Goal: Task Accomplishment & Management: Manage account settings

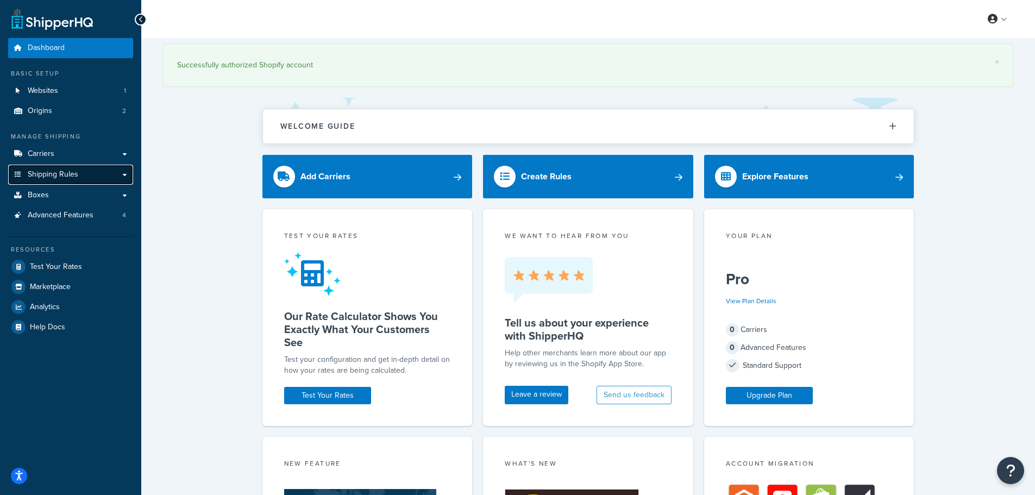
click at [85, 173] on link "Shipping Rules" at bounding box center [70, 175] width 125 height 20
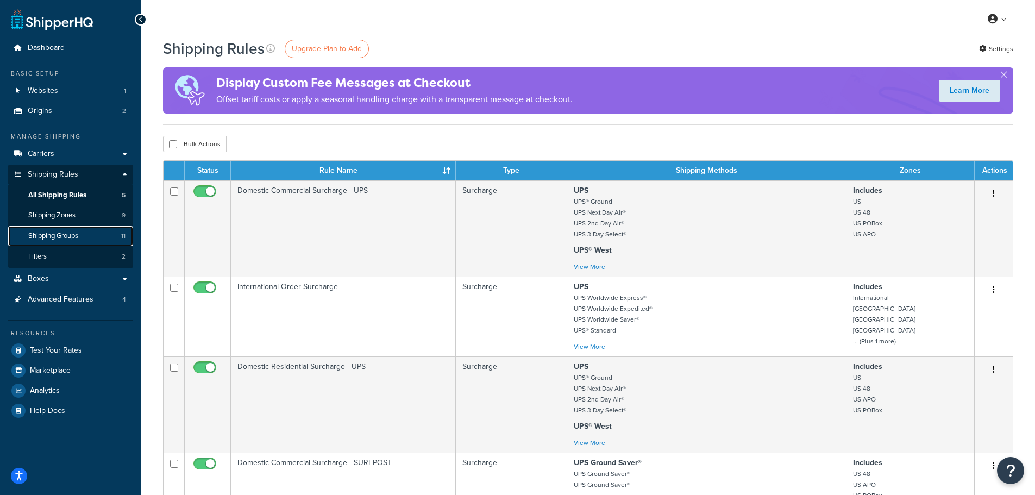
click at [82, 233] on link "Shipping Groups 11" at bounding box center [70, 236] width 125 height 20
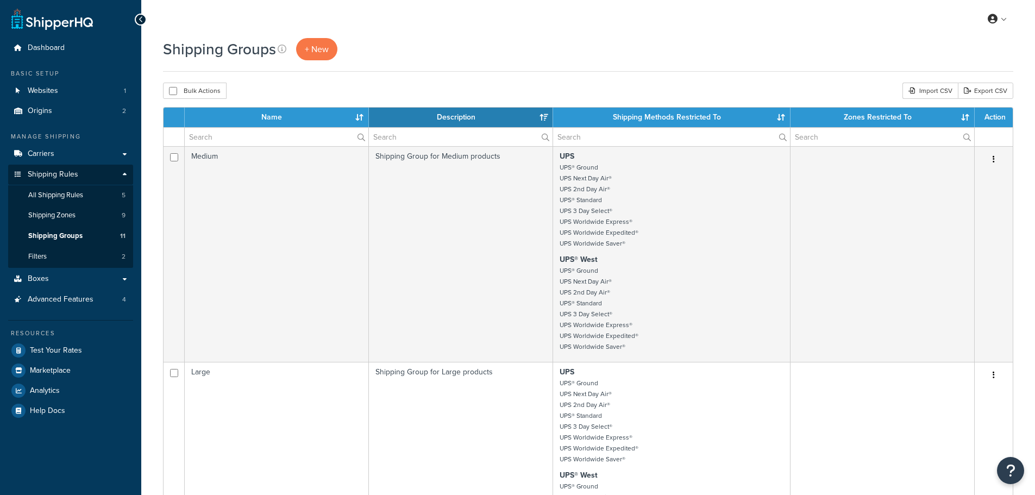
select select "15"
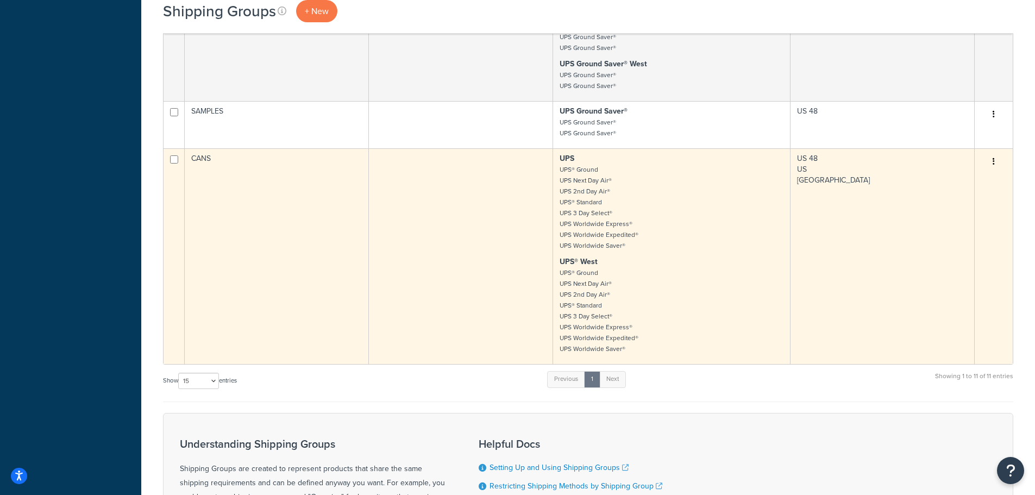
scroll to position [1794, 0]
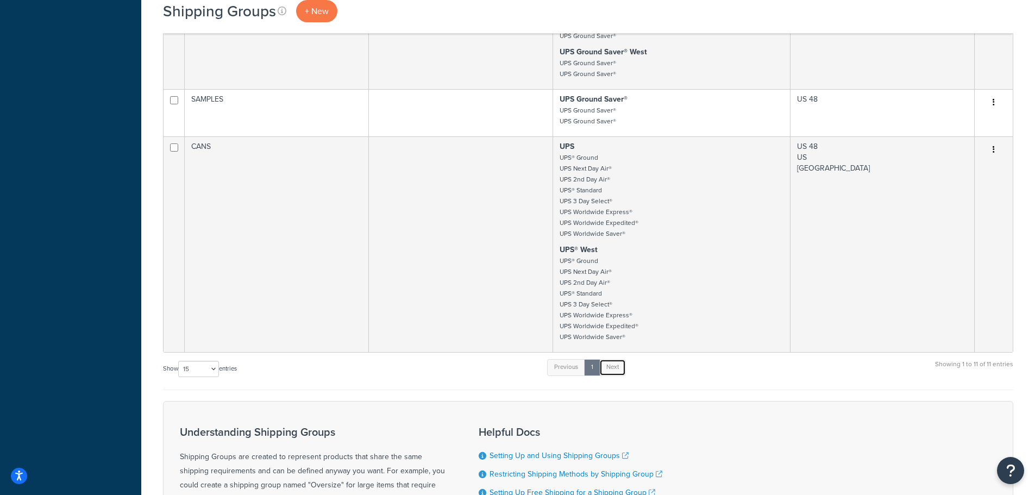
click at [619, 370] on link "Next" at bounding box center [613, 367] width 27 height 16
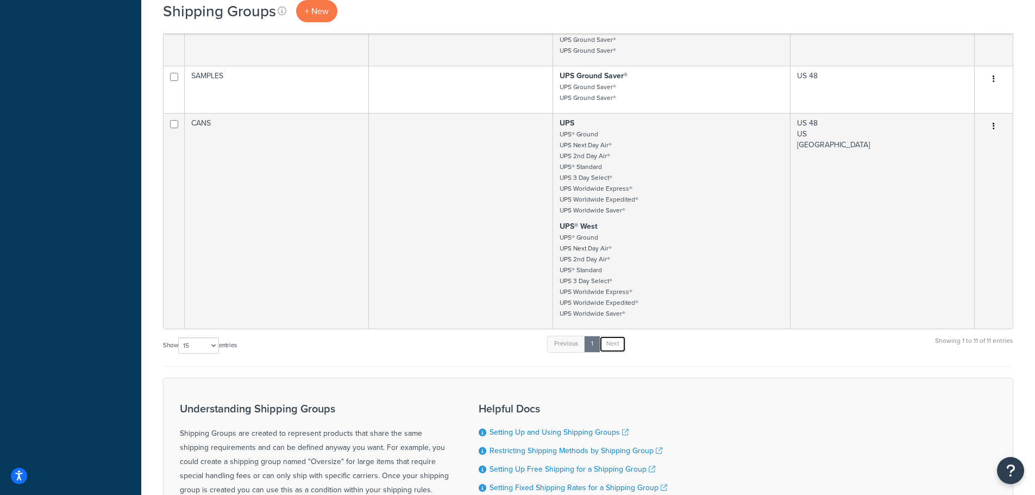
scroll to position [1980, 0]
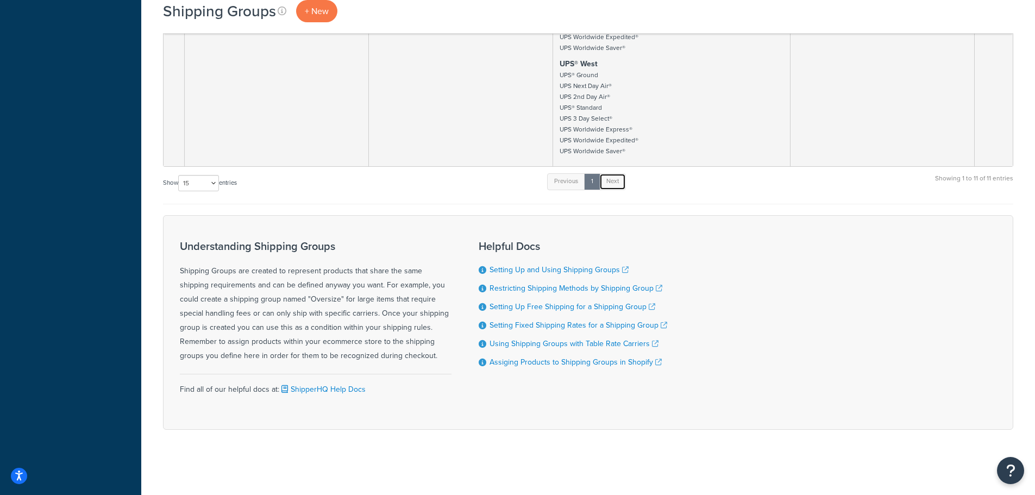
click at [617, 184] on link "Next" at bounding box center [613, 181] width 27 height 16
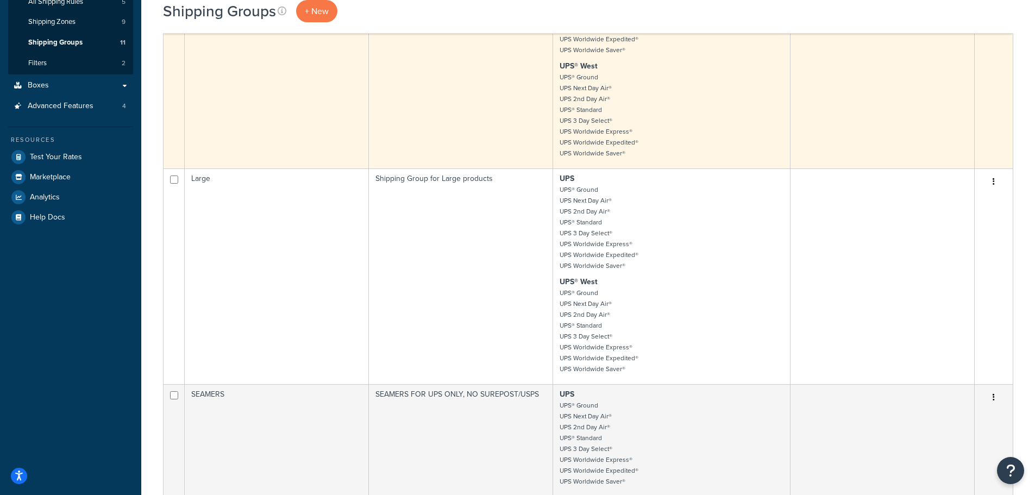
scroll to position [0, 0]
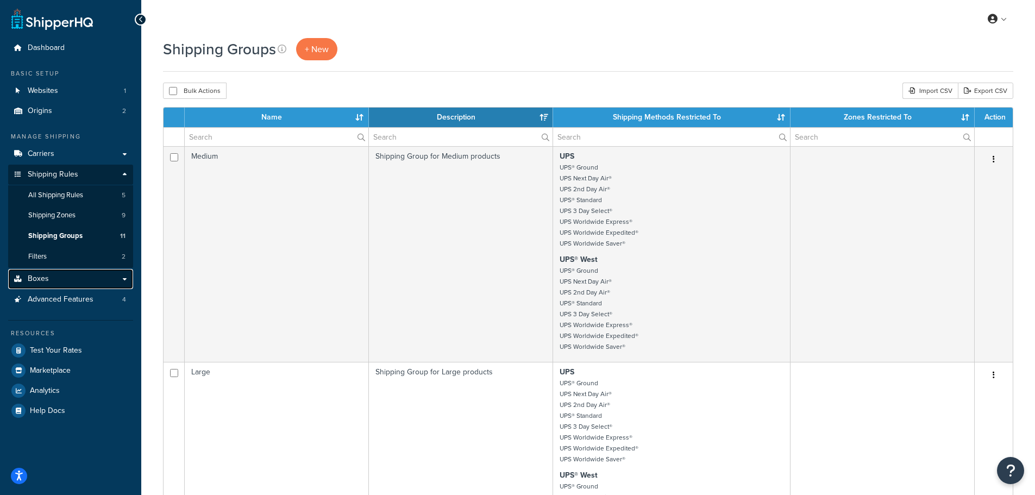
click at [68, 270] on link "Boxes" at bounding box center [70, 279] width 125 height 20
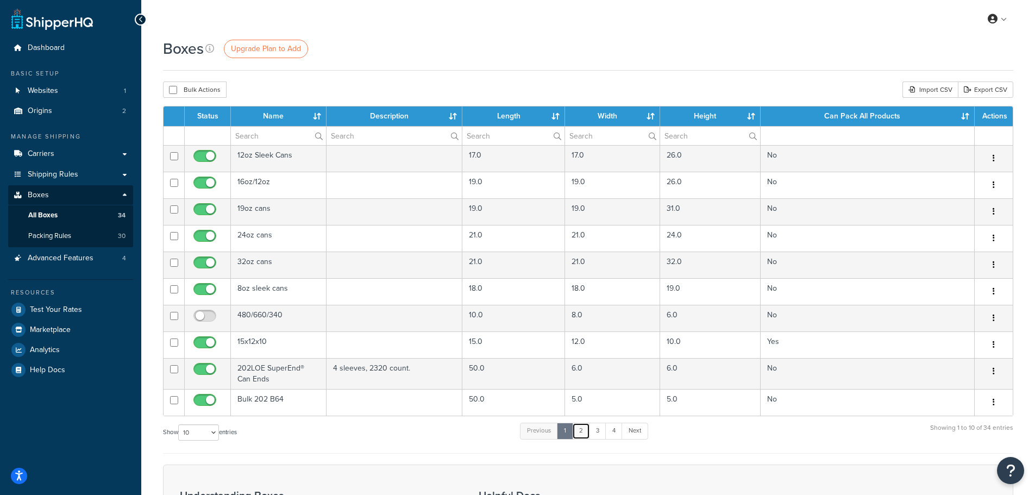
click at [582, 430] on link "2" at bounding box center [581, 431] width 18 height 16
click at [594, 427] on link "3" at bounding box center [595, 431] width 17 height 16
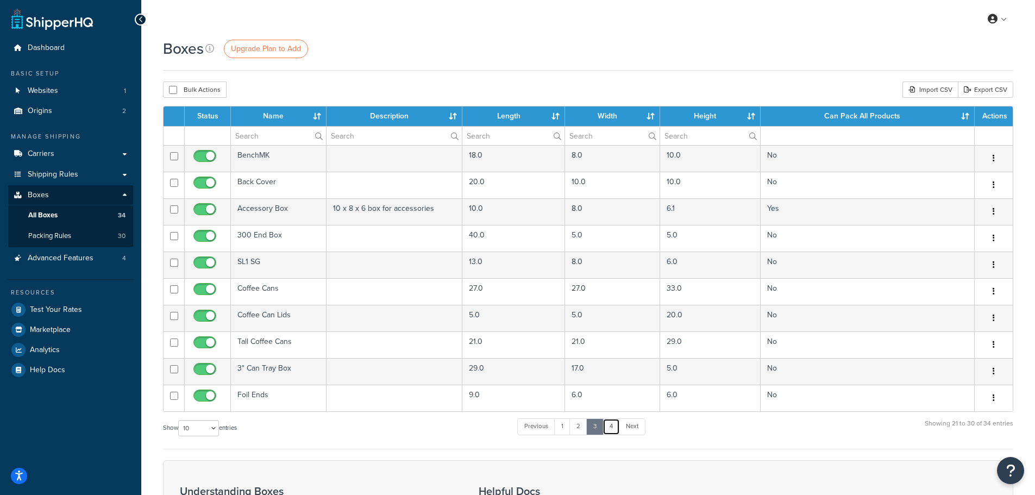
click at [616, 427] on link "4" at bounding box center [611, 427] width 17 height 16
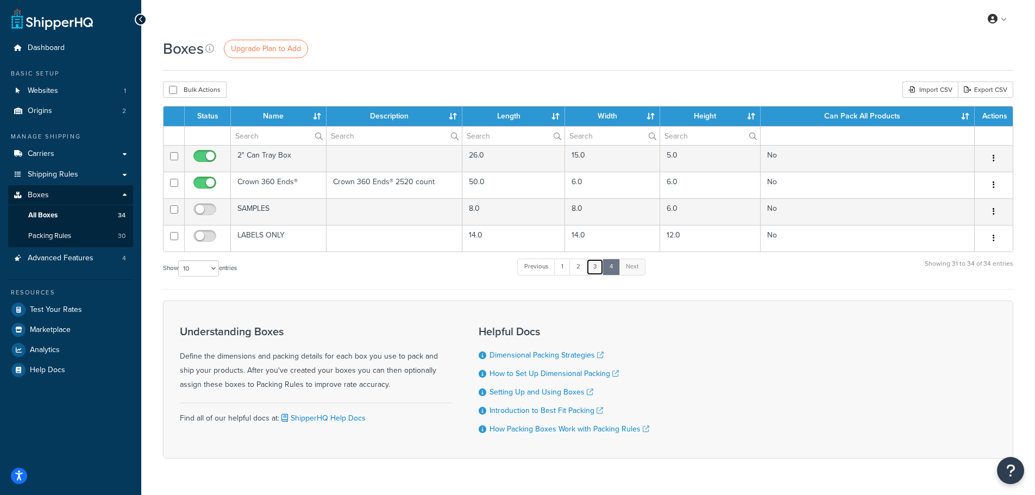
click at [597, 268] on link "3" at bounding box center [594, 267] width 17 height 16
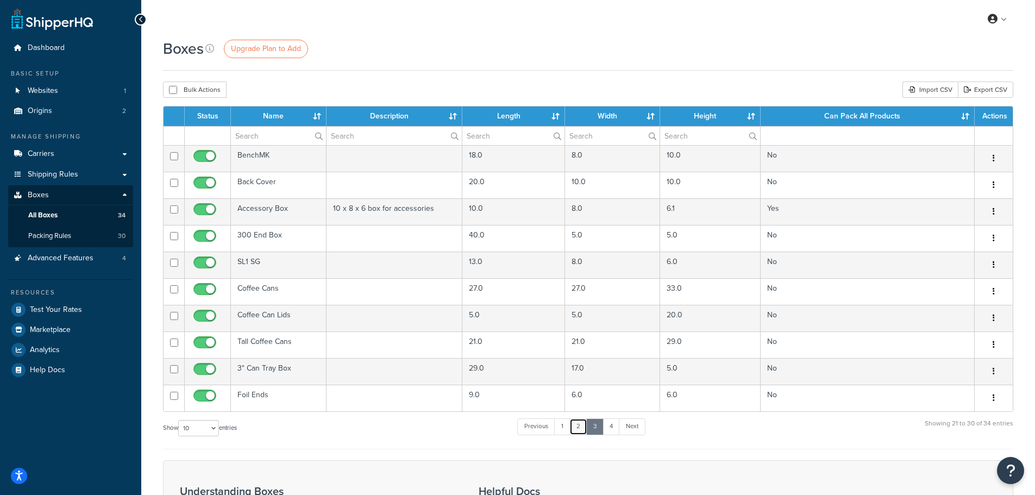
click at [583, 430] on link "2" at bounding box center [579, 427] width 18 height 16
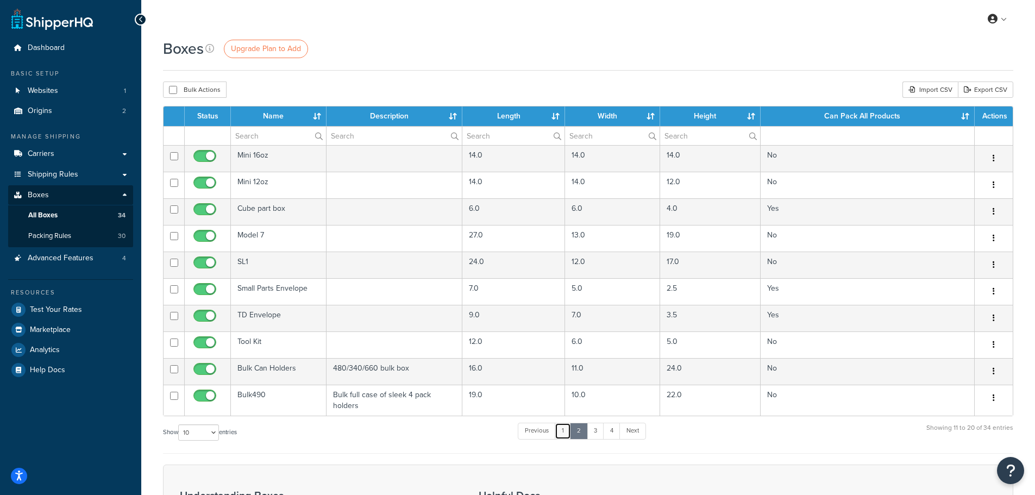
click at [567, 437] on link "1" at bounding box center [563, 431] width 16 height 16
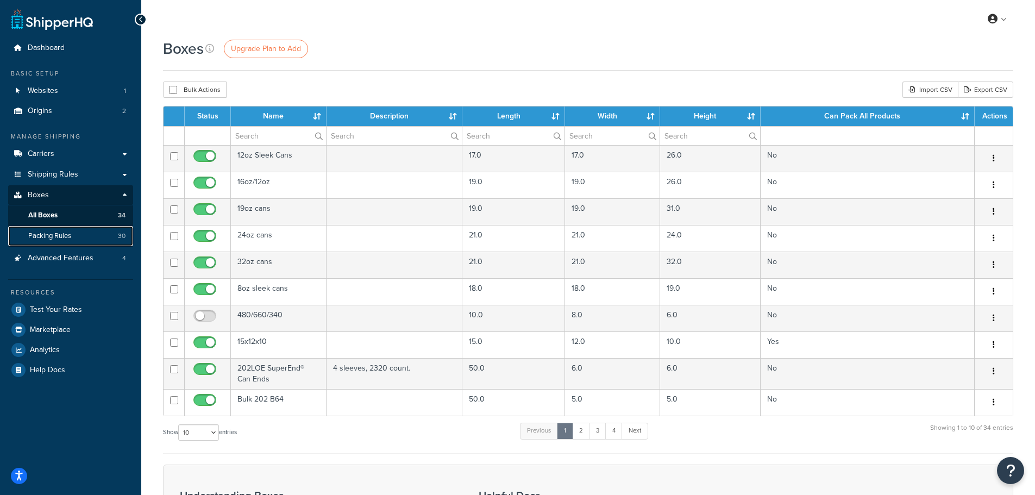
click at [79, 240] on link "Packing Rules 30" at bounding box center [70, 236] width 125 height 20
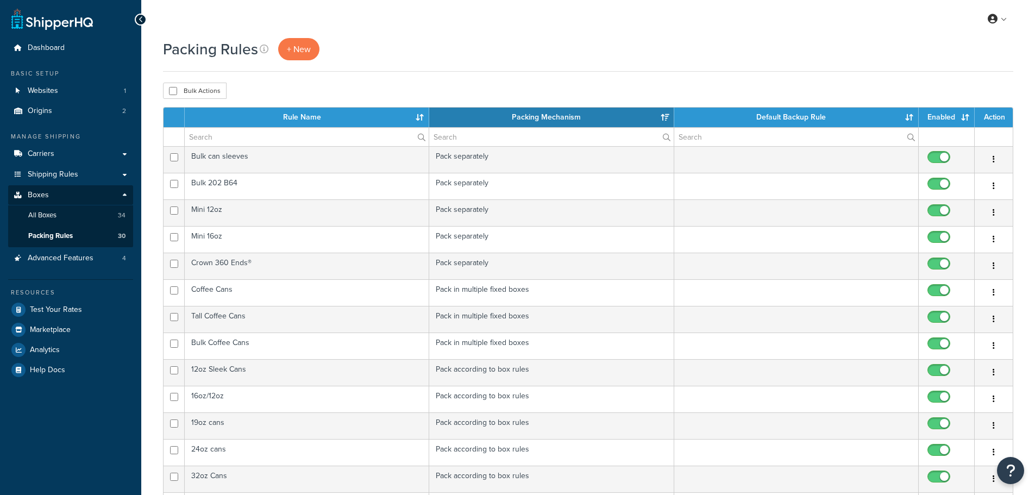
select select "15"
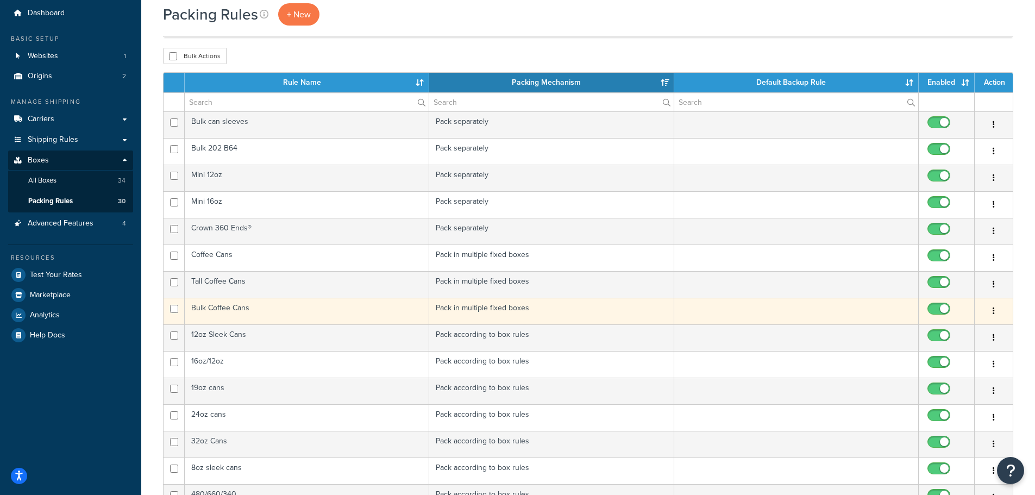
scroll to position [109, 0]
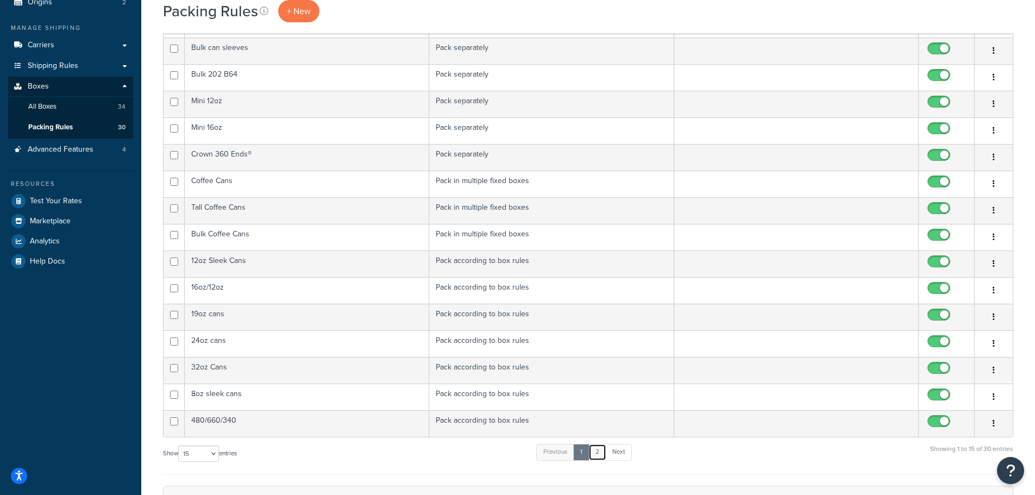
click at [600, 452] on link "2" at bounding box center [598, 452] width 18 height 16
click at [578, 454] on link "1" at bounding box center [579, 452] width 16 height 16
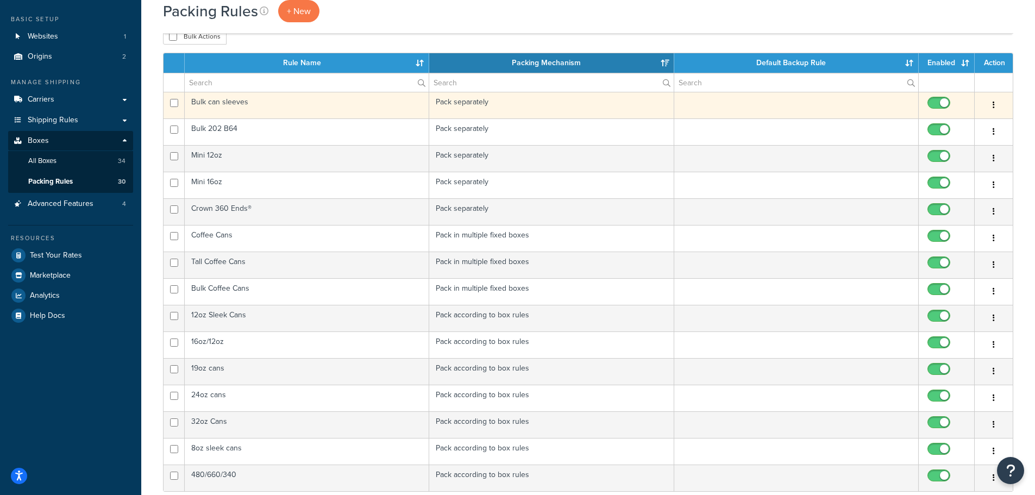
scroll to position [163, 0]
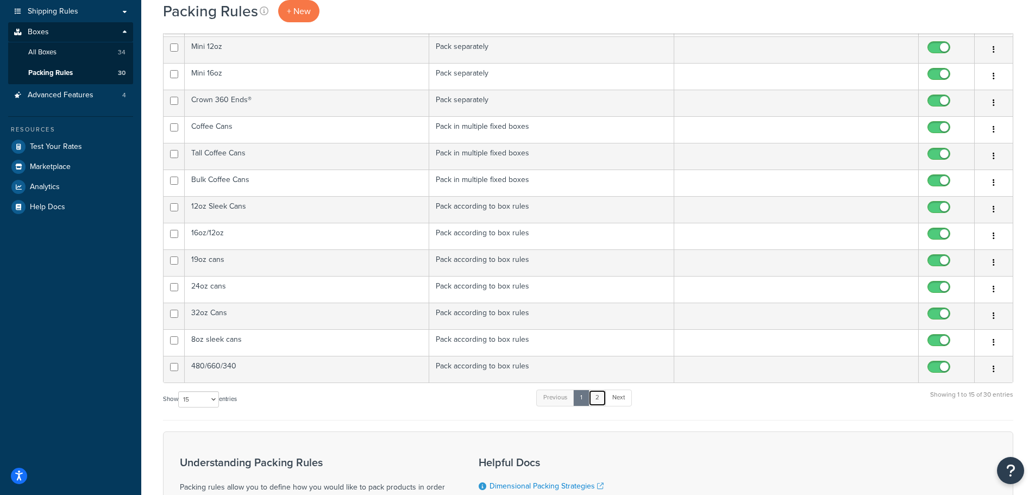
click at [600, 398] on link "2" at bounding box center [598, 398] width 18 height 16
click at [584, 394] on link "1" at bounding box center [579, 398] width 16 height 16
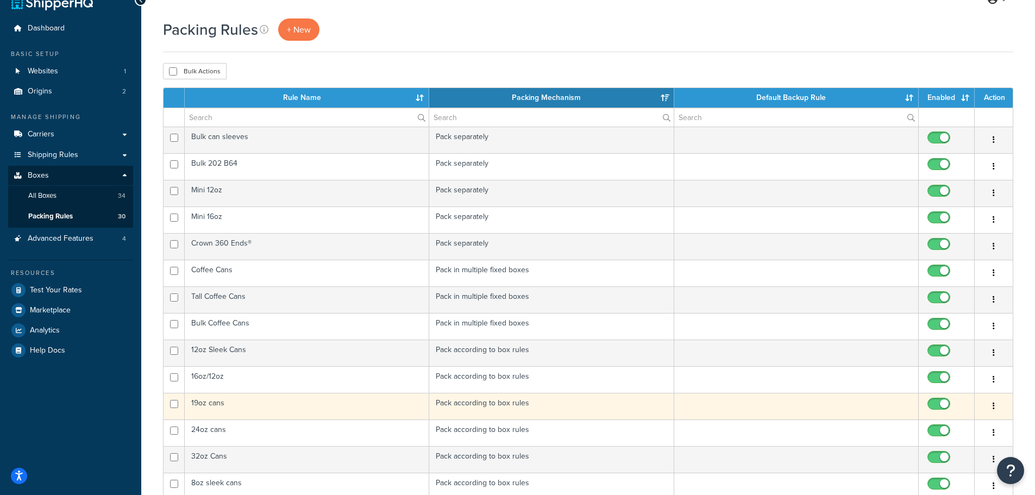
scroll to position [0, 0]
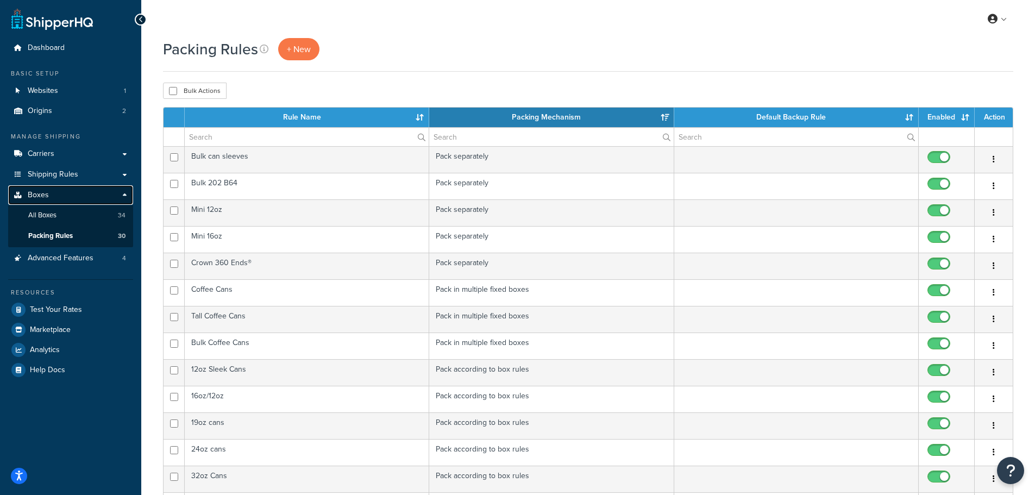
click at [76, 193] on link "Boxes" at bounding box center [70, 195] width 125 height 20
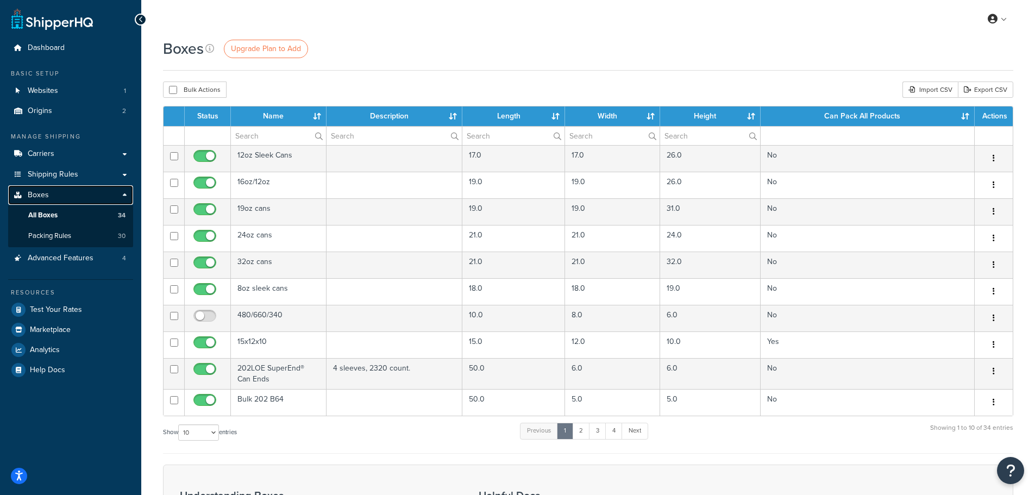
click at [80, 185] on link "Boxes" at bounding box center [70, 195] width 125 height 20
click at [90, 174] on link "Shipping Rules" at bounding box center [70, 175] width 125 height 20
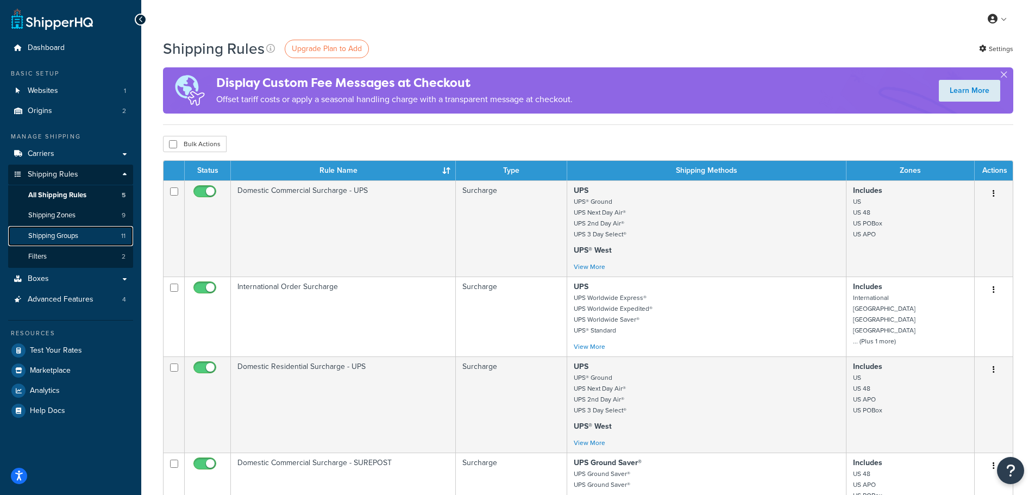
click at [81, 233] on link "Shipping Groups 11" at bounding box center [70, 236] width 125 height 20
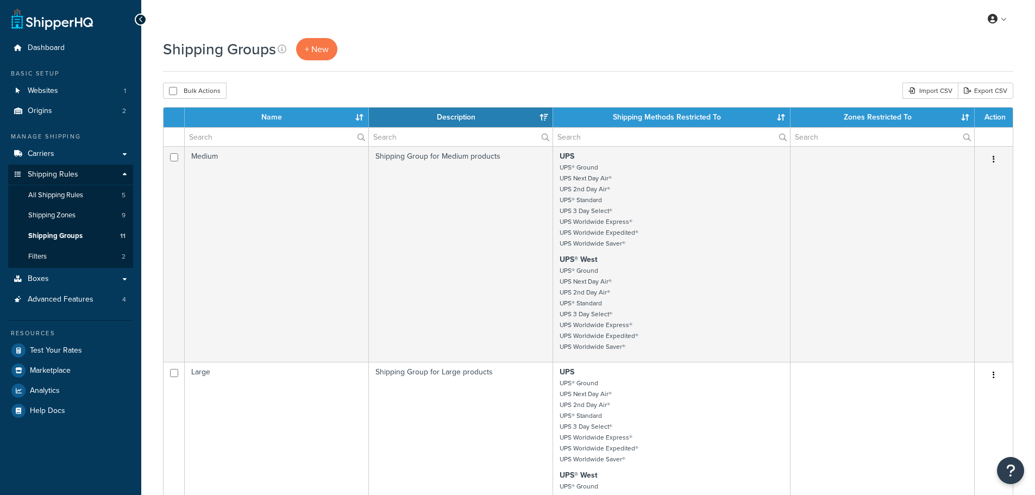
select select "15"
click at [59, 192] on span "All Shipping Rules" at bounding box center [55, 195] width 55 height 9
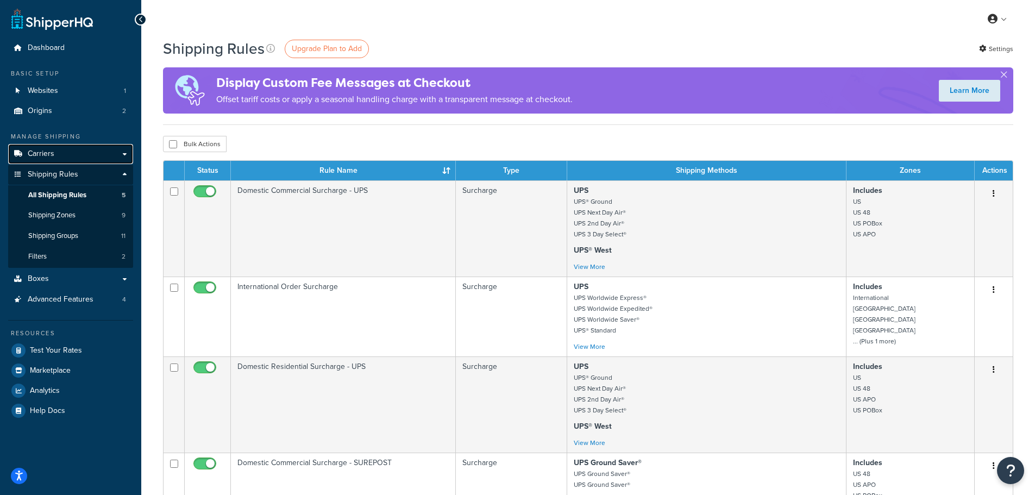
click at [63, 155] on link "Carriers" at bounding box center [70, 154] width 125 height 20
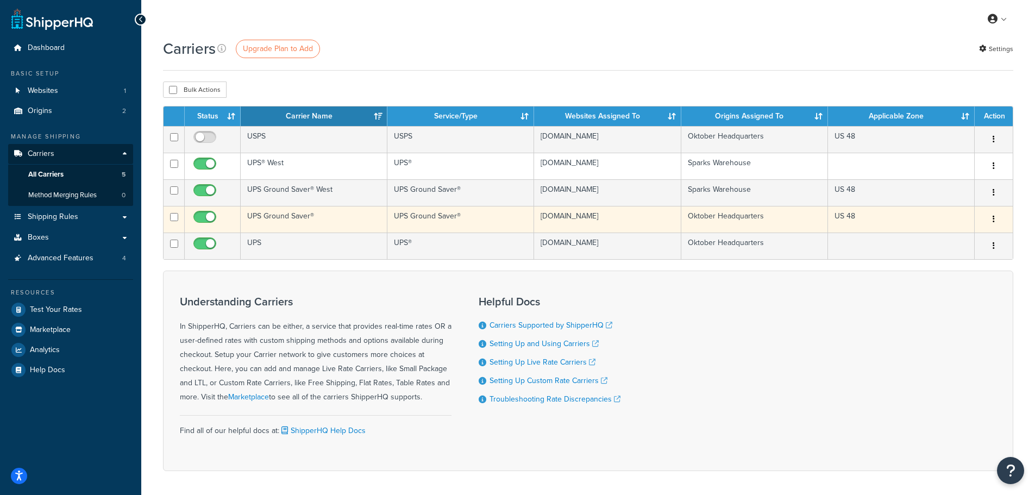
click at [673, 221] on td "[DOMAIN_NAME]" at bounding box center [607, 219] width 147 height 27
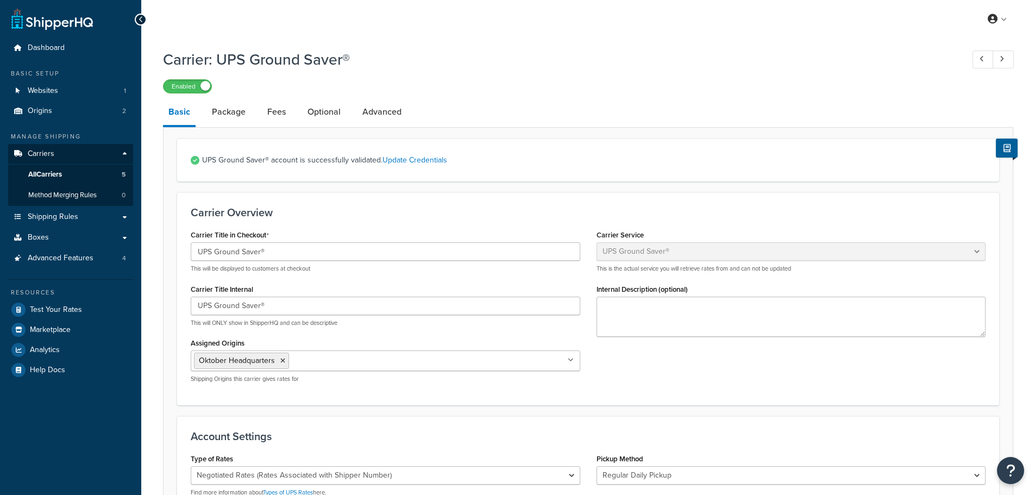
select select "surePost"
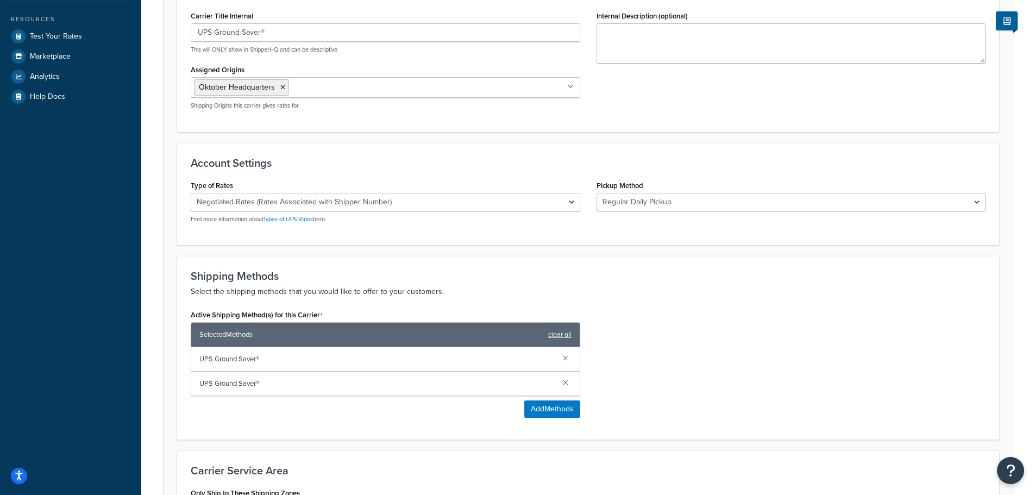
scroll to position [61, 0]
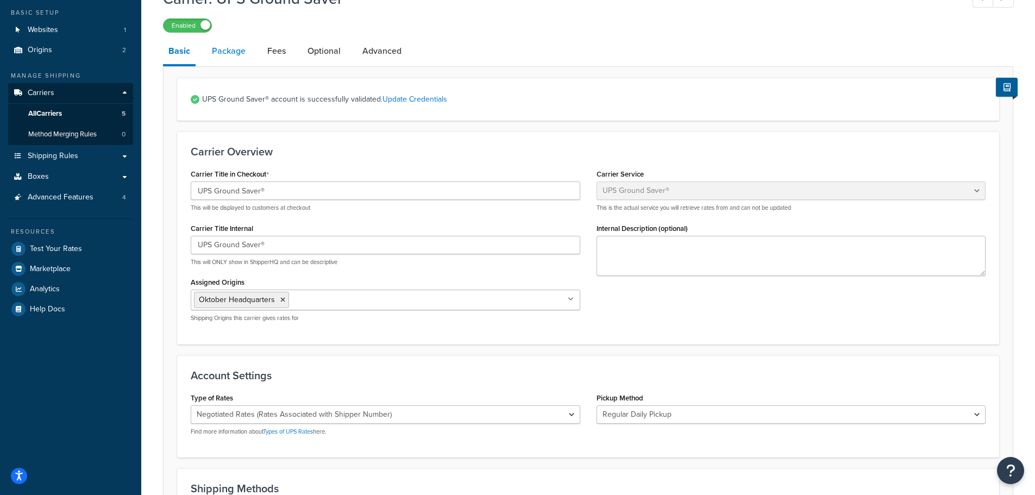
click at [241, 54] on link "Package" at bounding box center [229, 51] width 45 height 26
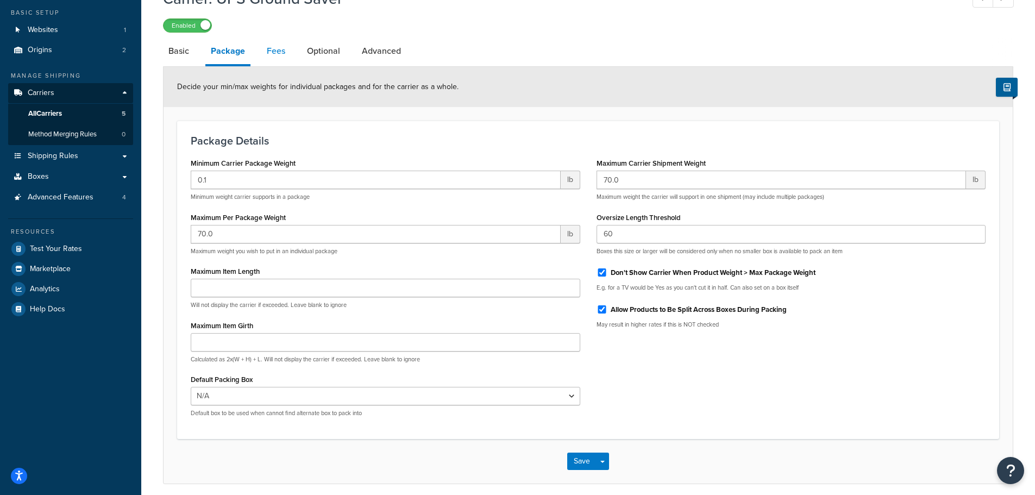
click at [280, 51] on link "Fees" at bounding box center [275, 51] width 29 height 26
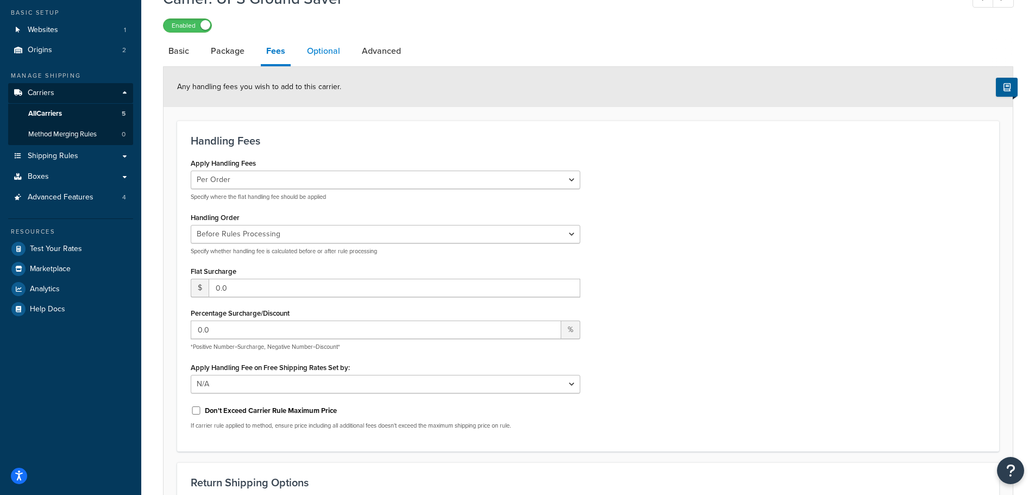
click at [315, 54] on link "Optional" at bounding box center [324, 51] width 44 height 26
select select "97475"
select select "residential"
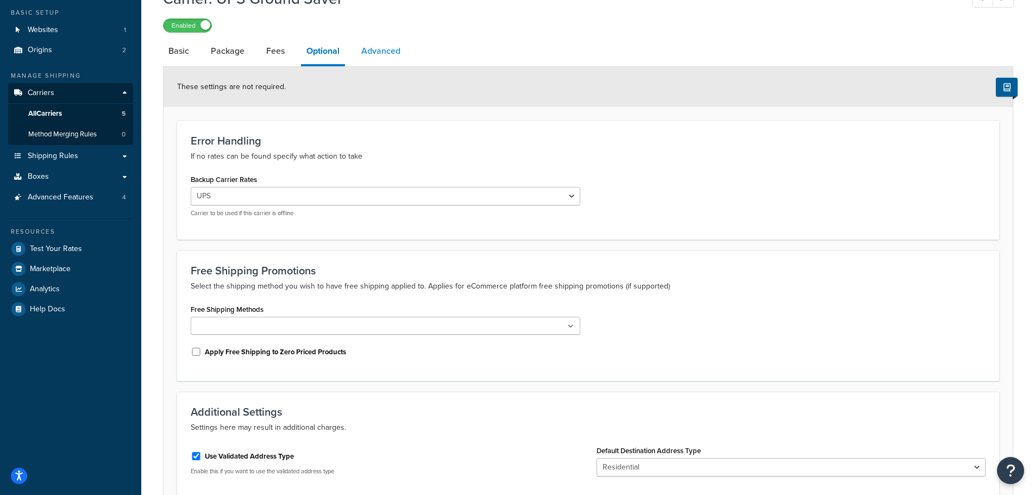
click at [369, 58] on link "Advanced" at bounding box center [381, 51] width 50 height 26
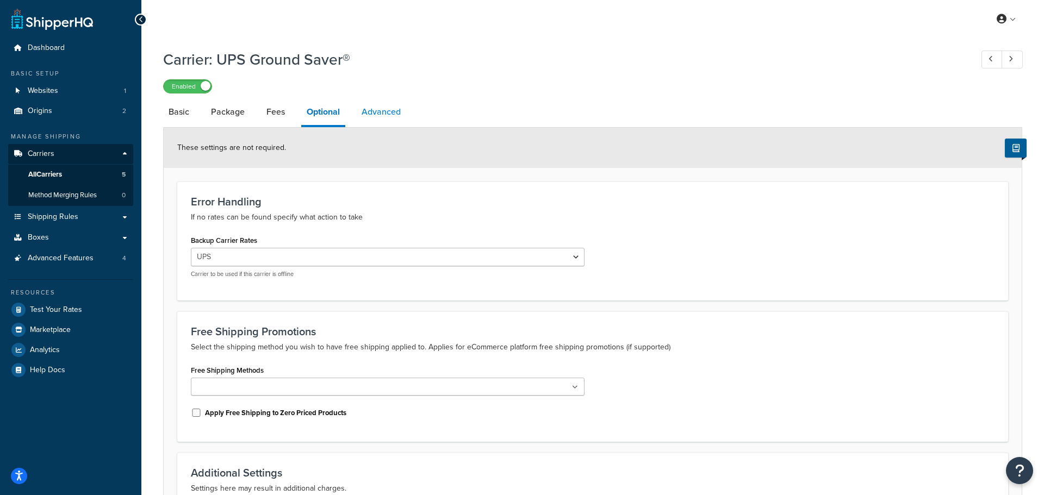
select select "false"
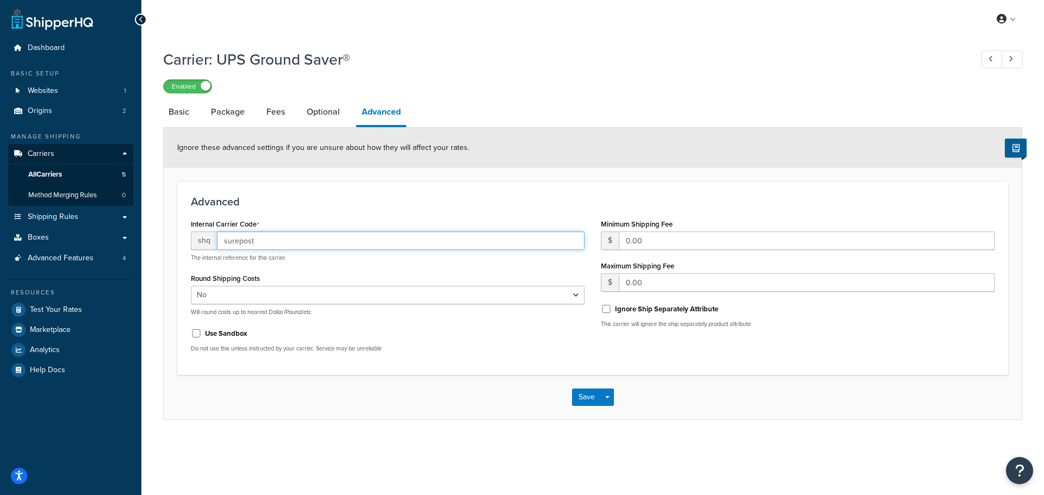
drag, startPoint x: 277, startPoint y: 242, endPoint x: 205, endPoint y: 249, distance: 72.1
click at [205, 249] on div "shq surepost" at bounding box center [388, 241] width 394 height 18
click at [222, 241] on input "Ground Saver" at bounding box center [400, 241] width 367 height 18
type input "UPS Ground Saver"
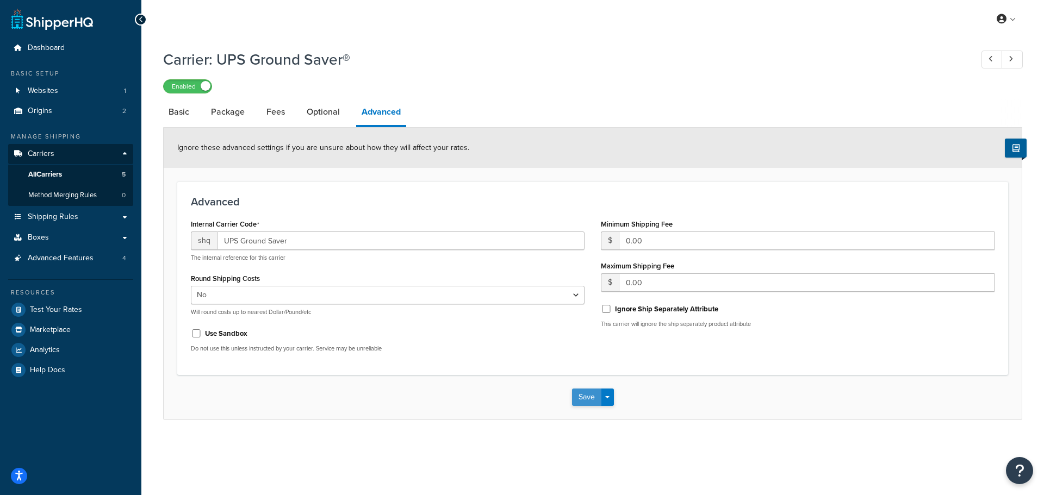
click at [586, 394] on button "Save" at bounding box center [586, 397] width 29 height 17
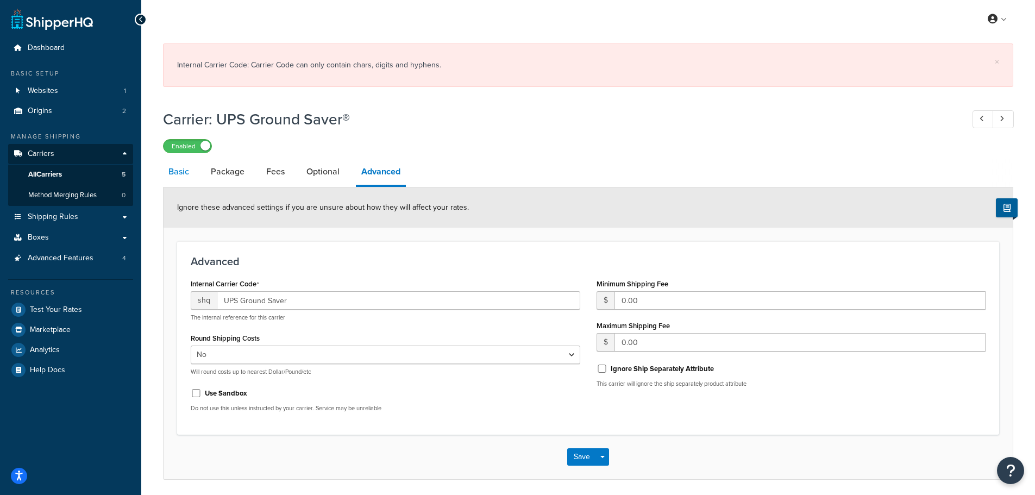
click at [188, 174] on link "Basic" at bounding box center [179, 172] width 32 height 26
select select "surePost"
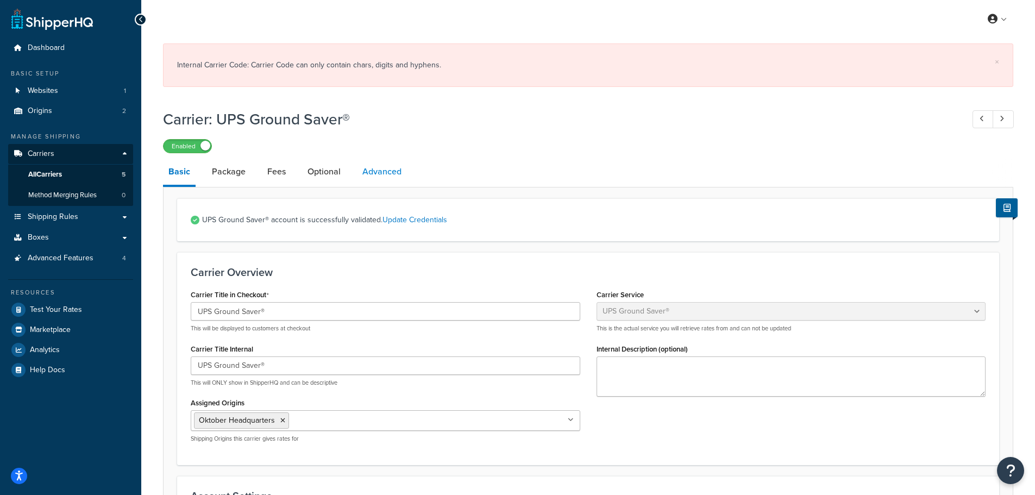
click at [365, 168] on link "Advanced" at bounding box center [382, 172] width 50 height 26
select select "false"
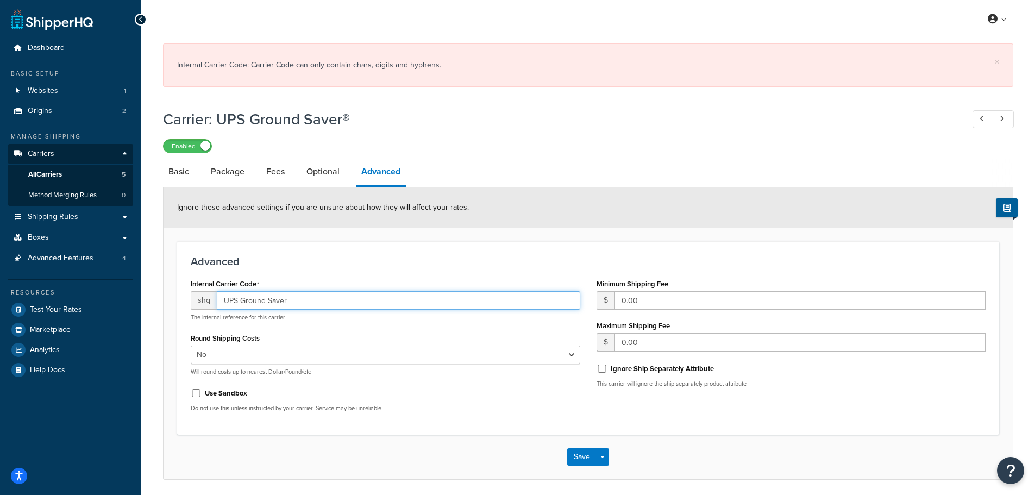
click at [280, 304] on input "UPS Ground Saver" at bounding box center [399, 300] width 364 height 18
click at [268, 301] on input "UPS Ground Saver" at bounding box center [399, 300] width 364 height 18
click at [239, 301] on input "UPS GroundSaver" at bounding box center [399, 300] width 364 height 18
click at [241, 301] on input "UPS GroundSaver" at bounding box center [399, 300] width 364 height 18
type input "UPSGroundSaver"
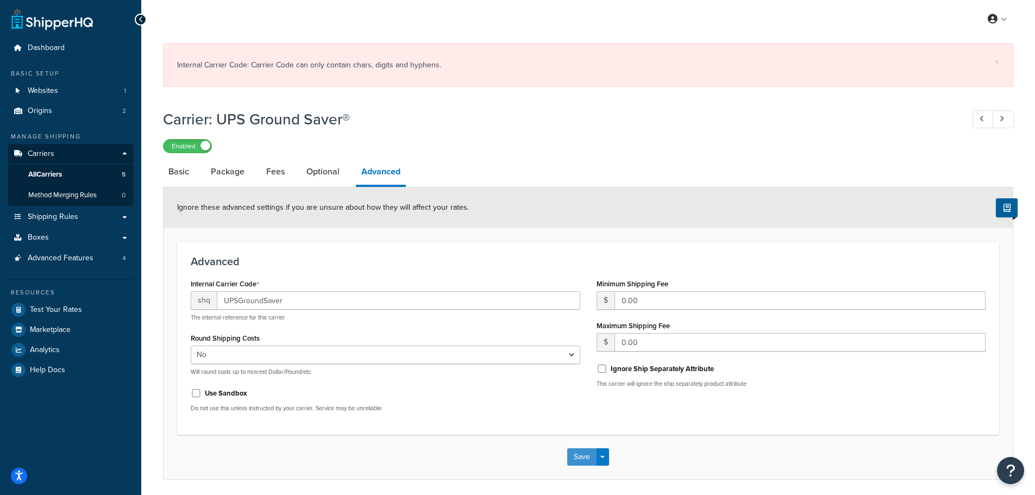
drag, startPoint x: 584, startPoint y: 455, endPoint x: 549, endPoint y: 458, distance: 34.9
click at [584, 455] on button "Save" at bounding box center [581, 456] width 29 height 17
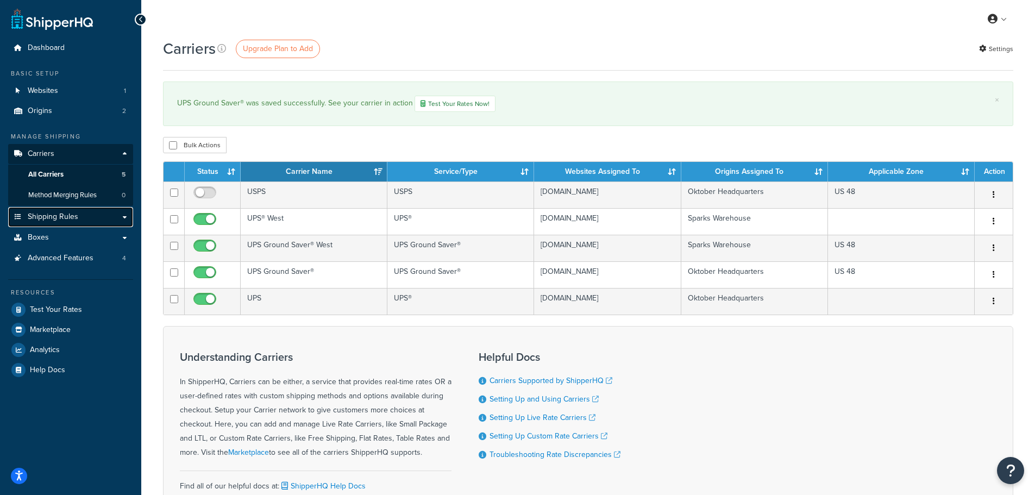
click at [70, 216] on span "Shipping Rules" at bounding box center [53, 217] width 51 height 9
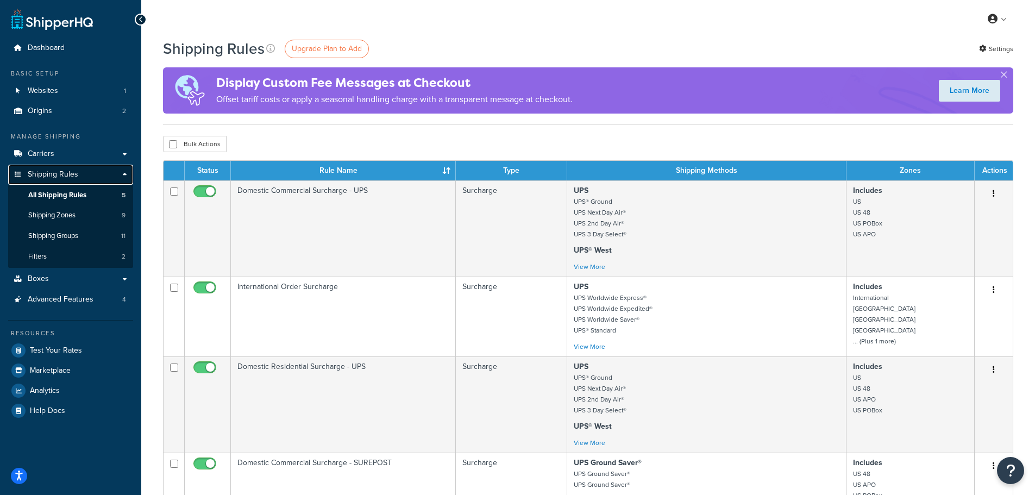
click at [68, 172] on span "Shipping Rules" at bounding box center [53, 174] width 51 height 9
click at [67, 157] on link "Carriers" at bounding box center [70, 154] width 125 height 20
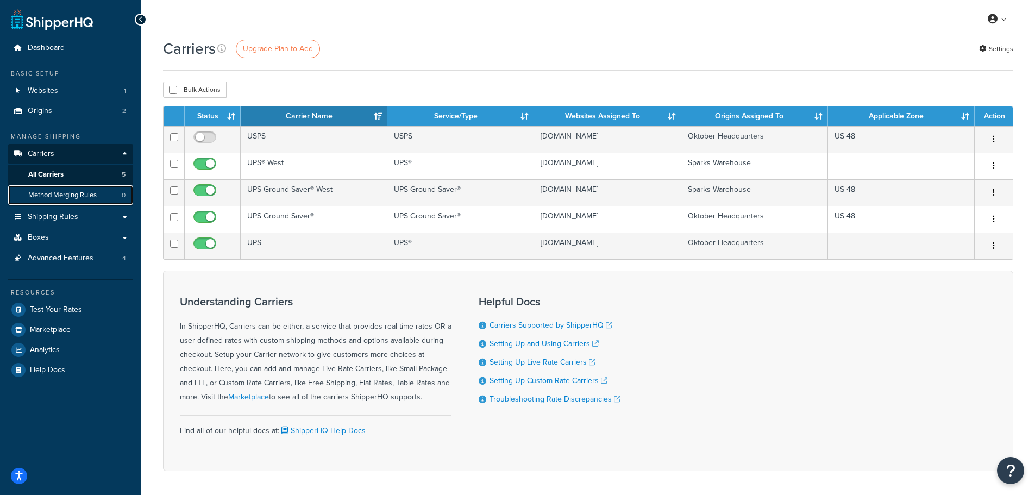
click at [70, 193] on span "Method Merging Rules" at bounding box center [62, 195] width 68 height 9
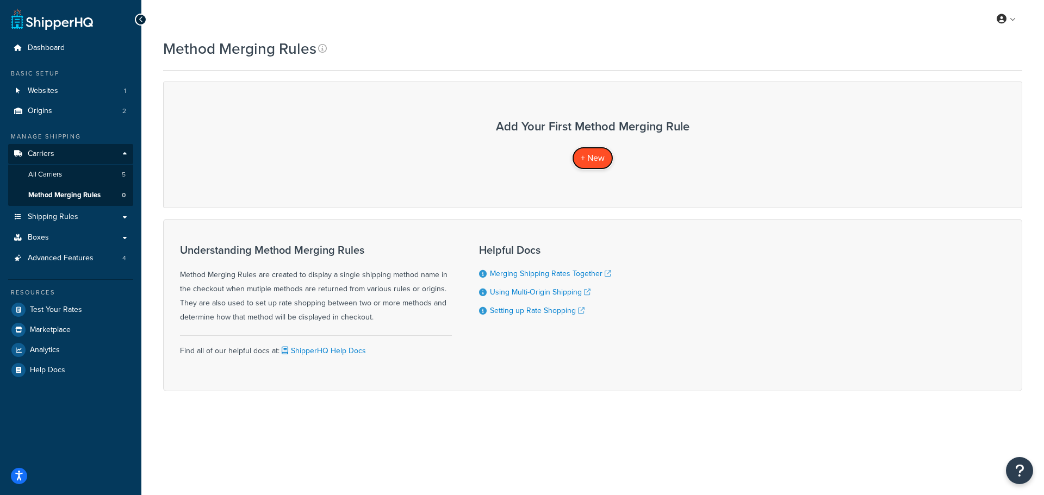
click at [587, 154] on span "+ New" at bounding box center [592, 158] width 24 height 13
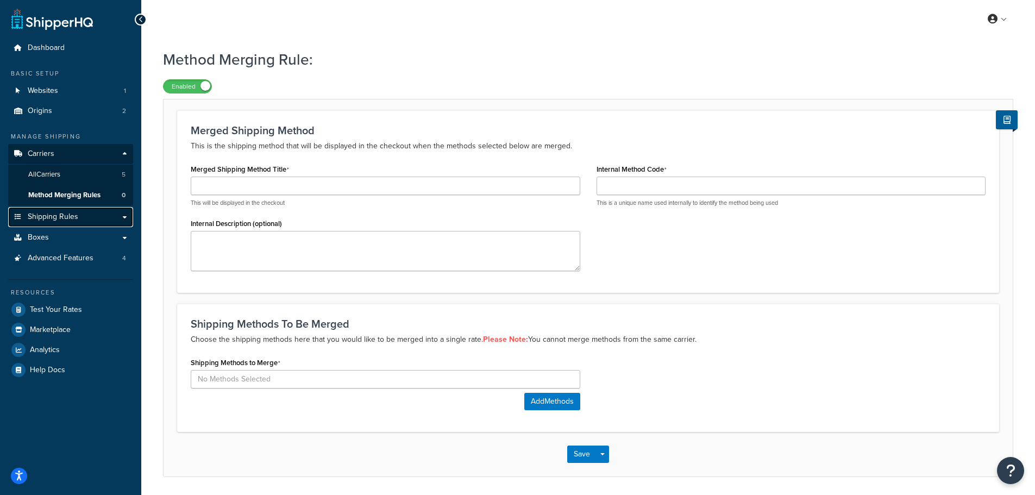
click at [77, 217] on span "Shipping Rules" at bounding box center [53, 217] width 51 height 9
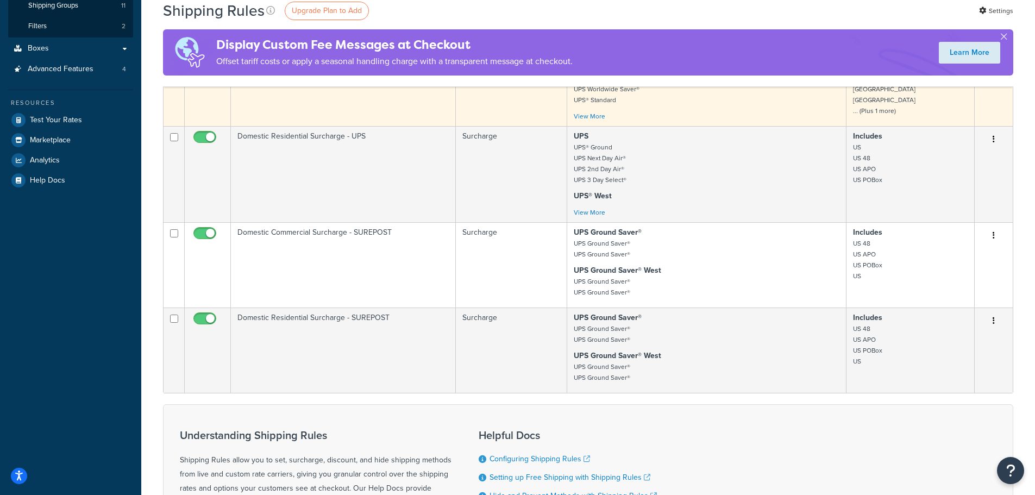
scroll to position [272, 0]
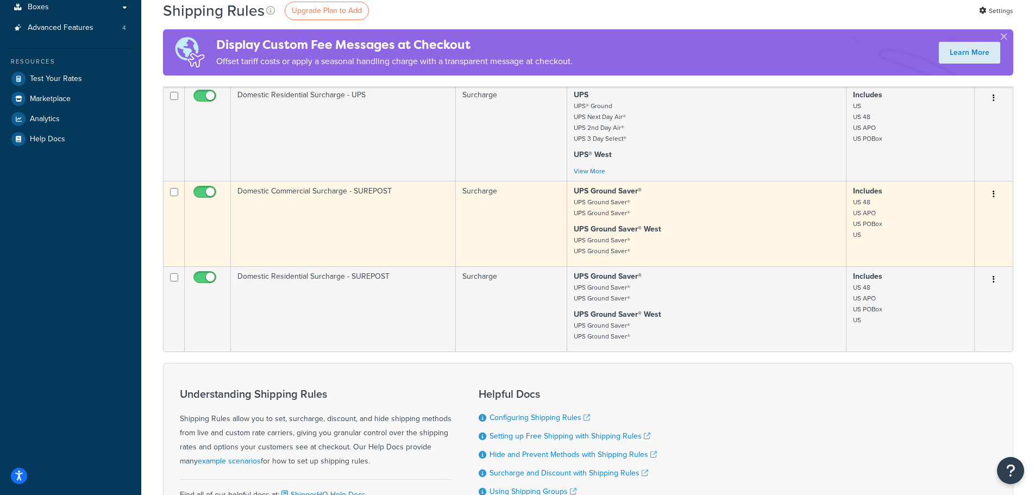
click at [391, 230] on td "Domestic Commercial Surcharge - SUREPOST" at bounding box center [343, 223] width 225 height 85
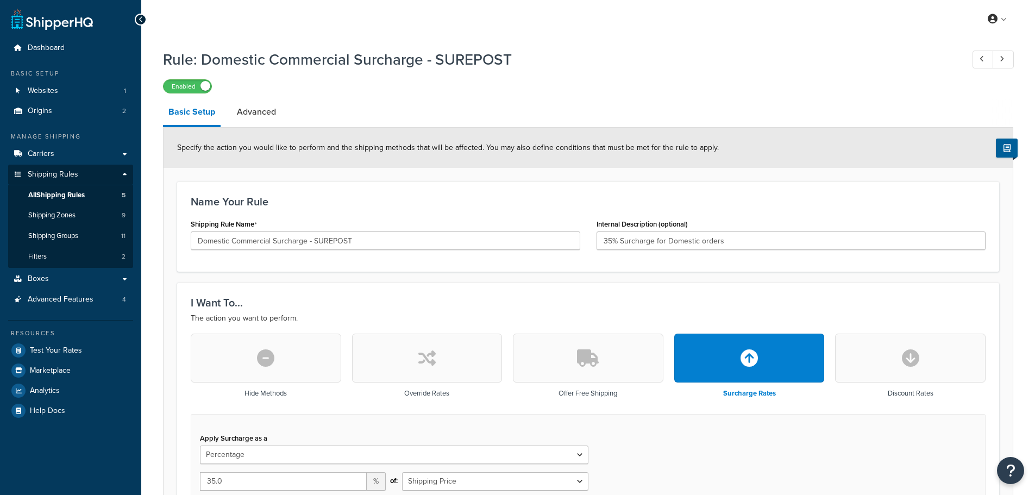
select select "PERCENTAGE"
select select "CART"
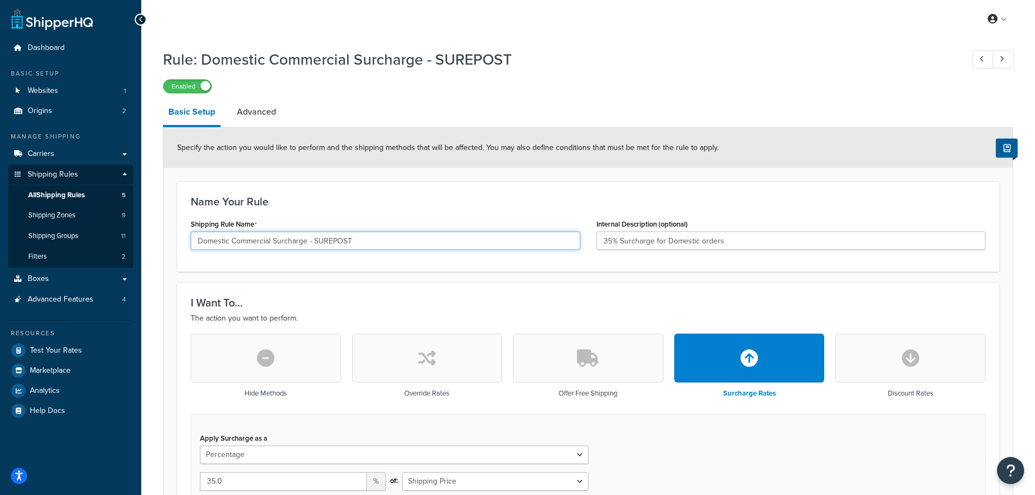
drag, startPoint x: 403, startPoint y: 240, endPoint x: 313, endPoint y: 242, distance: 89.7
click at [313, 242] on input "Domestic Commercial Surcharge - SUREPOST" at bounding box center [386, 241] width 390 height 18
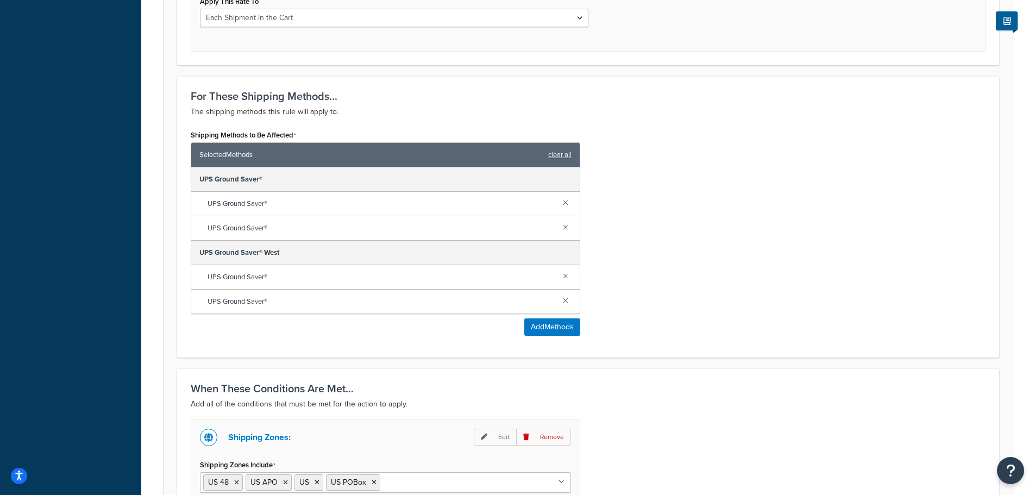
scroll to position [658, 0]
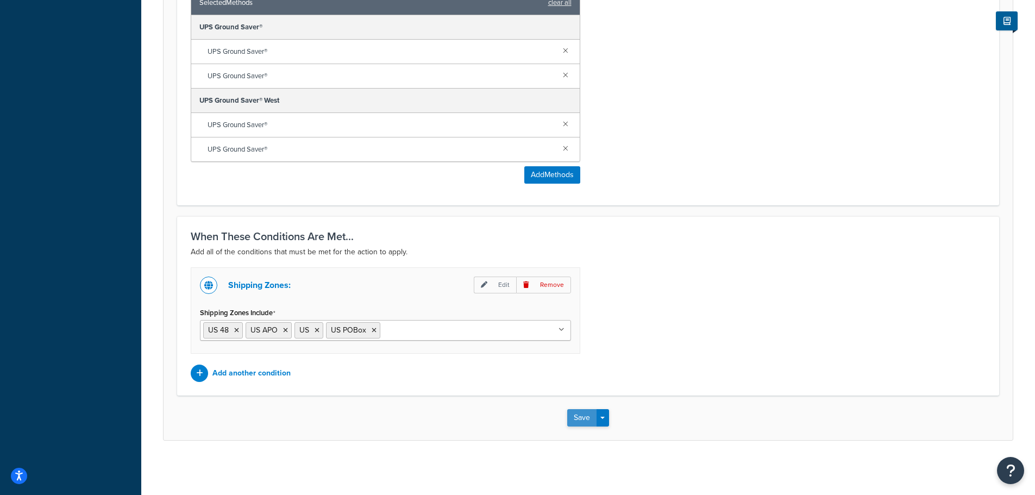
type input "Domestic Commercial Surcharge - Ground Saver"
click at [584, 414] on button "Save" at bounding box center [581, 417] width 29 height 17
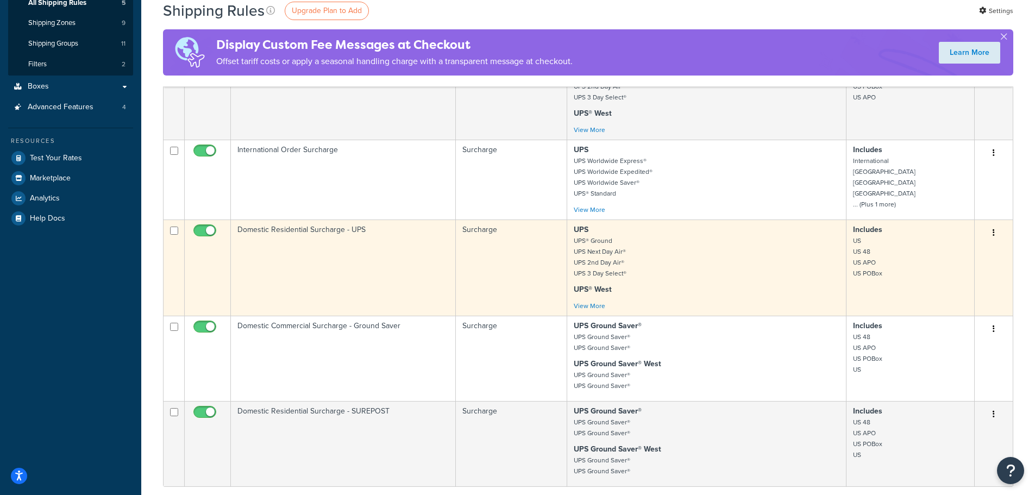
scroll to position [217, 0]
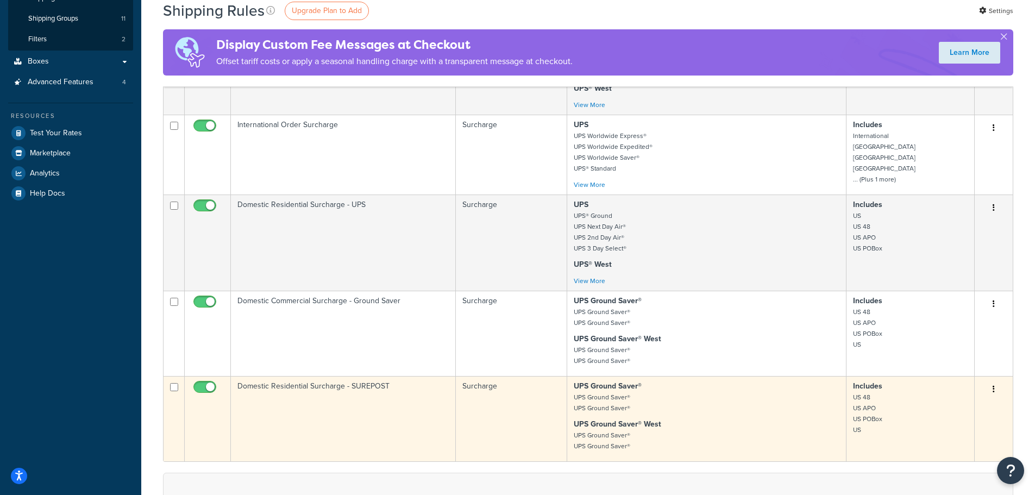
click at [385, 401] on td "Domestic Residential Surcharge - SUREPOST" at bounding box center [343, 418] width 225 height 85
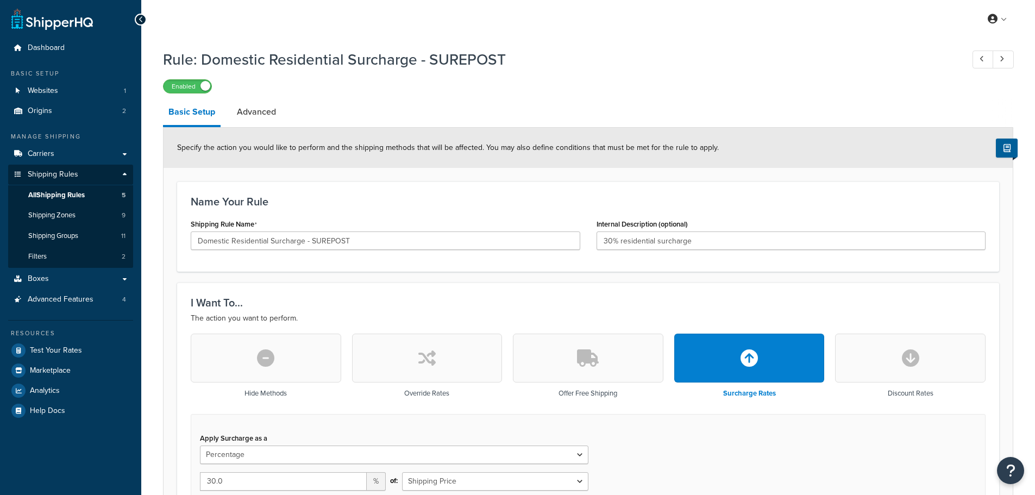
select select "PERCENTAGE"
select select "CART"
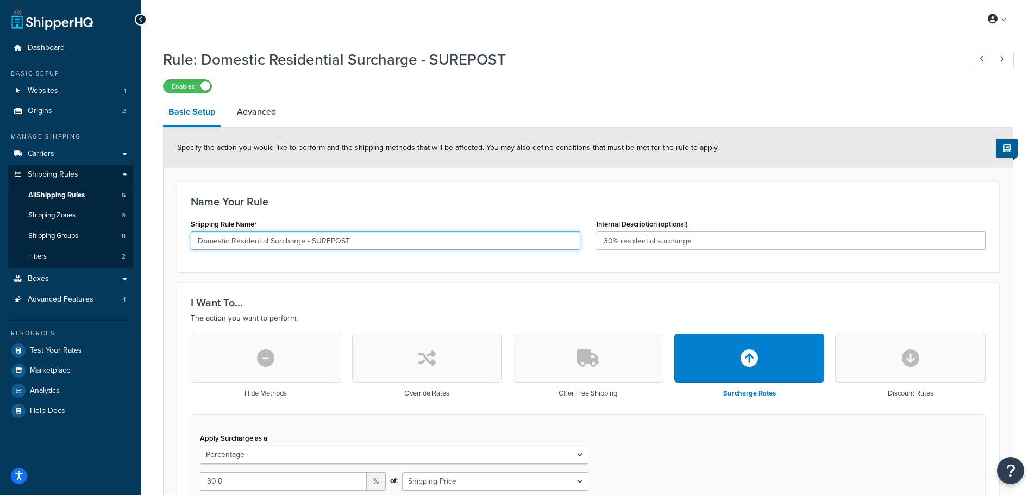
drag, startPoint x: 412, startPoint y: 249, endPoint x: 309, endPoint y: 244, distance: 103.4
click at [309, 244] on input "Domestic Residential Surcharge - SUREPOST" at bounding box center [386, 241] width 390 height 18
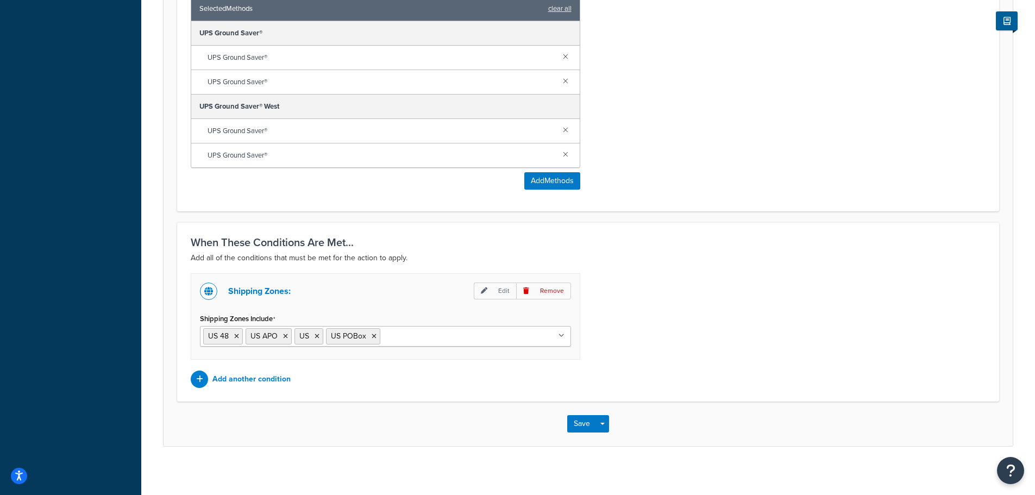
scroll to position [652, 0]
type input "Domestic Residential Surcharge - Ground Saver"
click at [578, 420] on button "Save" at bounding box center [581, 423] width 29 height 17
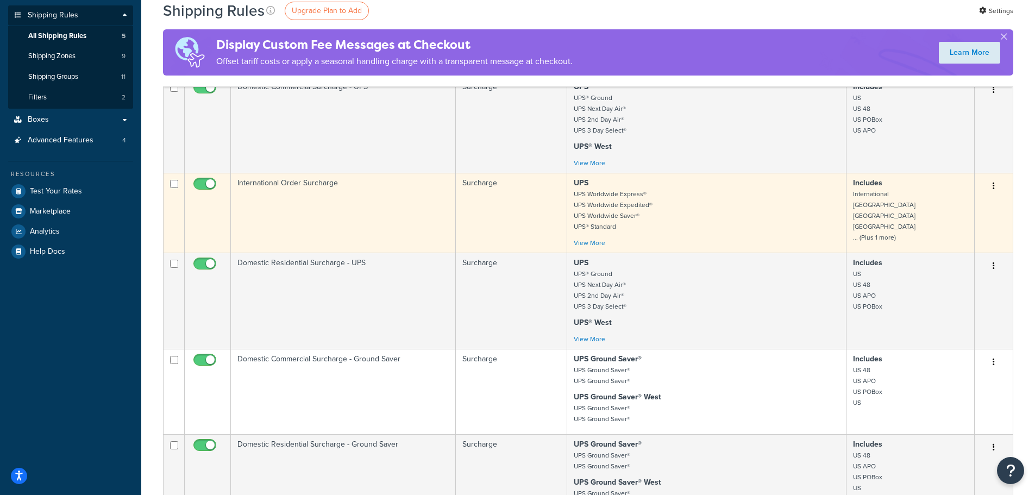
scroll to position [109, 0]
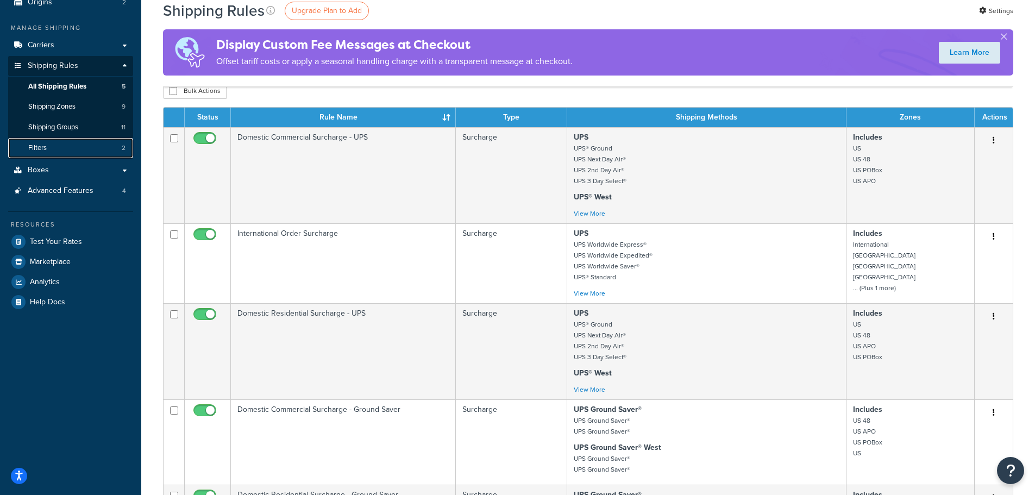
click at [75, 152] on link "Filters 2" at bounding box center [70, 148] width 125 height 20
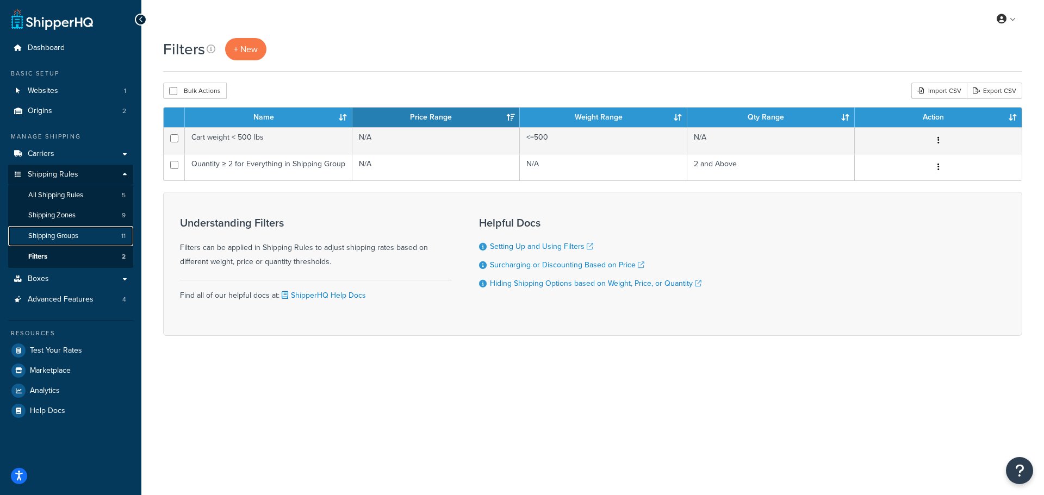
click at [74, 235] on span "Shipping Groups" at bounding box center [53, 236] width 50 height 9
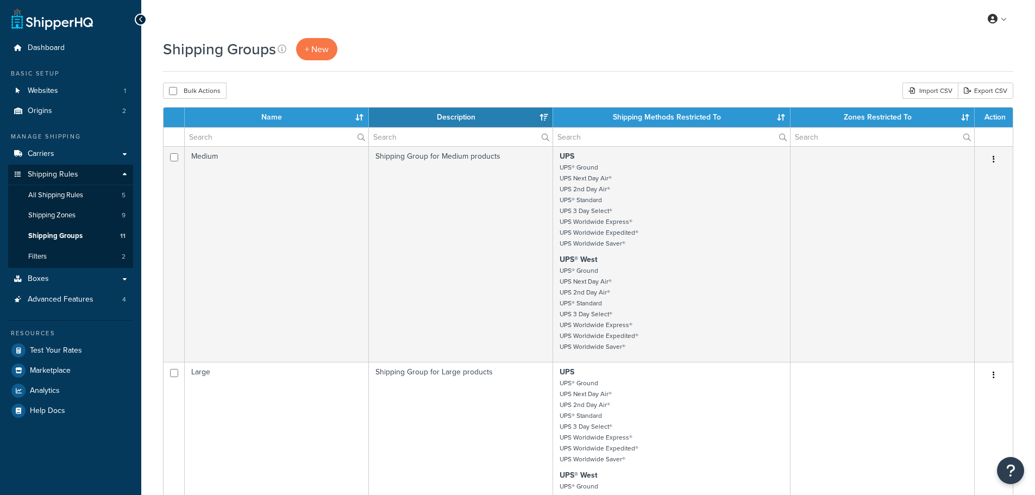
select select "15"
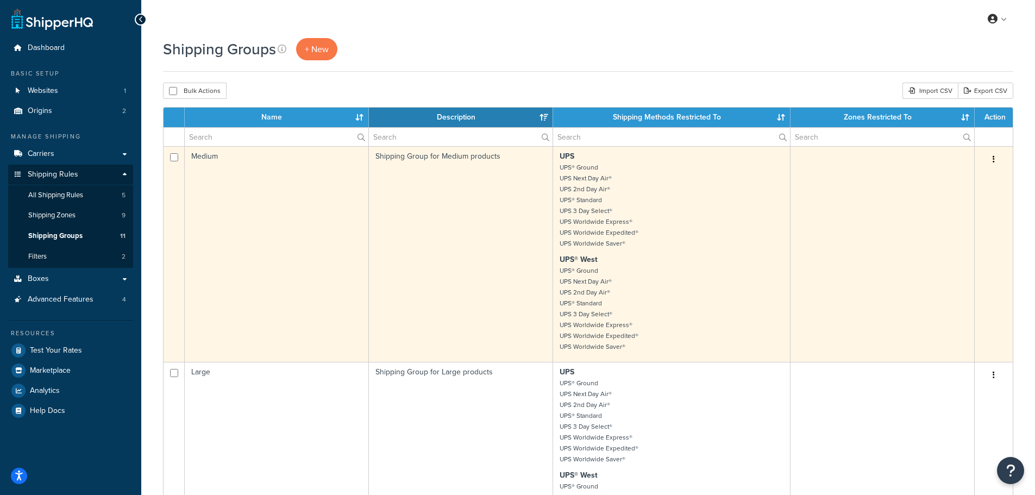
click at [469, 245] on td "Shipping Group for Medium products" at bounding box center [461, 254] width 184 height 216
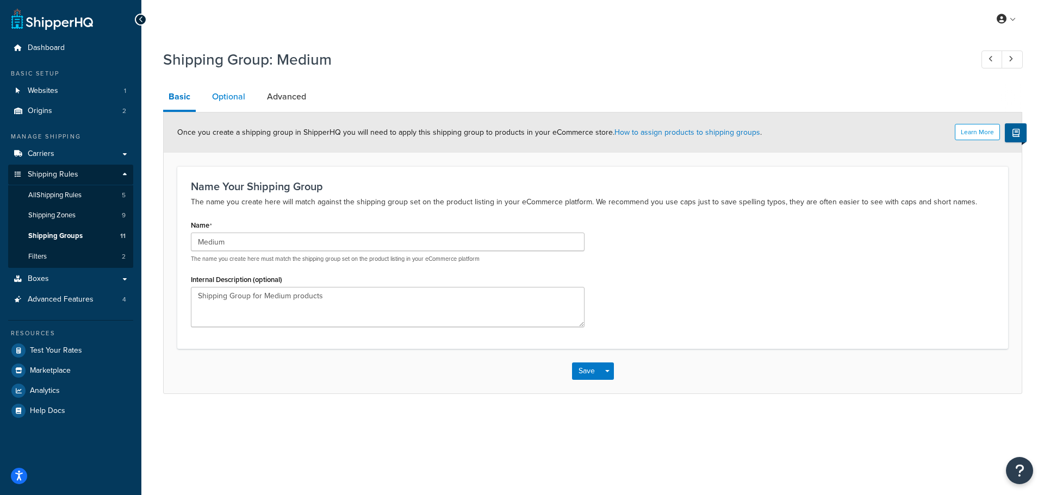
click at [223, 96] on link "Optional" at bounding box center [229, 97] width 44 height 26
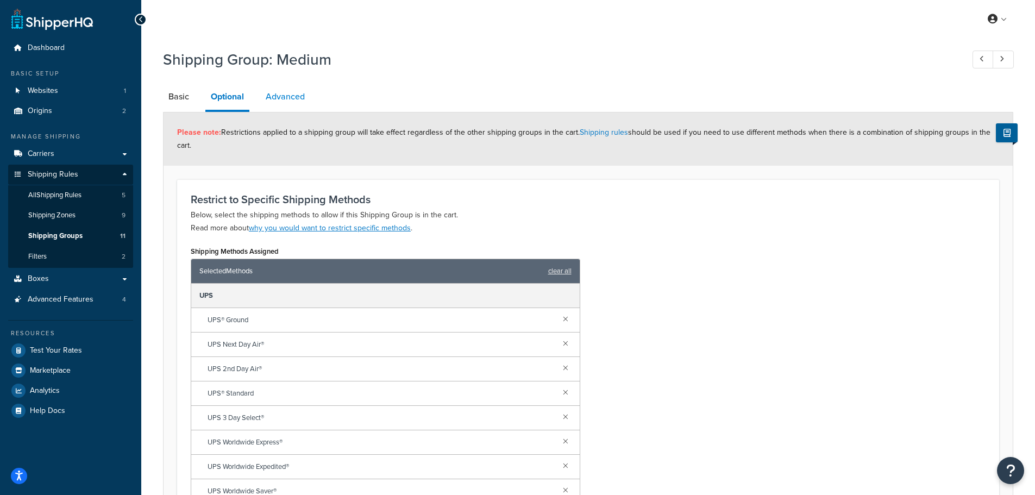
click at [272, 96] on link "Advanced" at bounding box center [285, 97] width 50 height 26
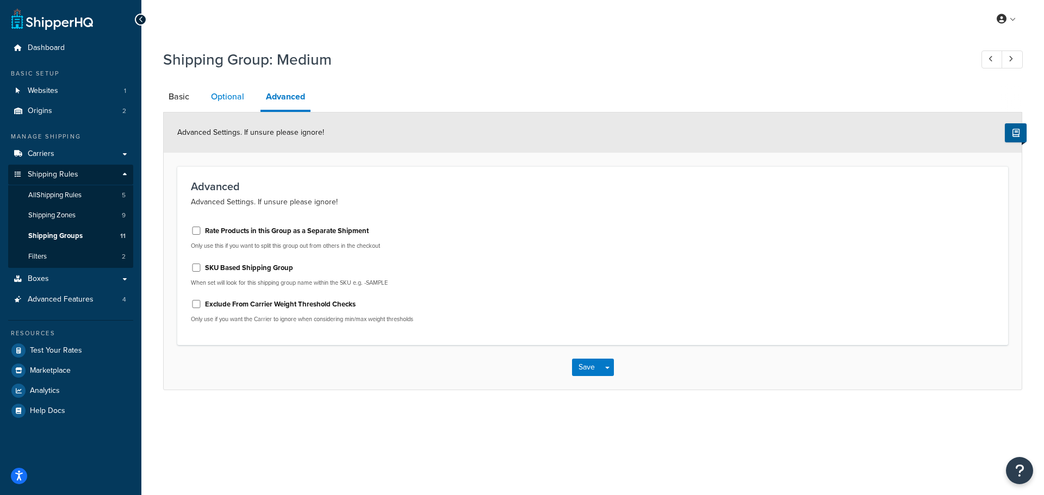
click at [241, 98] on link "Optional" at bounding box center [227, 97] width 44 height 26
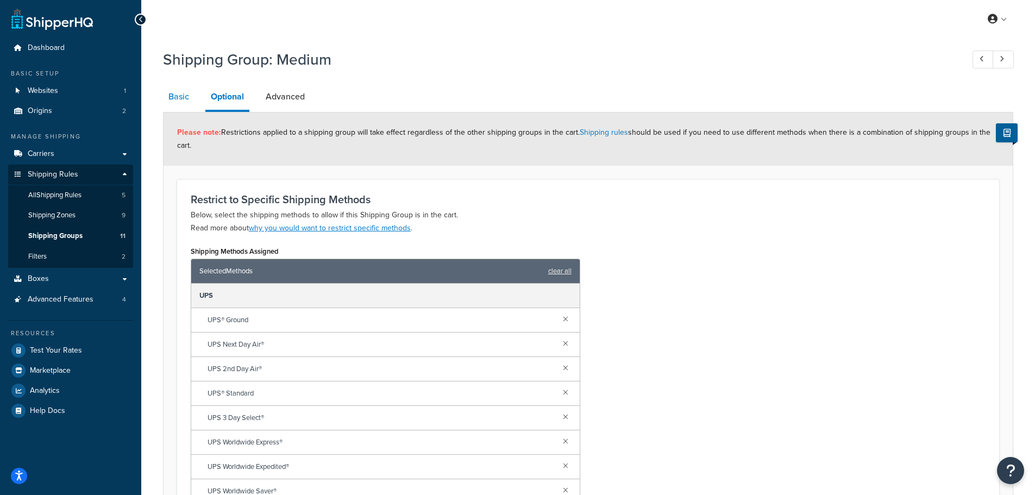
click at [184, 99] on link "Basic" at bounding box center [179, 97] width 32 height 26
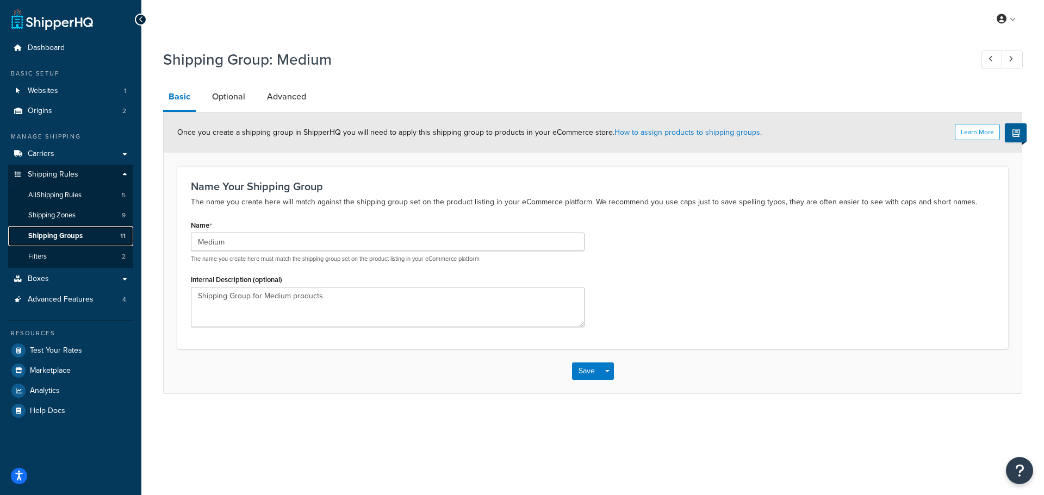
click at [75, 236] on span "Shipping Groups" at bounding box center [55, 236] width 54 height 9
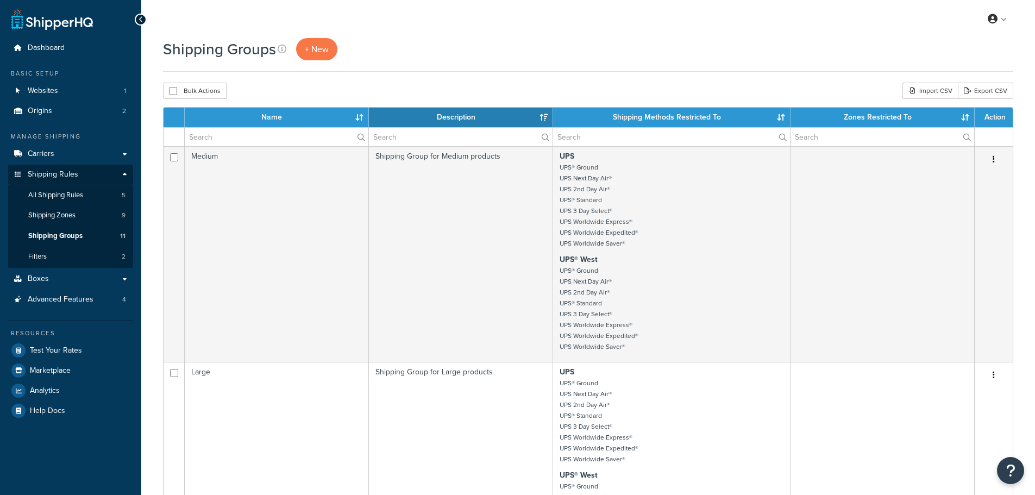
select select "15"
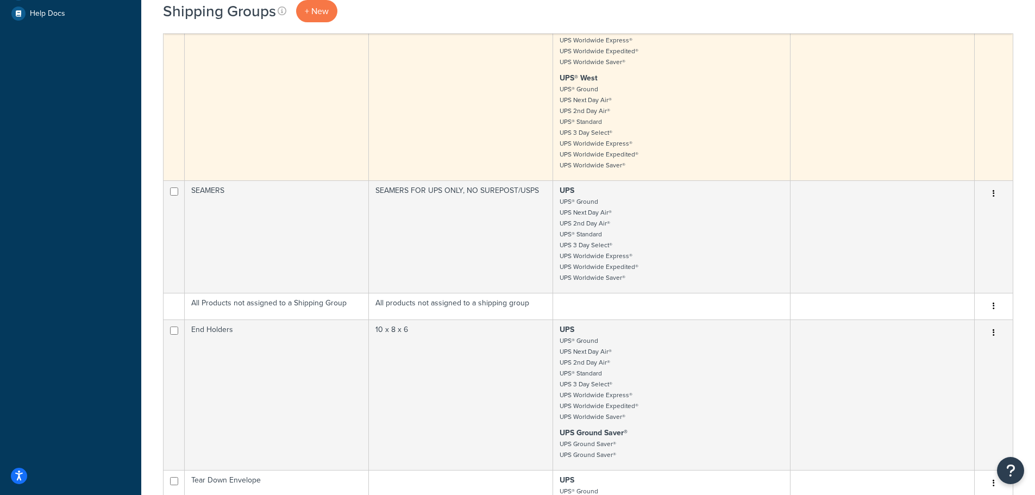
scroll to position [435, 0]
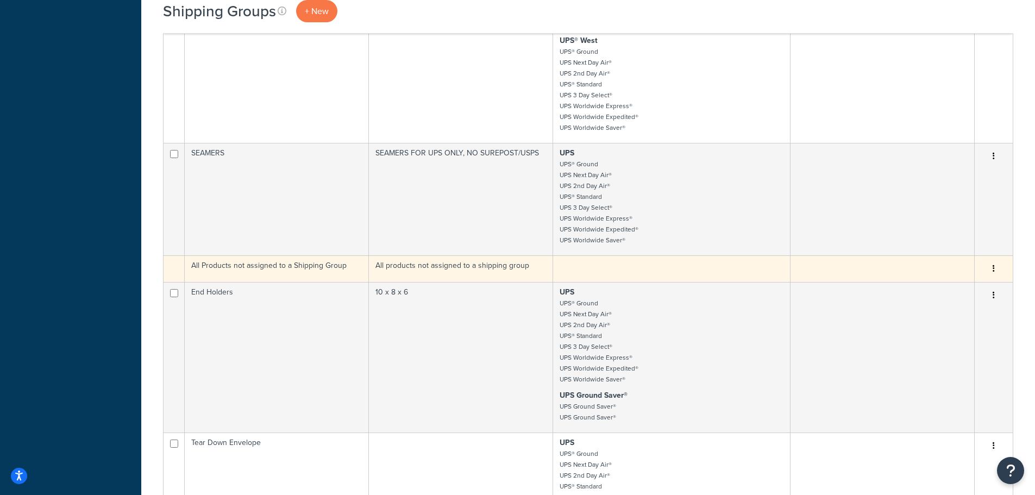
click at [428, 265] on td "All products not assigned to a shipping group" at bounding box center [461, 268] width 184 height 27
click at [991, 268] on button "button" at bounding box center [993, 268] width 15 height 17
click at [992, 267] on button "button" at bounding box center [993, 268] width 15 height 17
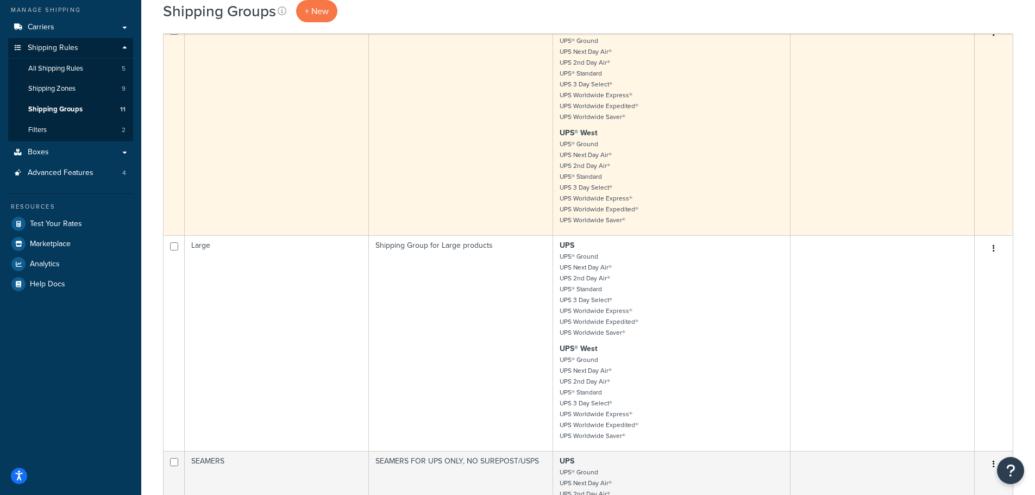
scroll to position [0, 0]
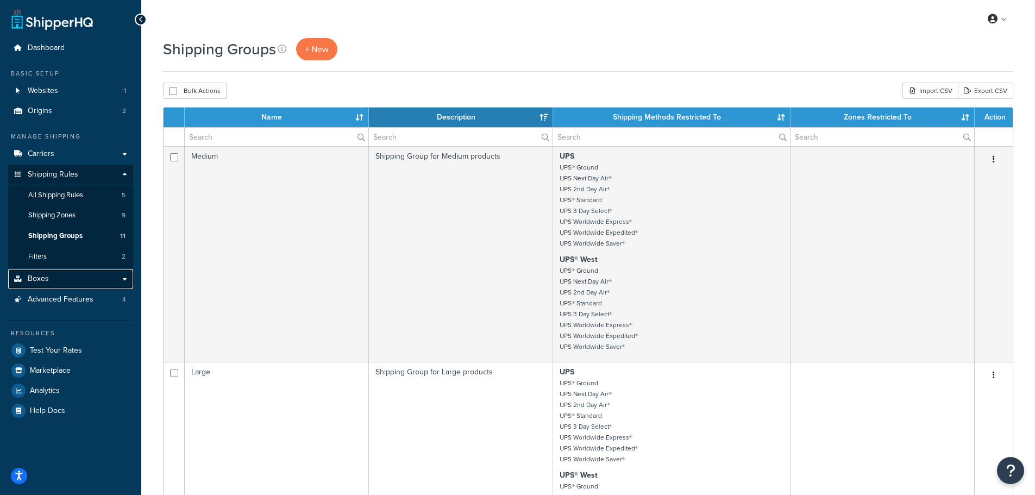
click at [58, 281] on link "Boxes" at bounding box center [70, 279] width 125 height 20
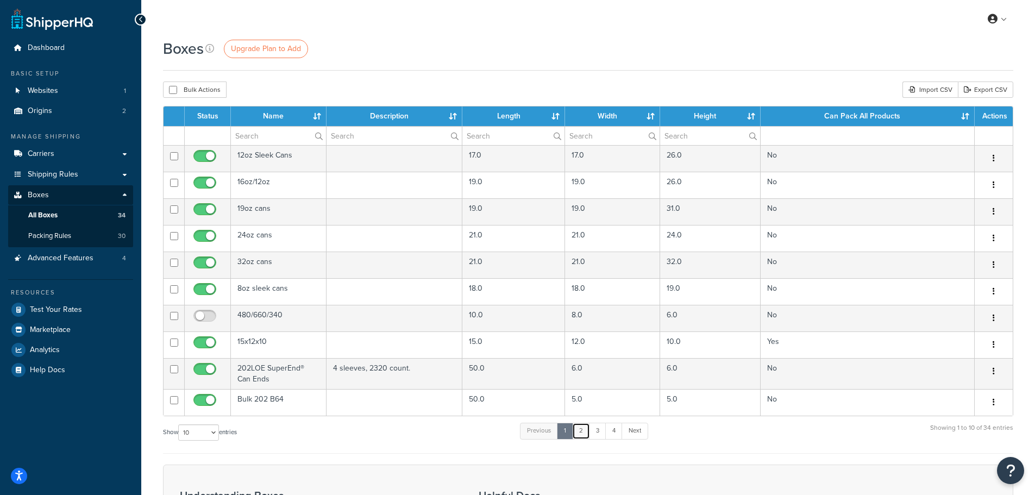
click at [584, 430] on link "2" at bounding box center [581, 431] width 18 height 16
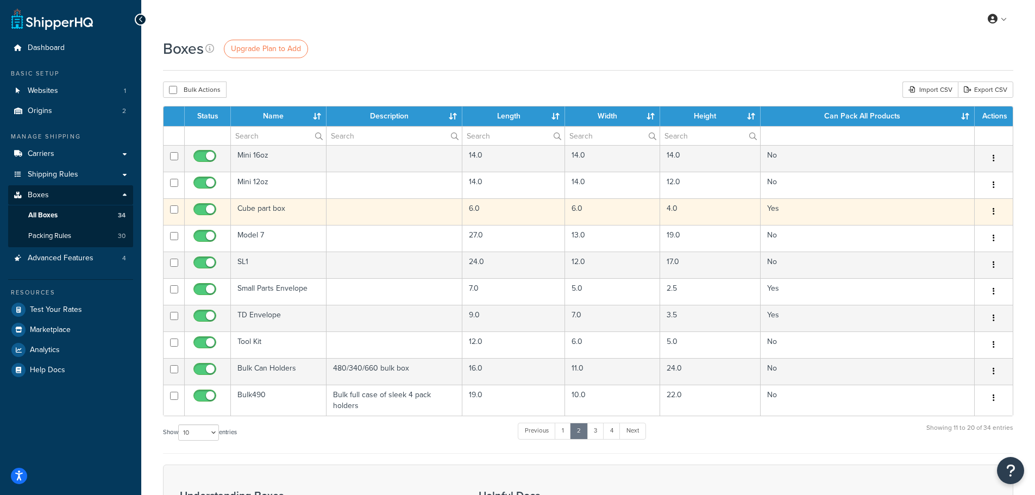
click at [803, 206] on td "Yes" at bounding box center [868, 211] width 214 height 27
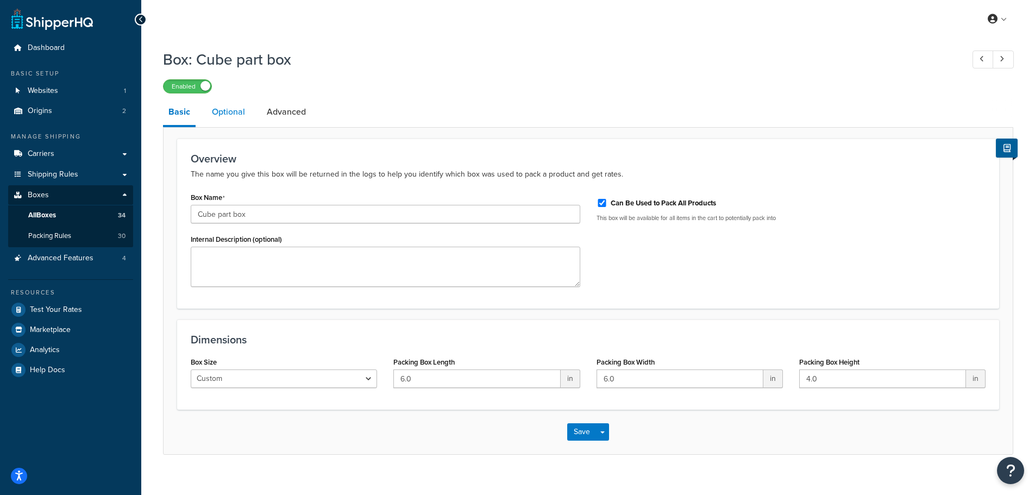
click at [235, 115] on link "Optional" at bounding box center [229, 112] width 44 height 26
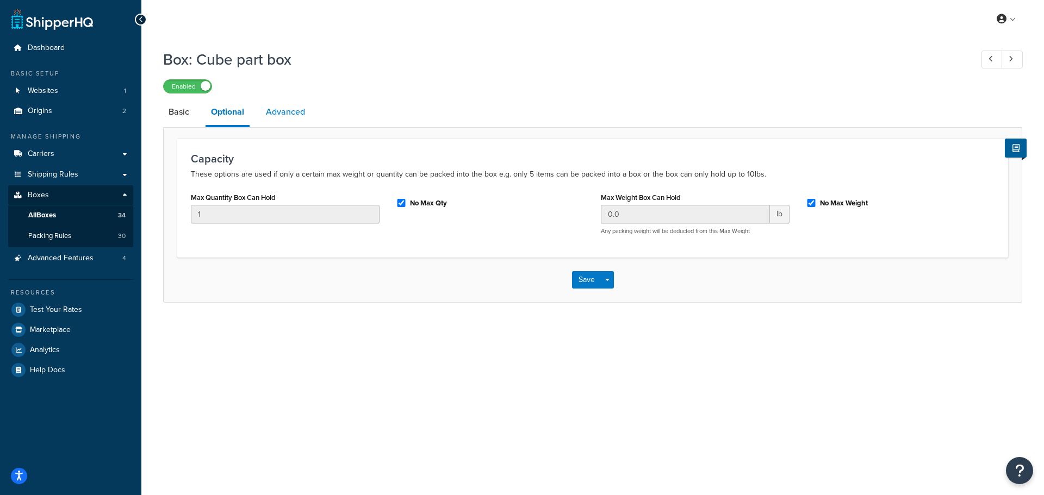
click at [299, 113] on link "Advanced" at bounding box center [285, 112] width 50 height 26
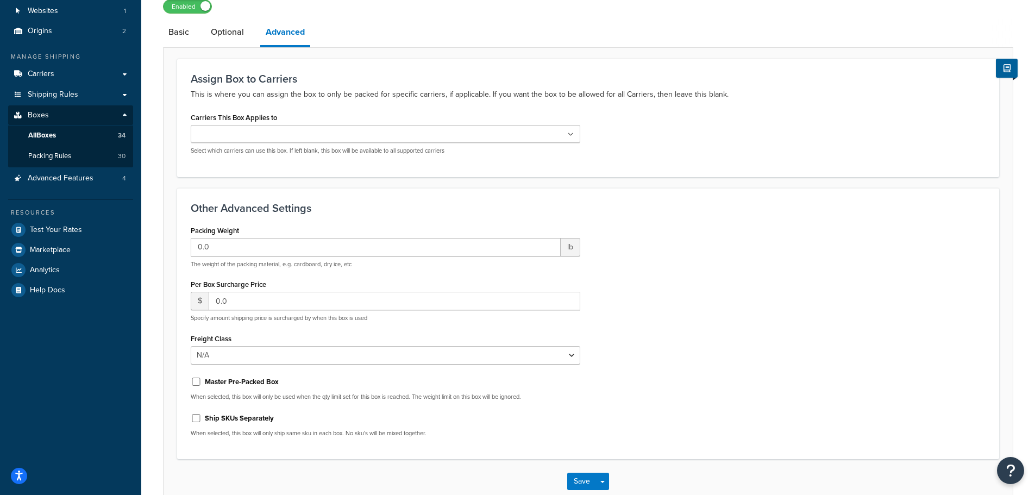
scroll to position [54, 0]
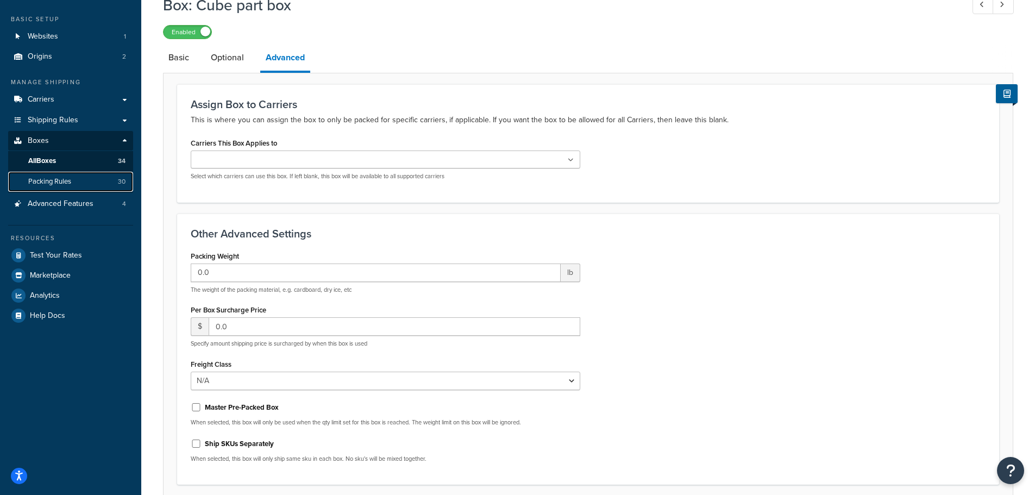
click at [68, 182] on span "Packing Rules" at bounding box center [49, 181] width 43 height 9
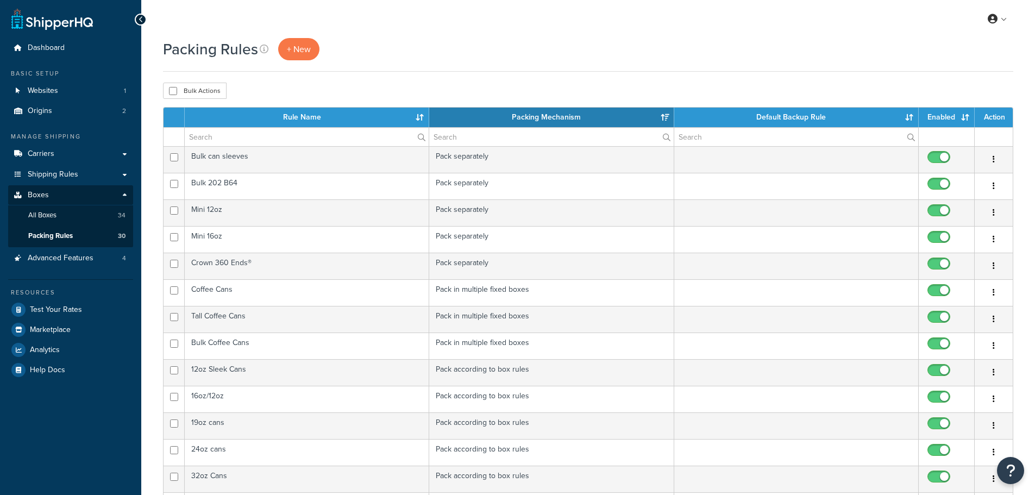
select select "15"
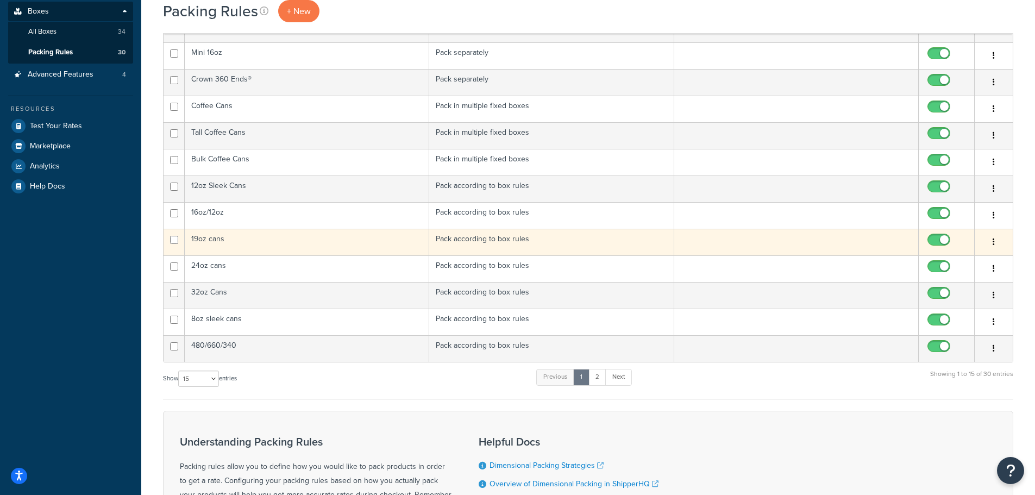
scroll to position [217, 0]
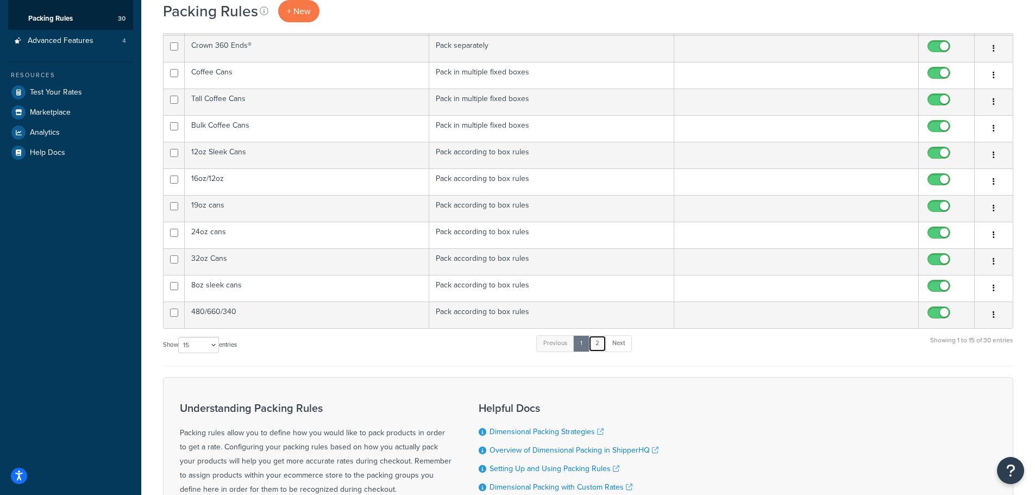
click at [600, 341] on link "2" at bounding box center [598, 343] width 18 height 16
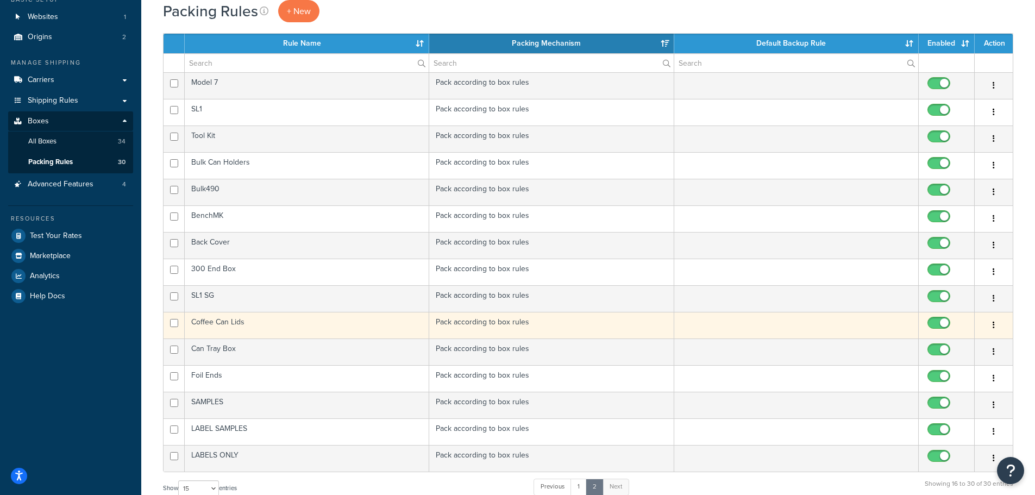
scroll to position [54, 0]
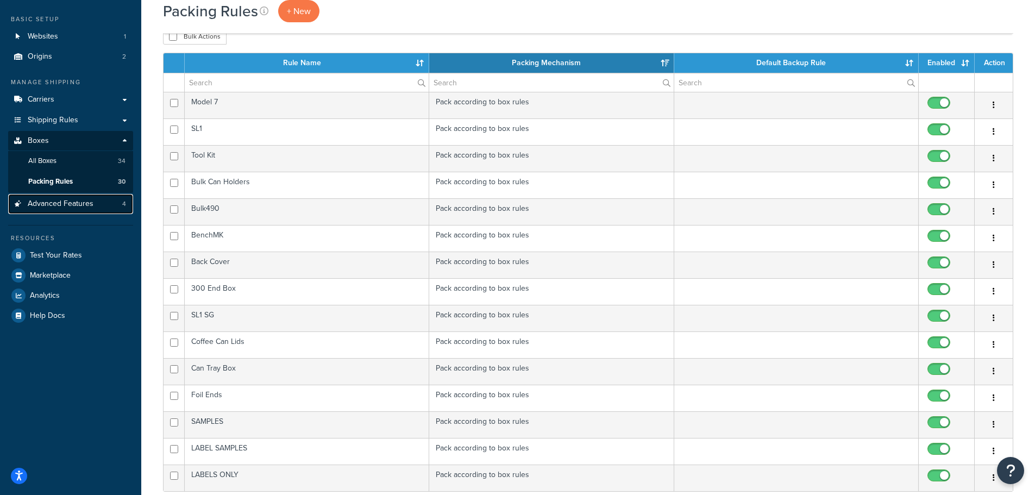
click at [76, 200] on span "Advanced Features" at bounding box center [61, 203] width 66 height 9
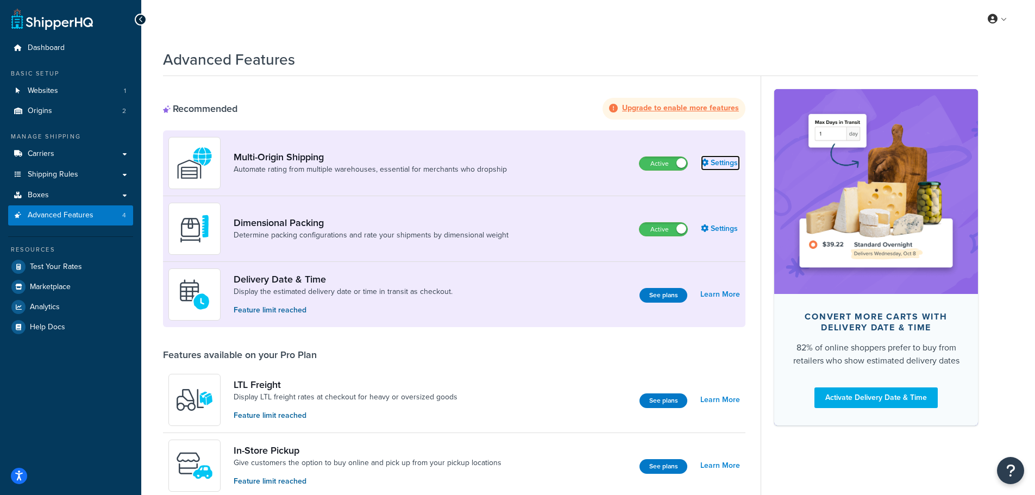
click at [721, 163] on link "Settings" at bounding box center [720, 162] width 39 height 15
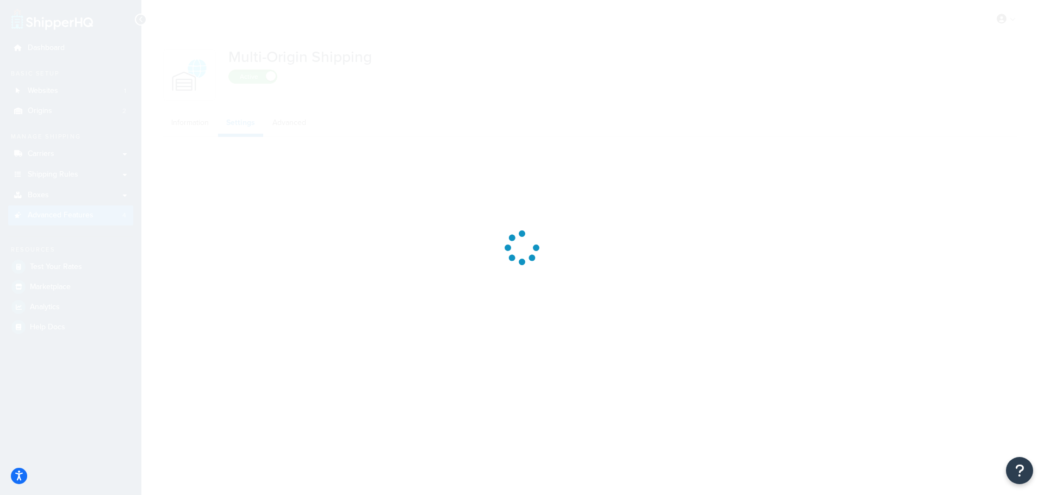
select select "false"
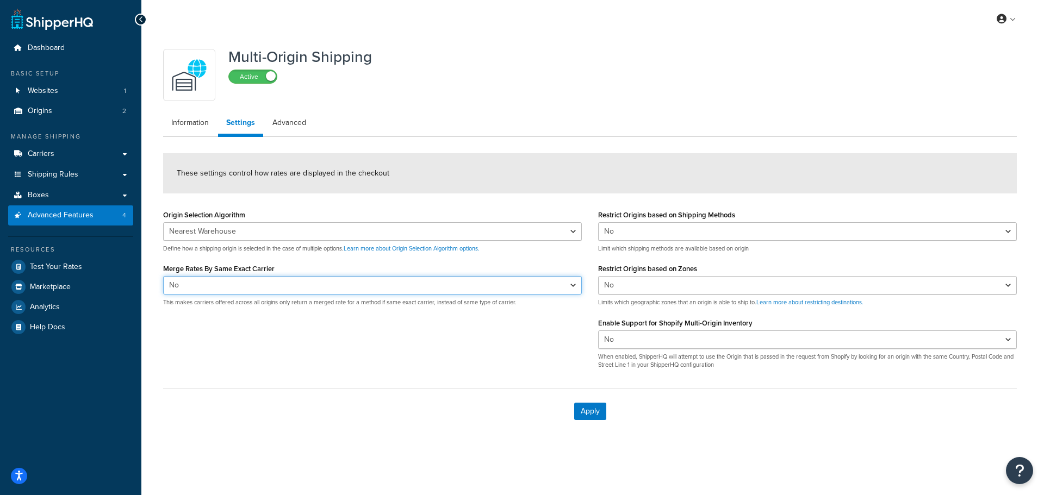
click at [413, 282] on select "Yes No" at bounding box center [372, 285] width 419 height 18
click at [413, 283] on select "Yes No" at bounding box center [372, 285] width 419 height 18
click at [410, 283] on select "Yes No" at bounding box center [372, 285] width 419 height 18
select select "true"
click at [163, 276] on select "Yes No" at bounding box center [372, 285] width 419 height 18
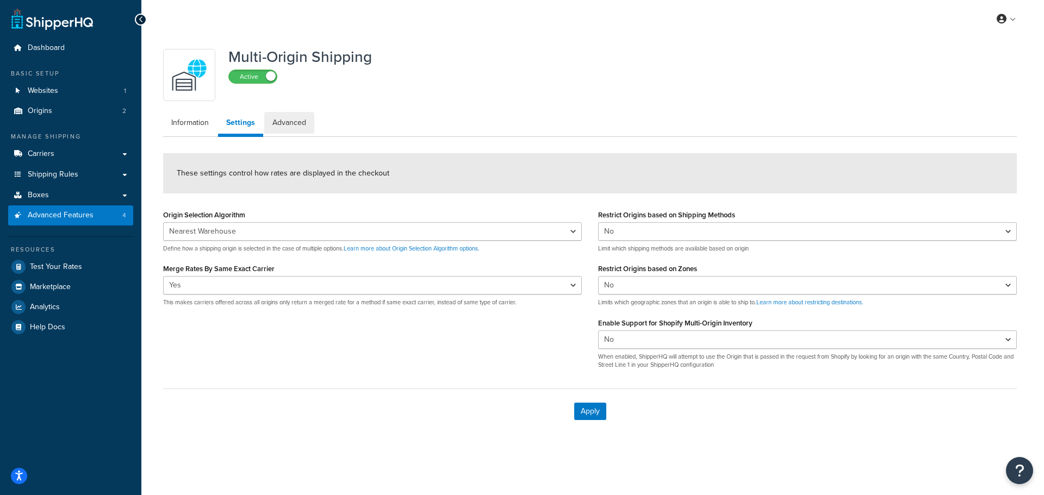
drag, startPoint x: 292, startPoint y: 124, endPoint x: 577, endPoint y: 49, distance: 294.5
click at [292, 124] on link "Advanced" at bounding box center [289, 123] width 50 height 22
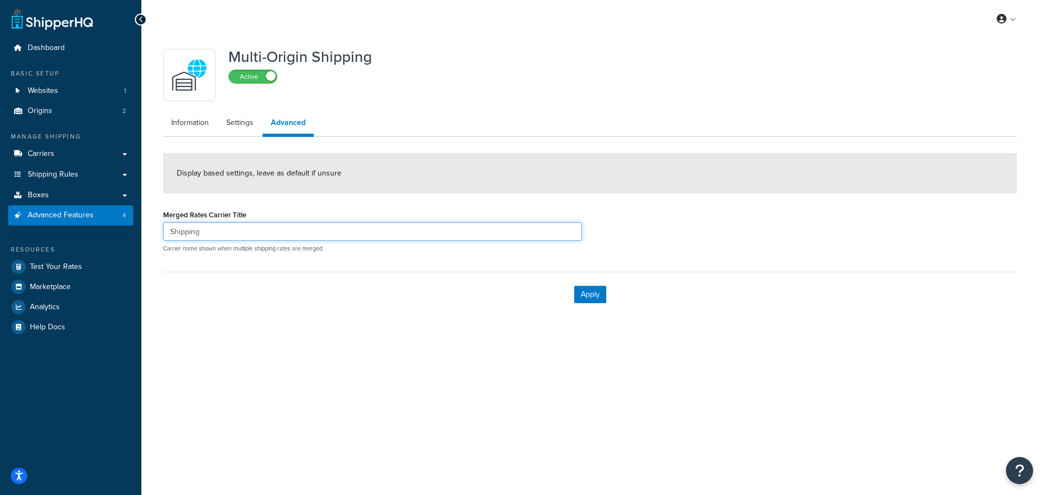
click at [268, 229] on input "Shipping" at bounding box center [372, 231] width 419 height 18
drag, startPoint x: 305, startPoint y: 226, endPoint x: 156, endPoint y: 226, distance: 148.9
click at [156, 226] on div "Merged Rates Carrier Title Shipping Carrier name shown when multiple shipping r…" at bounding box center [372, 234] width 435 height 54
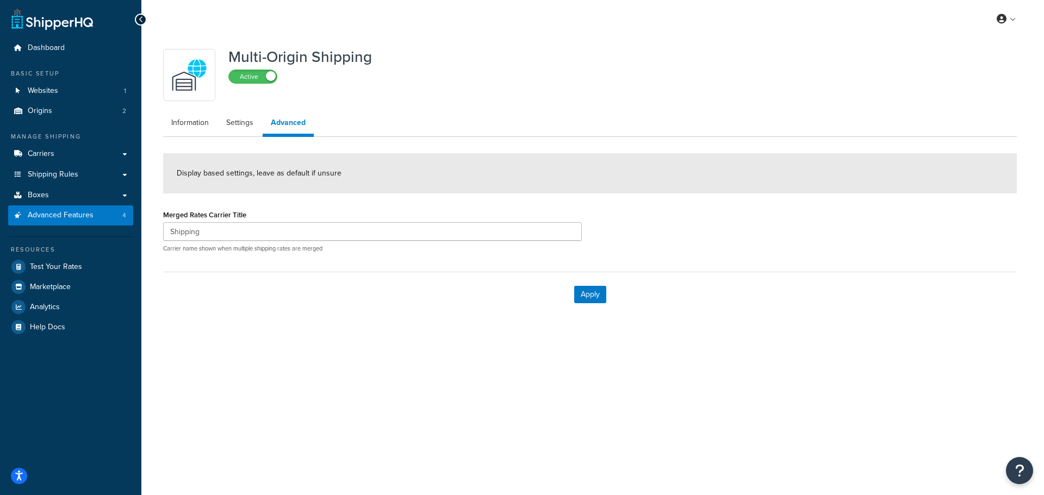
click at [262, 277] on div "Apply" at bounding box center [589, 294] width 853 height 45
click at [236, 123] on link "Settings" at bounding box center [239, 123] width 43 height 22
select select "false"
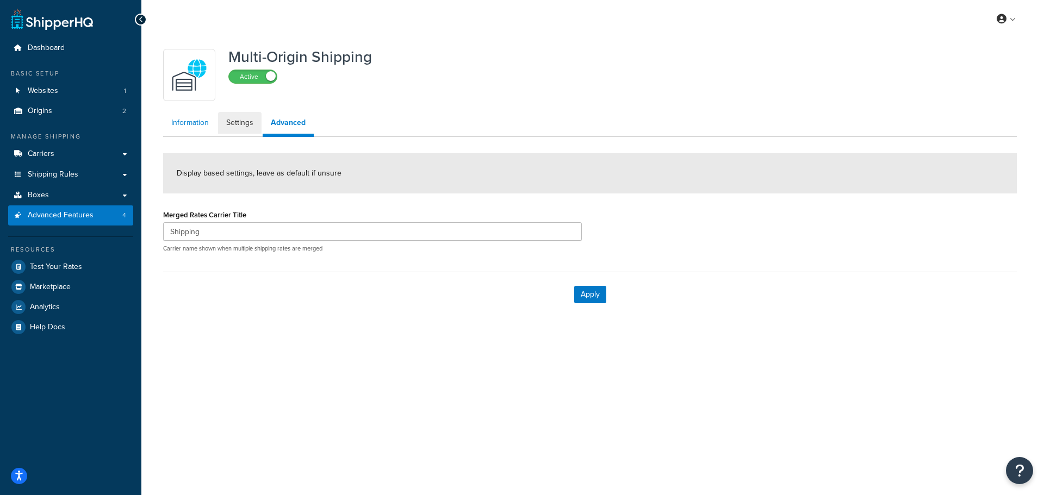
select select "false"
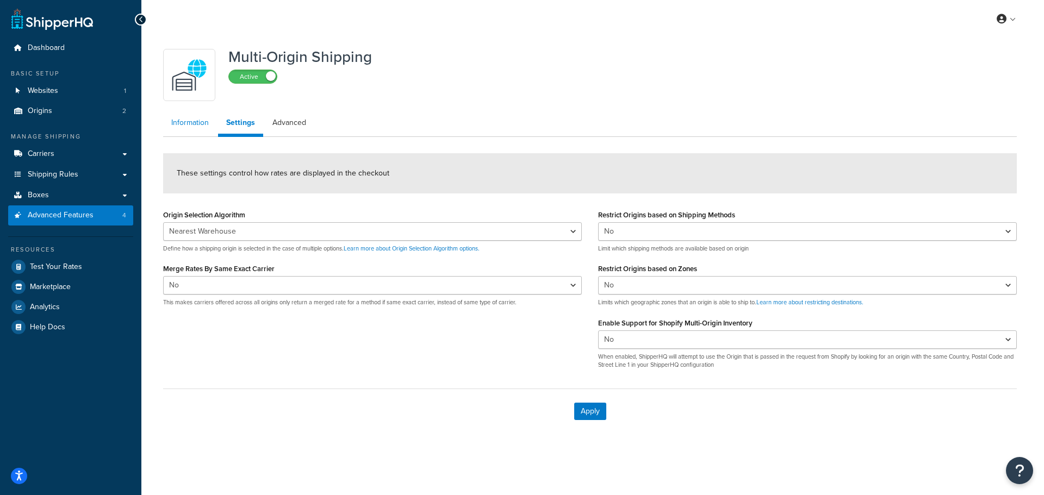
click at [178, 125] on link "Information" at bounding box center [190, 123] width 54 height 22
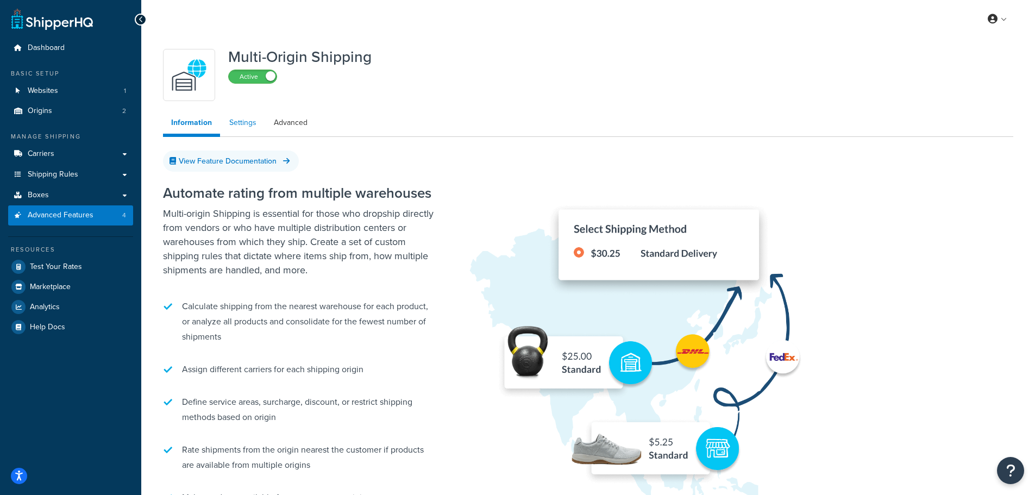
click at [235, 124] on link "Settings" at bounding box center [242, 123] width 43 height 22
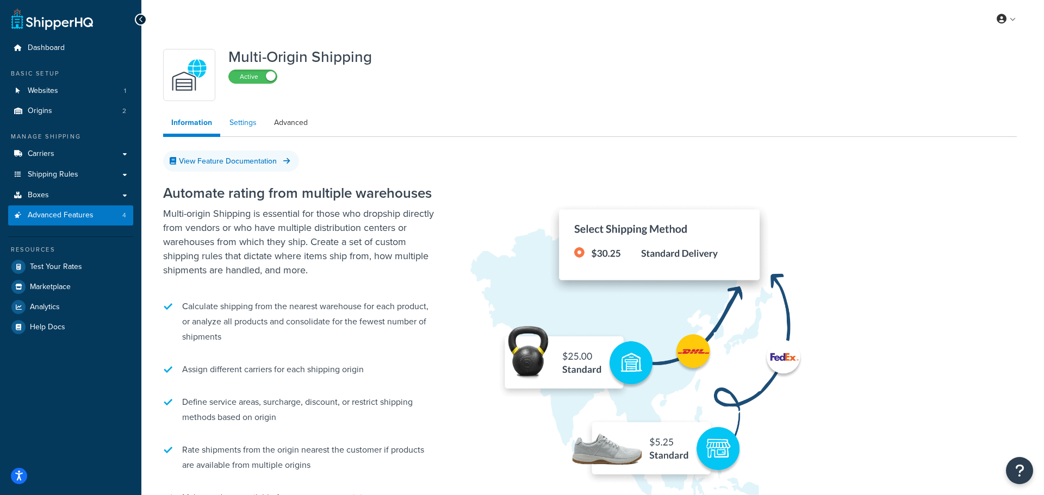
select select "false"
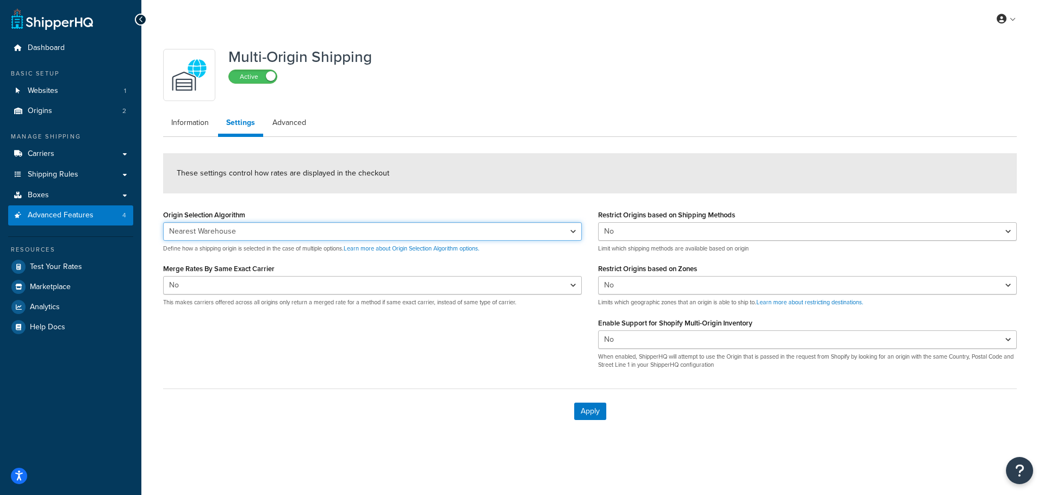
click at [283, 235] on select "Nearest Warehouse Fewest Warehouses" at bounding box center [372, 231] width 419 height 18
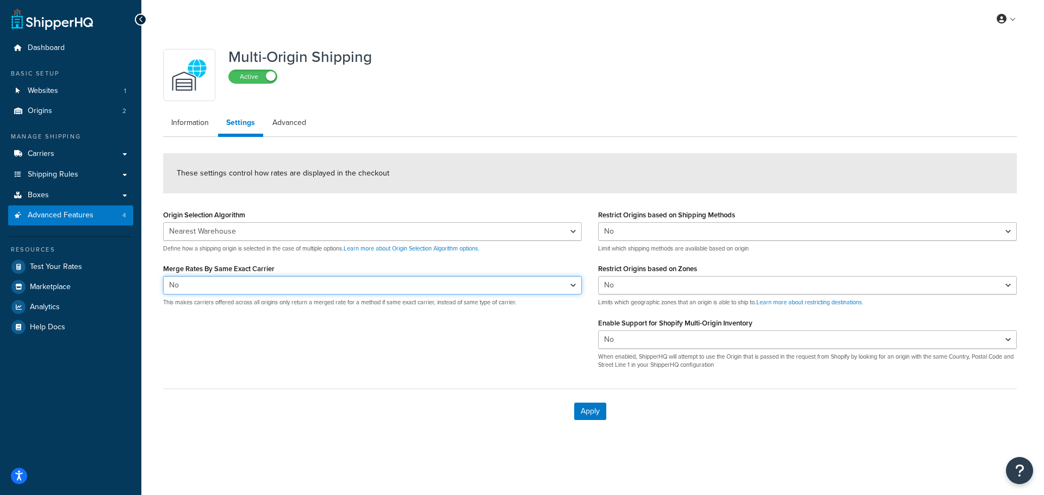
click at [271, 285] on select "Yes No" at bounding box center [372, 285] width 419 height 18
click at [163, 276] on select "Yes No" at bounding box center [372, 285] width 419 height 18
click at [286, 282] on select "Yes No" at bounding box center [372, 285] width 419 height 18
select select "false"
click at [163, 276] on select "Yes No" at bounding box center [372, 285] width 419 height 18
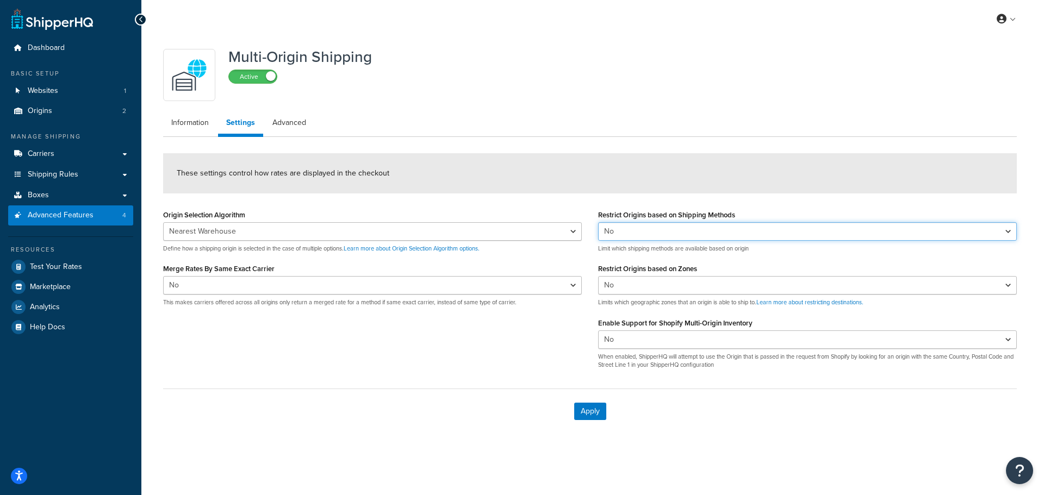
click at [680, 229] on select "Yes No" at bounding box center [807, 231] width 419 height 18
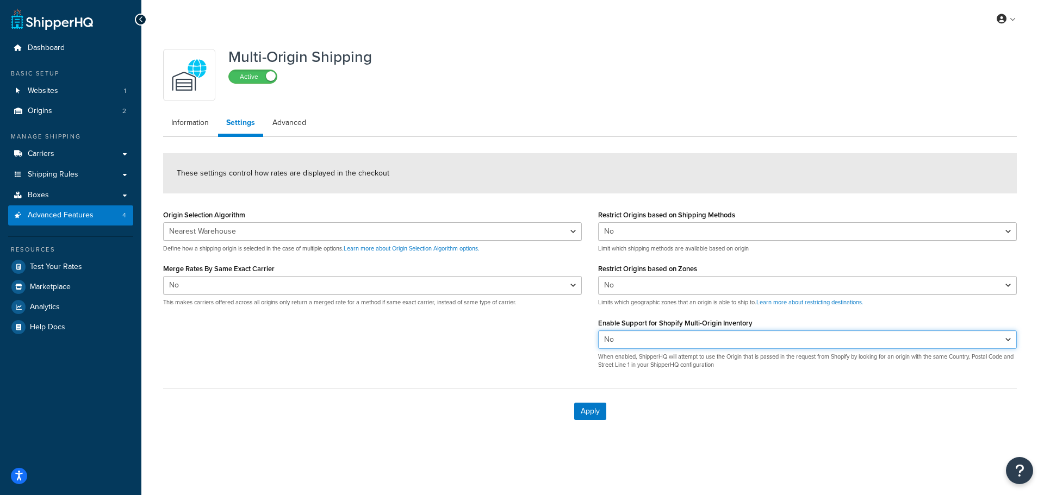
click at [679, 341] on select "Yes No" at bounding box center [807, 339] width 419 height 18
select select "true"
click at [598, 330] on select "Yes No" at bounding box center [807, 339] width 419 height 18
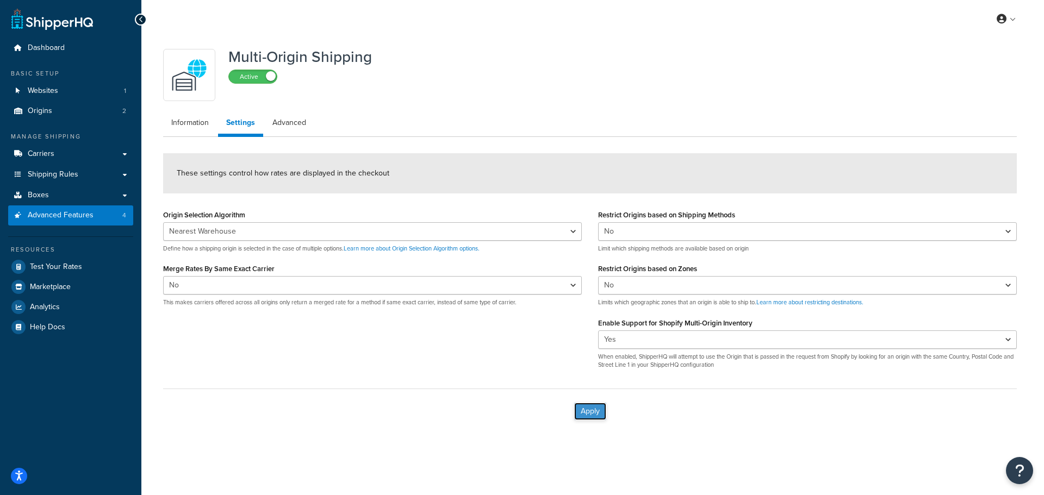
click at [588, 410] on button "Apply" at bounding box center [590, 411] width 32 height 17
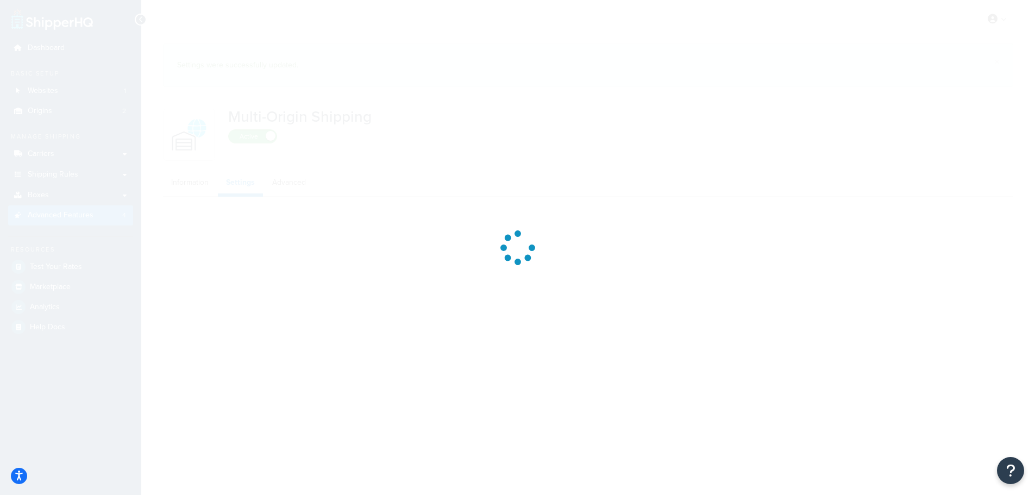
select select "false"
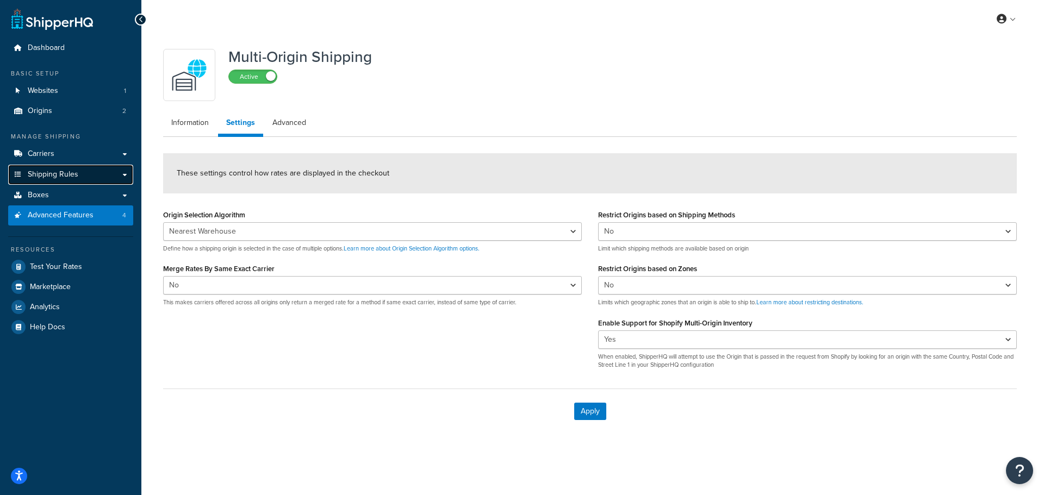
click at [91, 178] on link "Shipping Rules" at bounding box center [70, 175] width 125 height 20
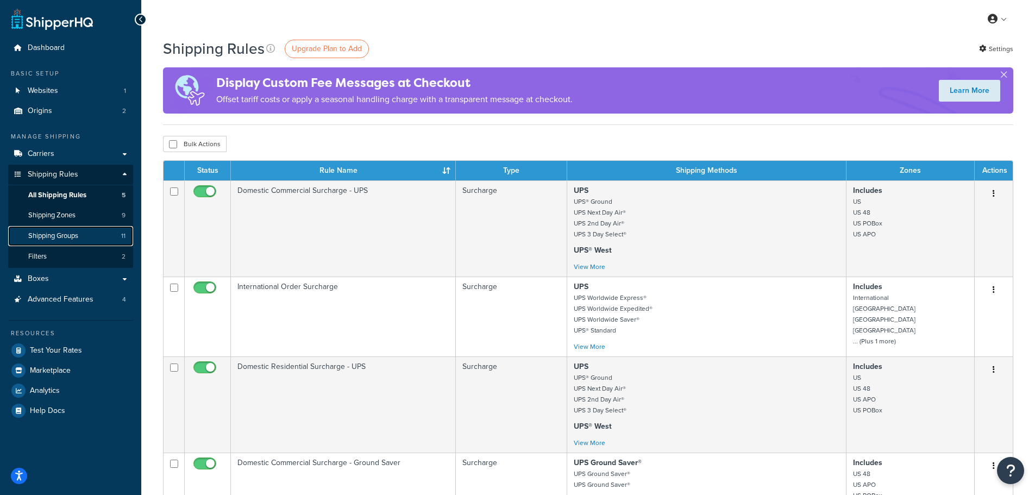
click at [76, 240] on span "Shipping Groups" at bounding box center [53, 236] width 50 height 9
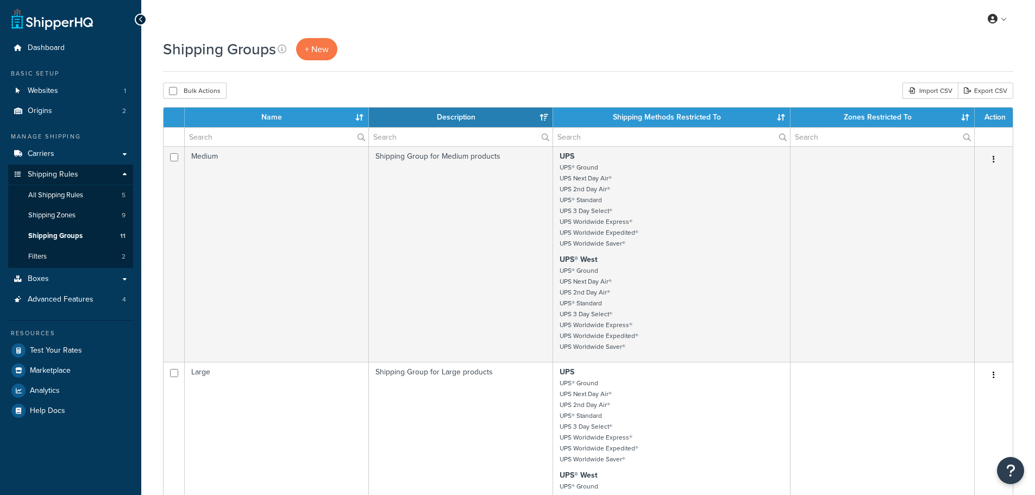
select select "15"
click at [316, 51] on span "+ New" at bounding box center [317, 49] width 24 height 13
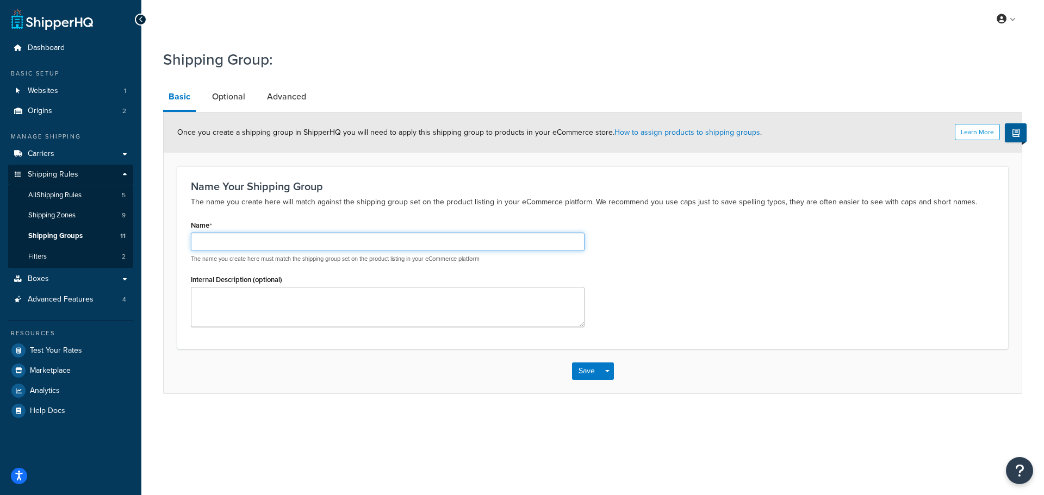
click at [377, 241] on input "Name" at bounding box center [388, 242] width 394 height 18
type input "B"
type input "2"
type input "S"
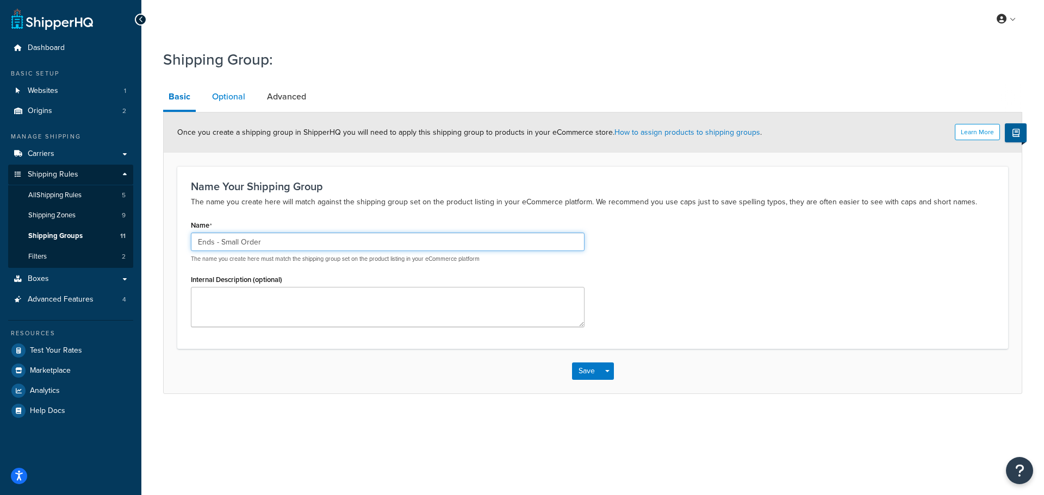
type input "Ends - Small Order"
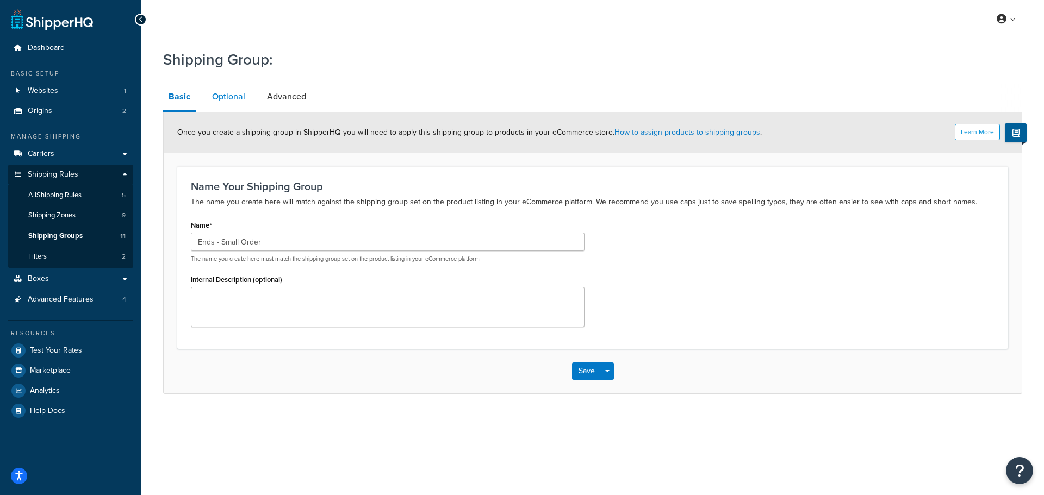
click at [235, 92] on link "Optional" at bounding box center [229, 97] width 44 height 26
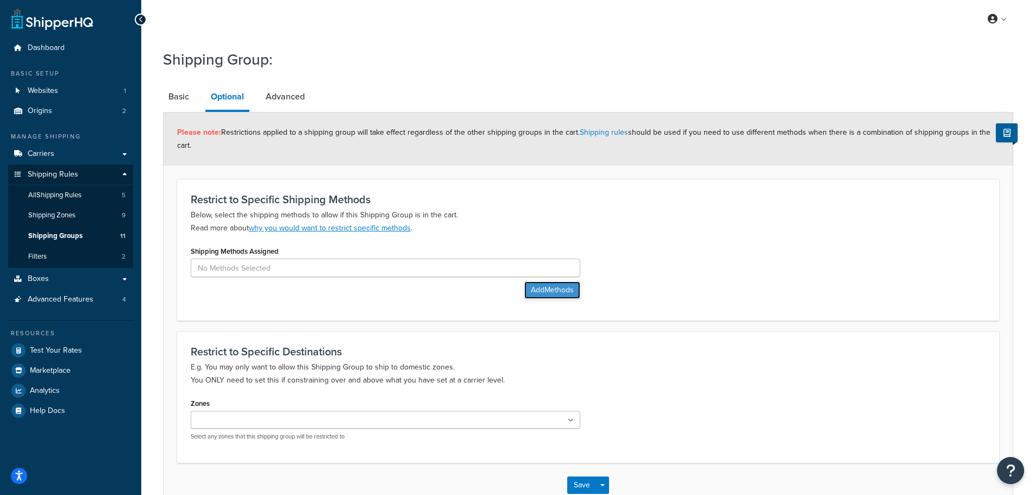
click at [533, 291] on button "Add Methods" at bounding box center [552, 290] width 56 height 17
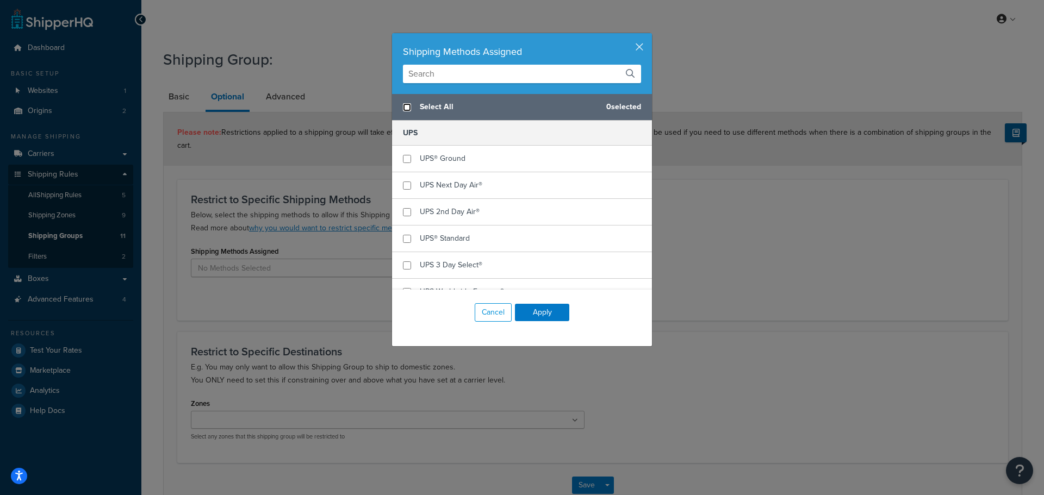
click at [403, 108] on input "checkbox" at bounding box center [407, 107] width 8 height 8
checkbox input "true"
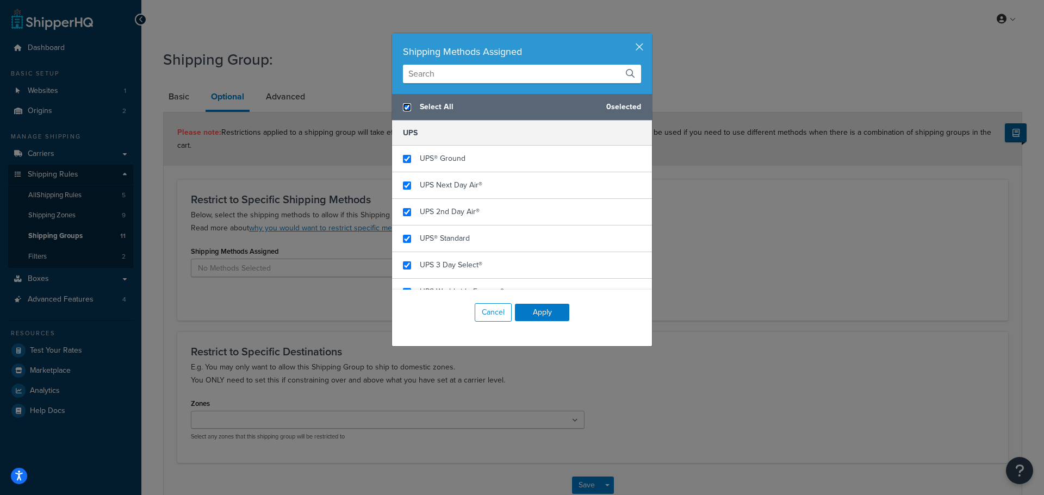
checkbox input "true"
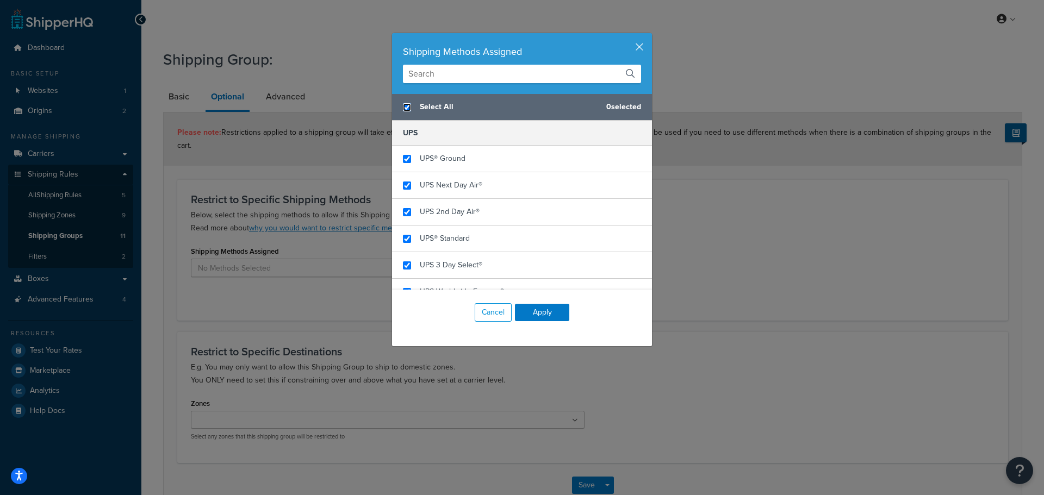
checkbox input "true"
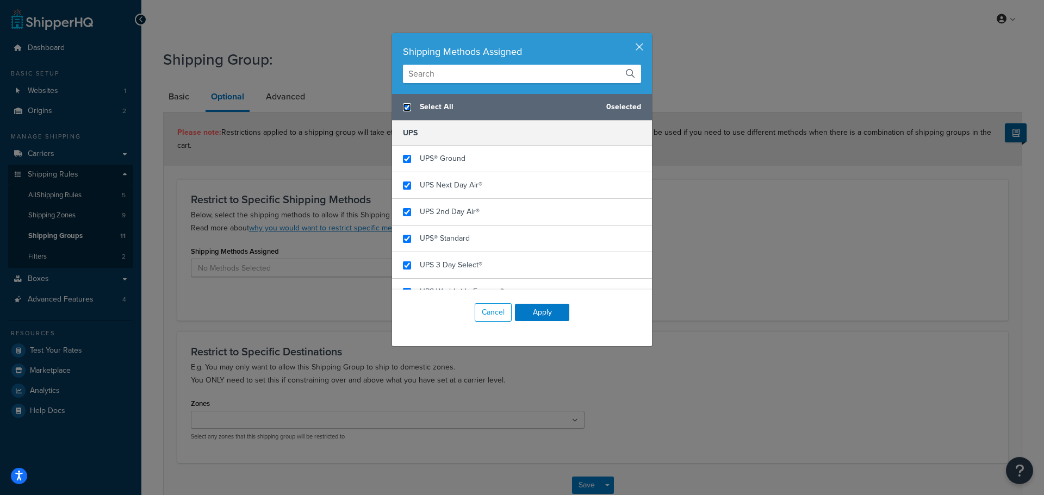
checkbox input "true"
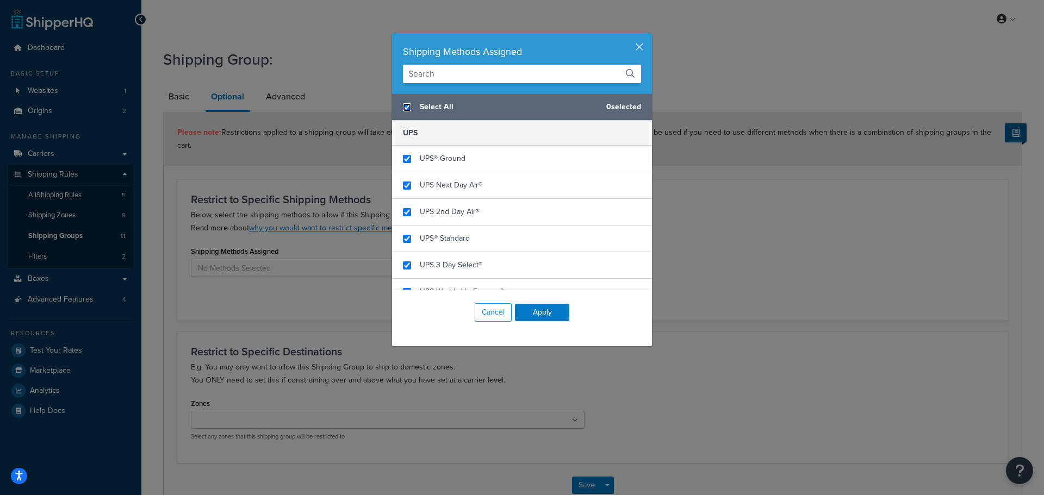
checkbox input "true"
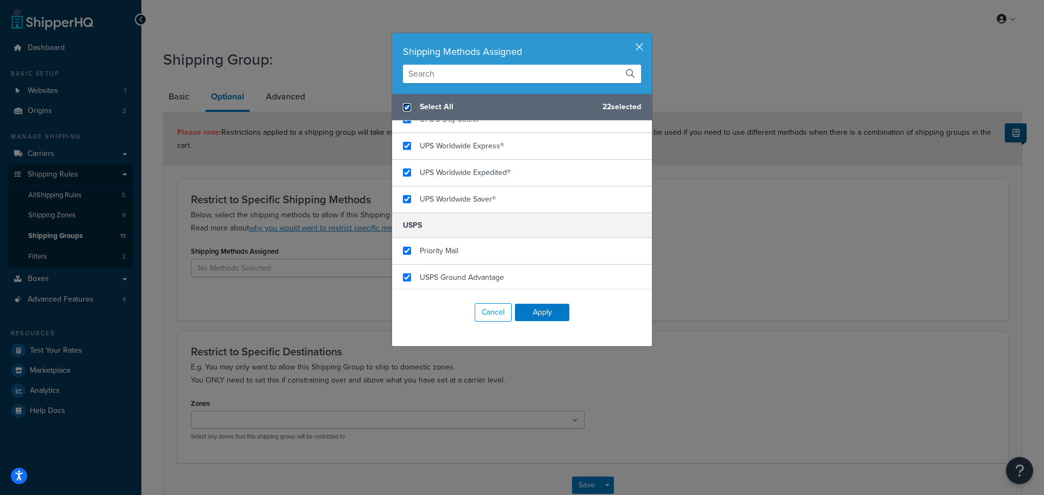
scroll to position [542, 0]
checkbox input "false"
click at [404, 255] on div "Priority Mail" at bounding box center [522, 250] width 260 height 27
click at [403, 276] on input "checkbox" at bounding box center [407, 276] width 8 height 8
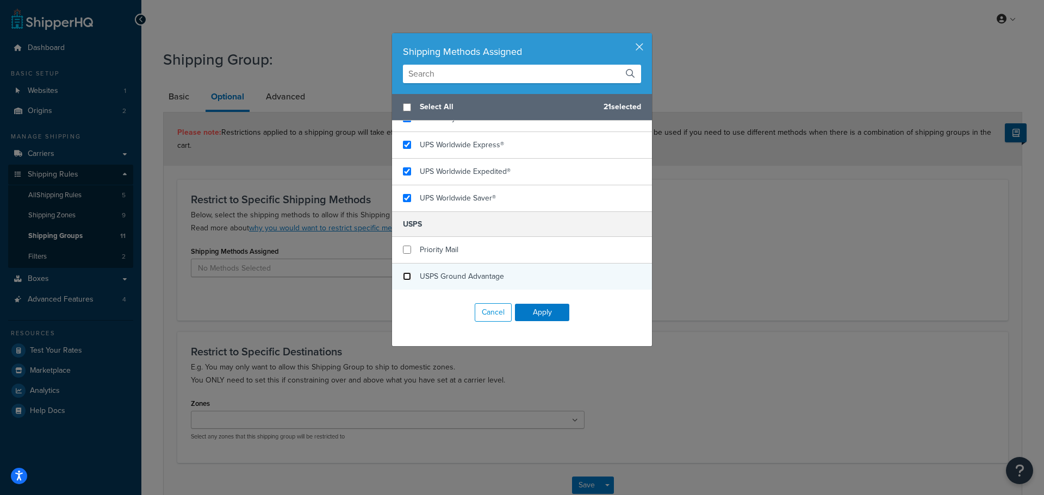
checkbox input "false"
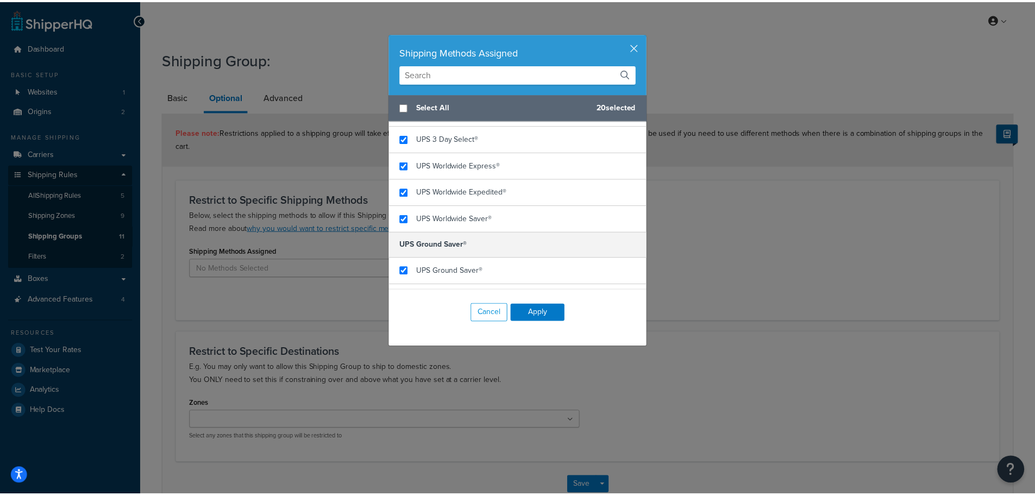
scroll to position [108, 0]
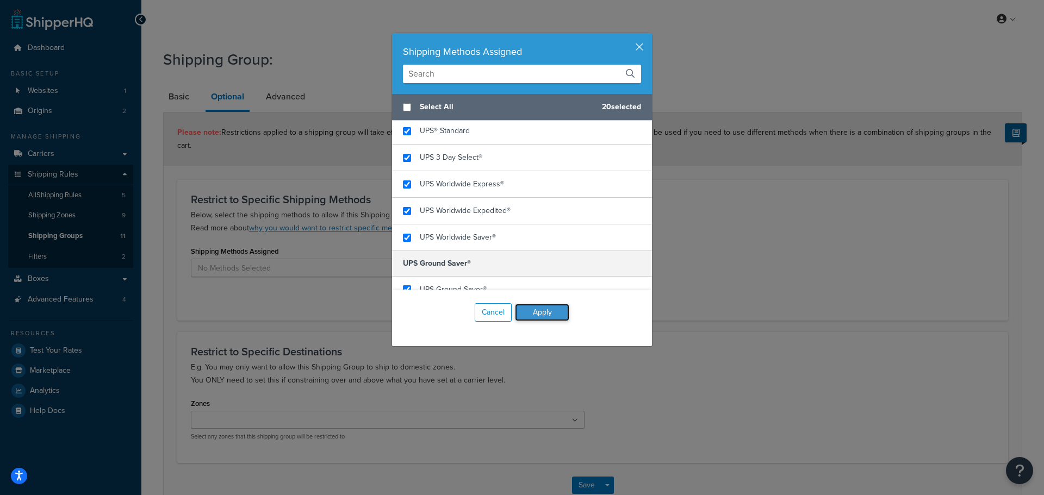
click at [532, 309] on button "Apply" at bounding box center [542, 312] width 54 height 17
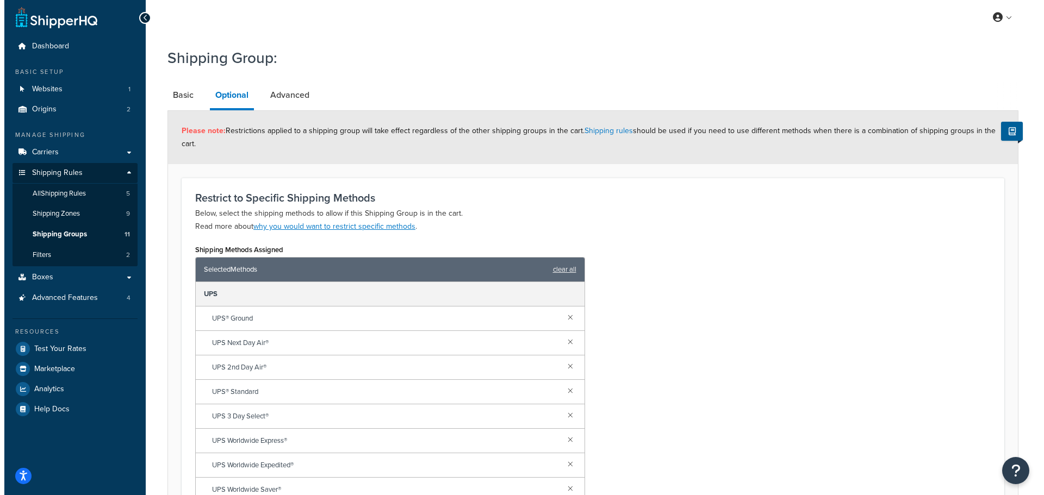
scroll to position [0, 0]
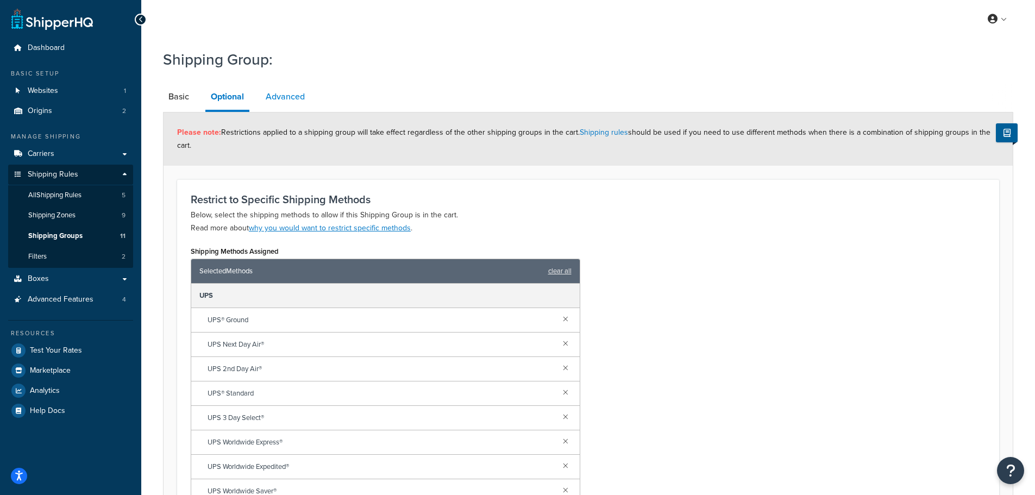
click at [273, 95] on link "Advanced" at bounding box center [285, 97] width 50 height 26
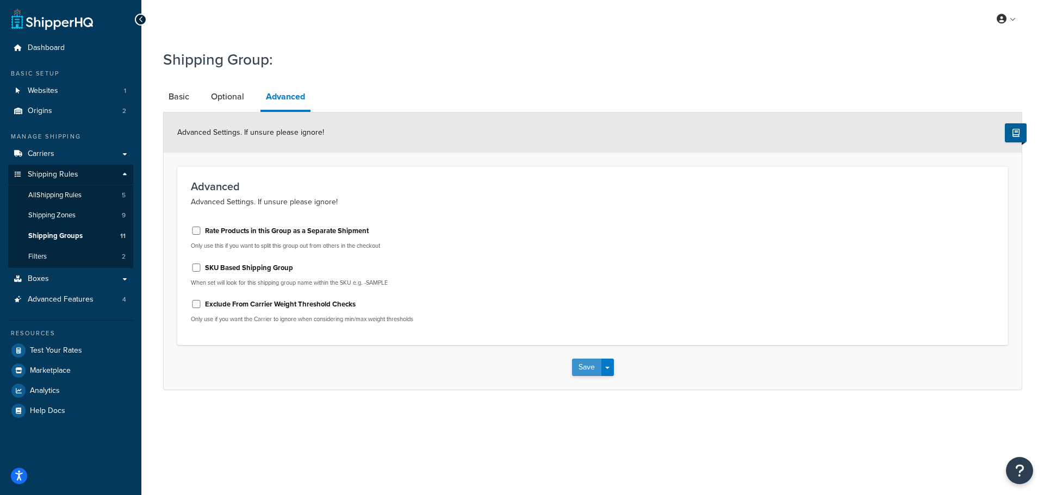
click at [577, 369] on button "Save" at bounding box center [586, 367] width 29 height 17
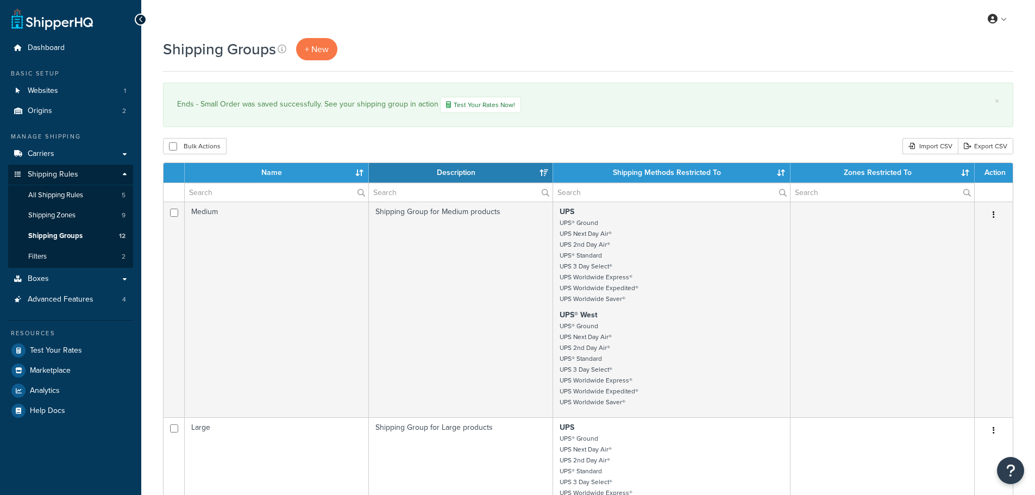
select select "15"
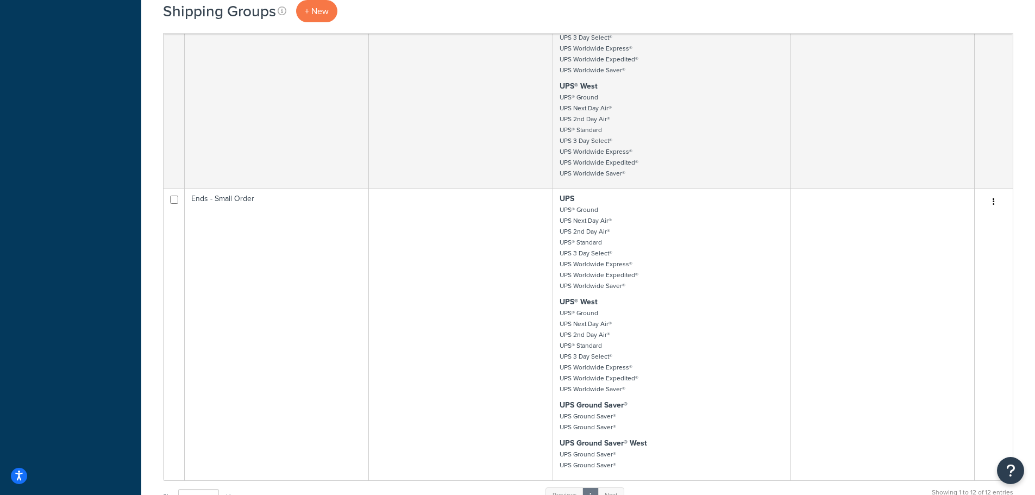
scroll to position [2011, 0]
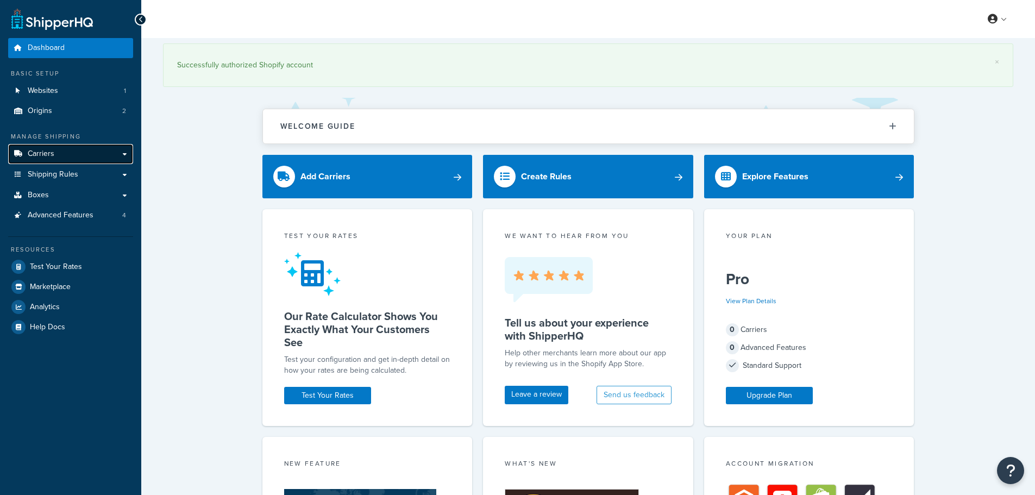
click at [80, 154] on link "Carriers" at bounding box center [70, 154] width 125 height 20
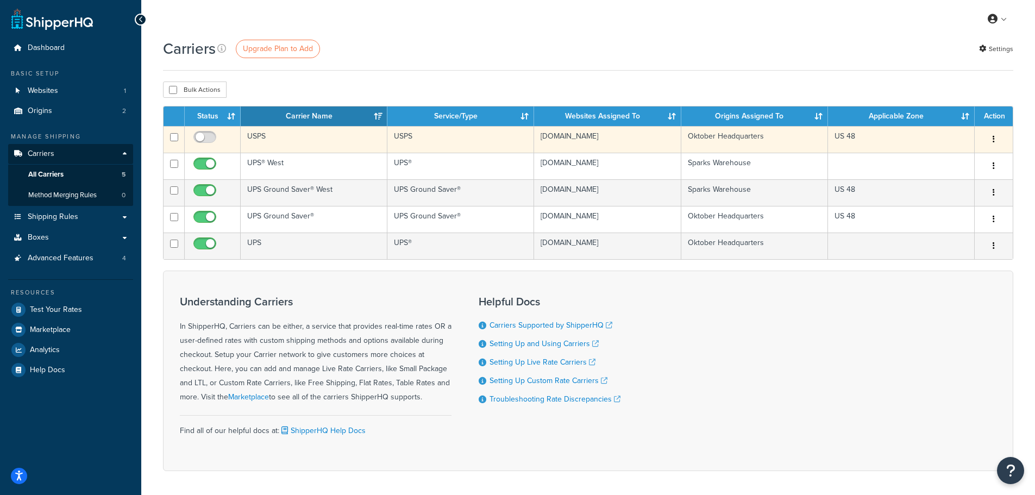
click at [995, 140] on icon "button" at bounding box center [994, 139] width 2 height 8
click at [966, 164] on link "Edit" at bounding box center [950, 161] width 86 height 22
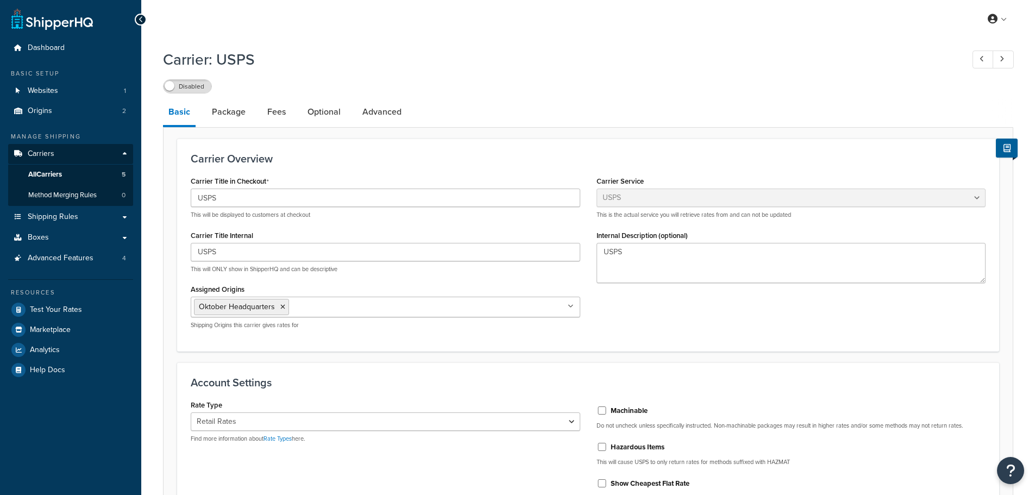
select select "usps"
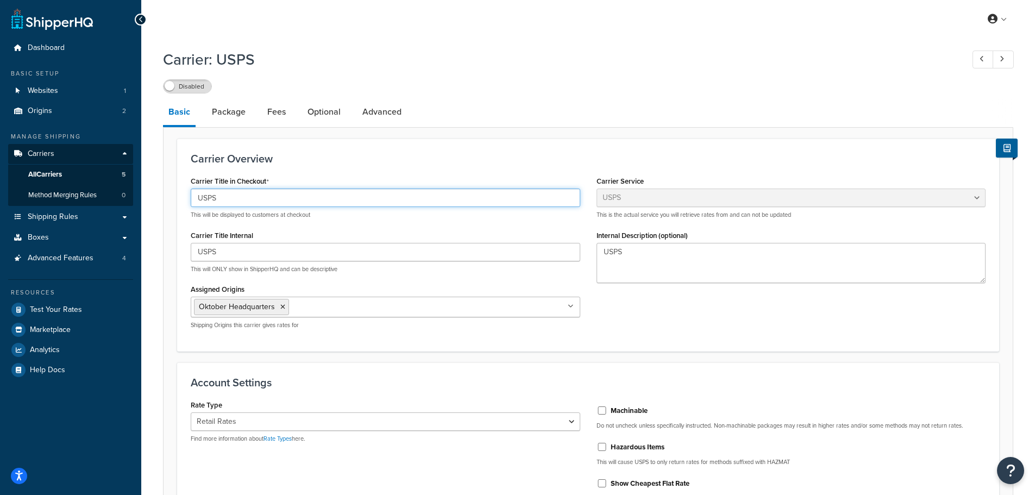
click at [350, 197] on input "USPS" at bounding box center [386, 198] width 390 height 18
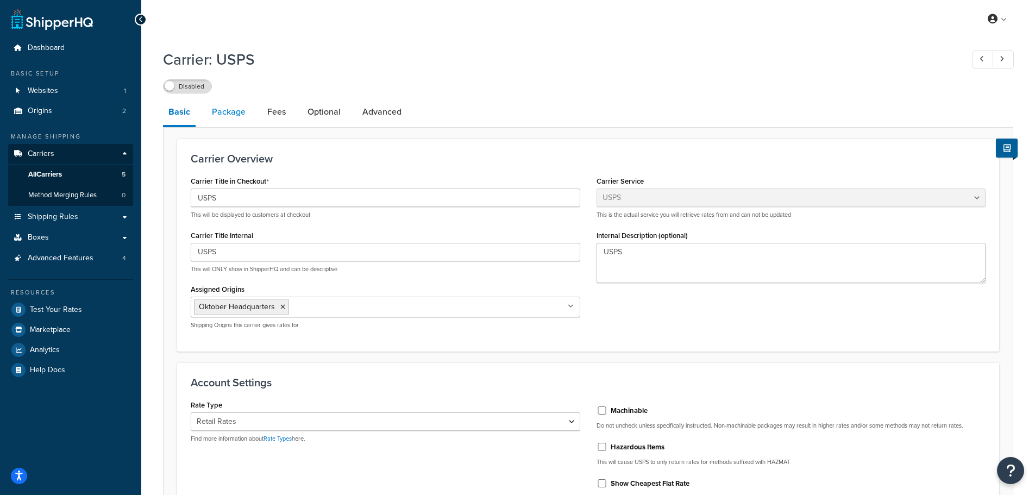
click at [239, 114] on link "Package" at bounding box center [229, 112] width 45 height 26
select select "685152"
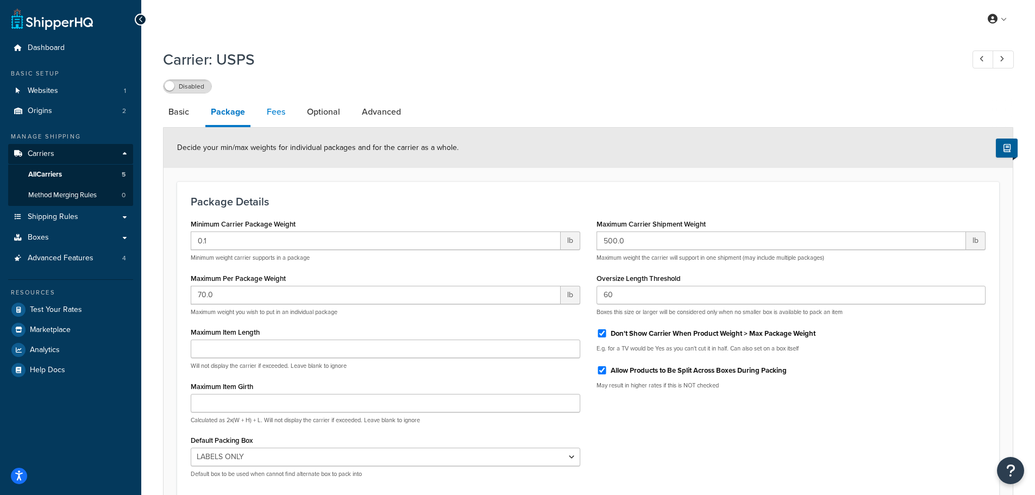
click at [267, 108] on link "Fees" at bounding box center [275, 112] width 29 height 26
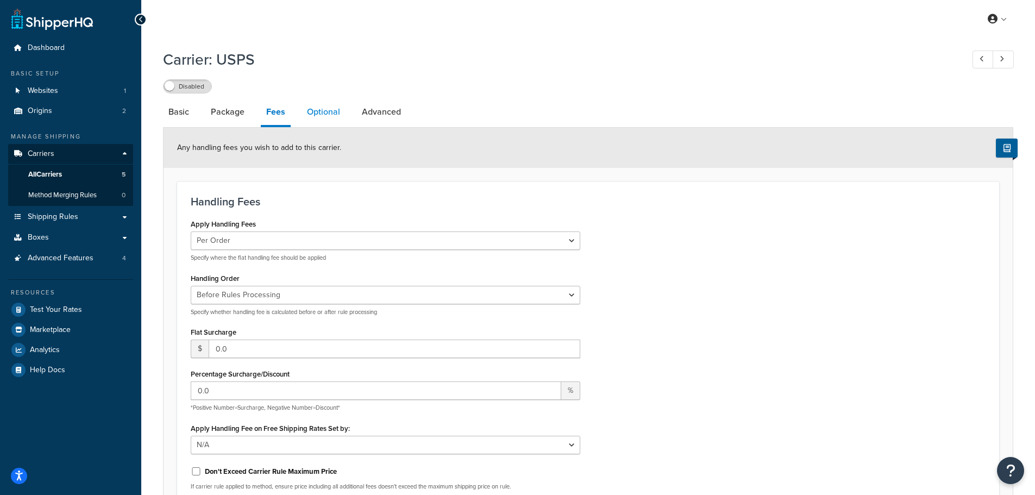
click at [324, 113] on link "Optional" at bounding box center [324, 112] width 44 height 26
select select "146373"
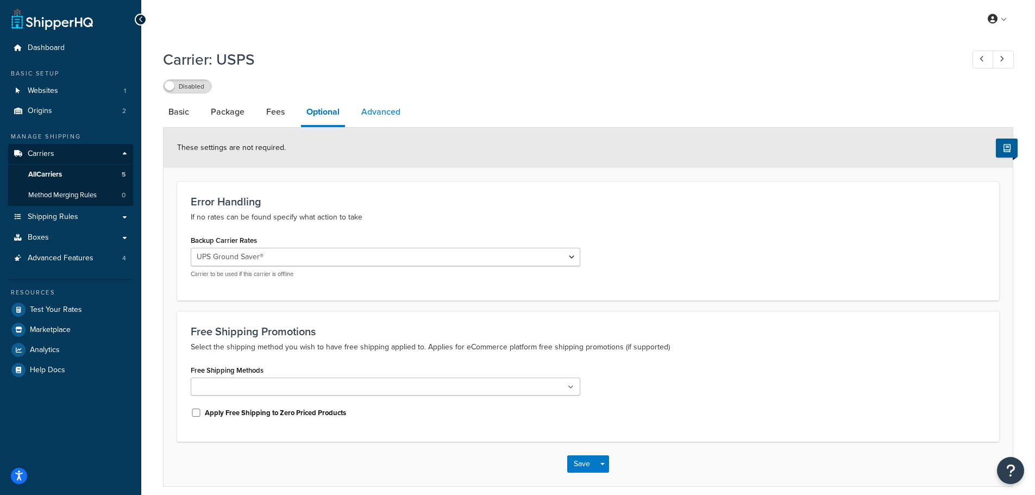
click at [376, 110] on link "Advanced" at bounding box center [381, 112] width 50 height 26
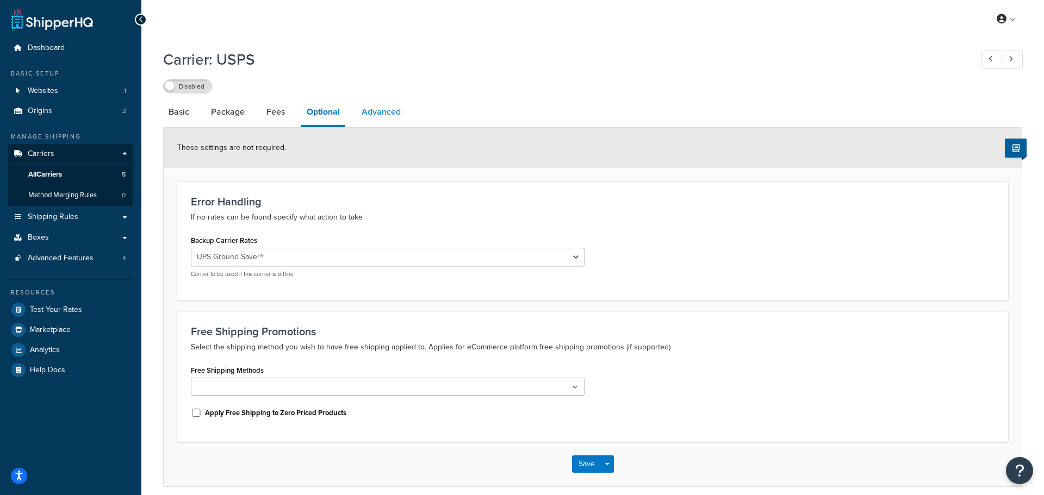
select select "false"
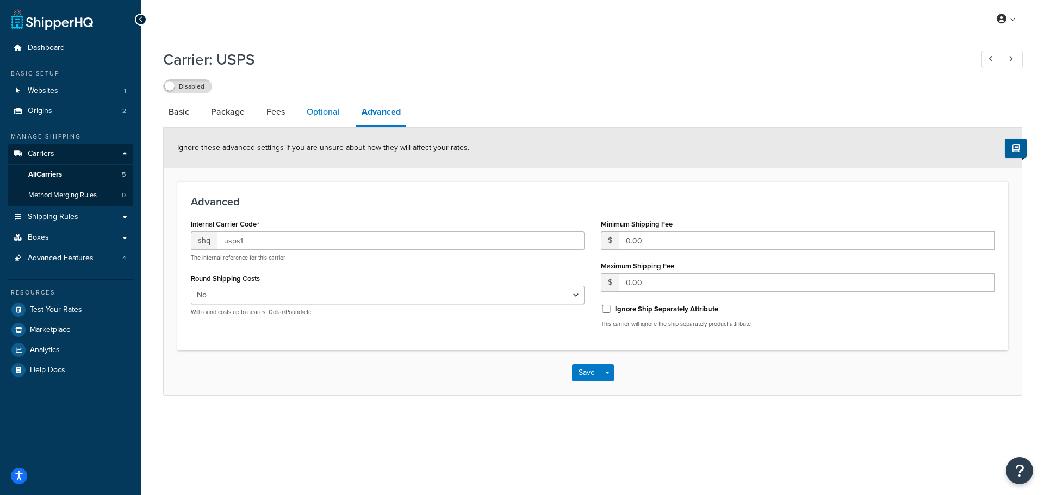
click at [328, 110] on link "Optional" at bounding box center [323, 112] width 44 height 26
select select "146373"
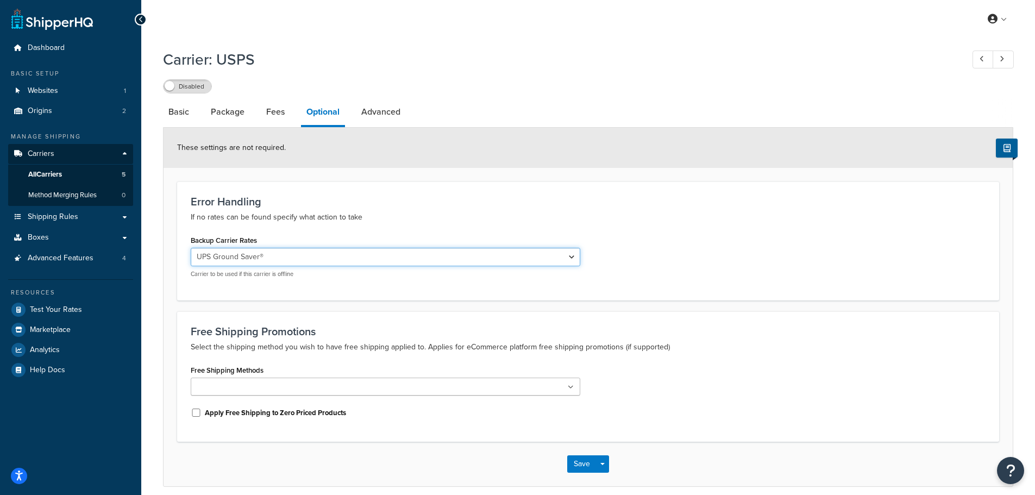
click at [363, 249] on select "None UPS UPS® West UPS Ground Saver® UPS Ground Saver® West" at bounding box center [386, 257] width 390 height 18
click at [363, 253] on select "None UPS UPS® West UPS Ground Saver® UPS Ground Saver® West" at bounding box center [386, 257] width 390 height 18
click at [192, 113] on link "Basic" at bounding box center [179, 112] width 32 height 26
select select "usps"
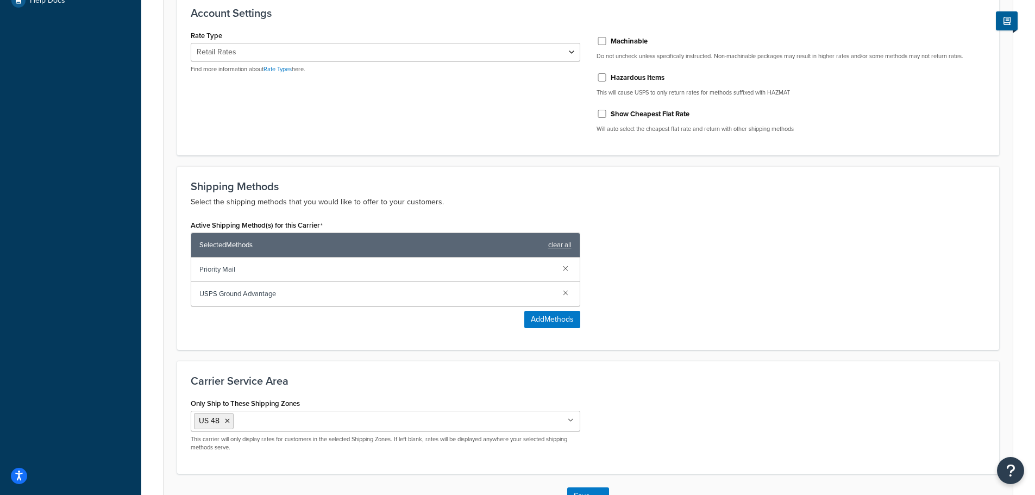
scroll to position [380, 0]
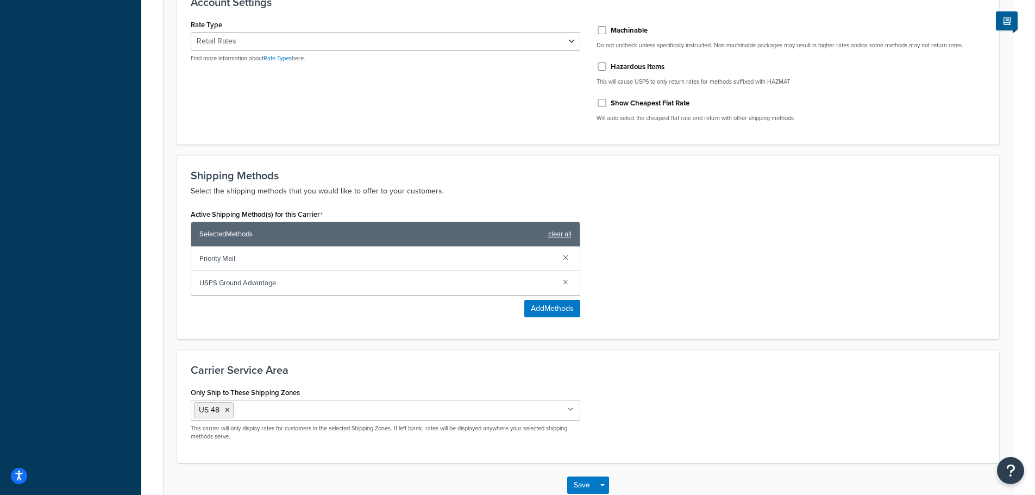
click at [561, 232] on link "clear all" at bounding box center [559, 234] width 23 height 15
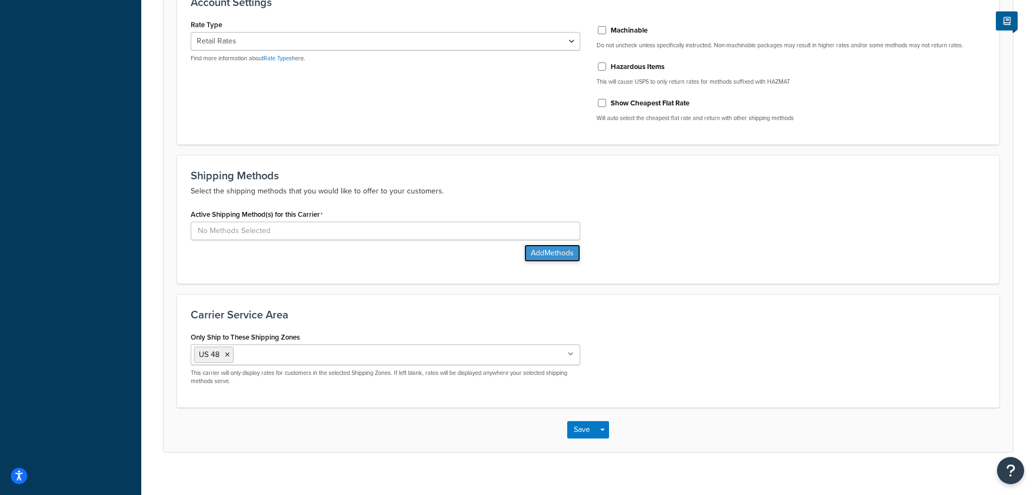
click at [557, 252] on button "Add Methods" at bounding box center [552, 253] width 56 height 17
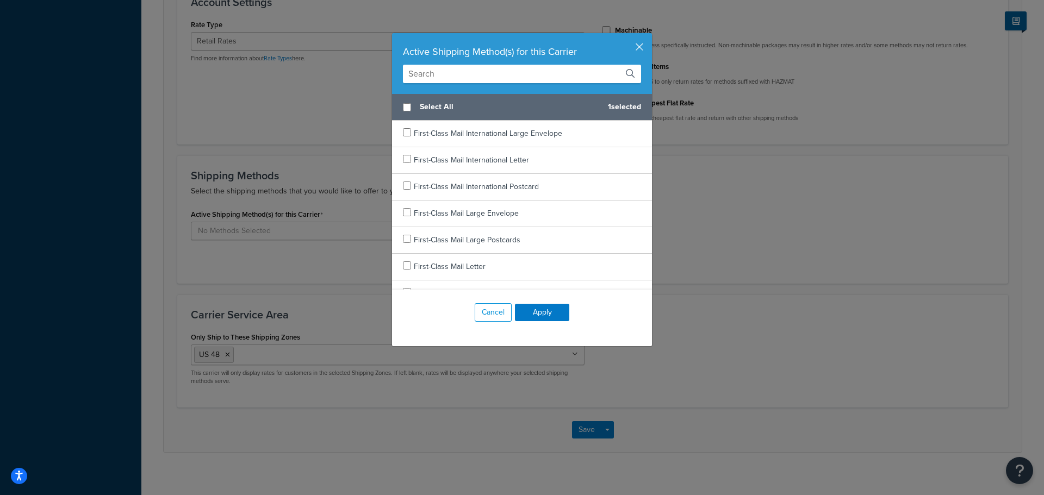
click at [517, 69] on input "text" at bounding box center [522, 74] width 238 height 18
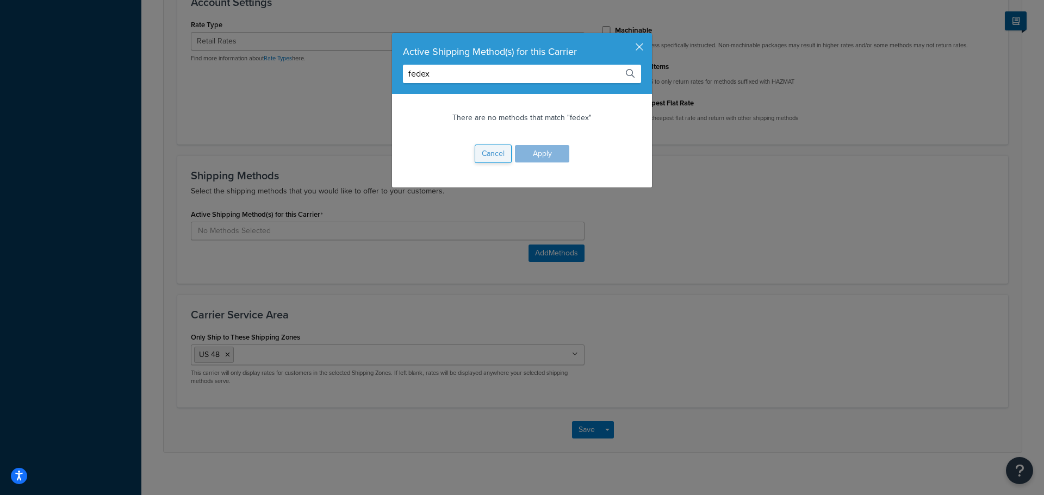
type input "fedex"
click at [490, 153] on button "Cancel" at bounding box center [492, 154] width 37 height 18
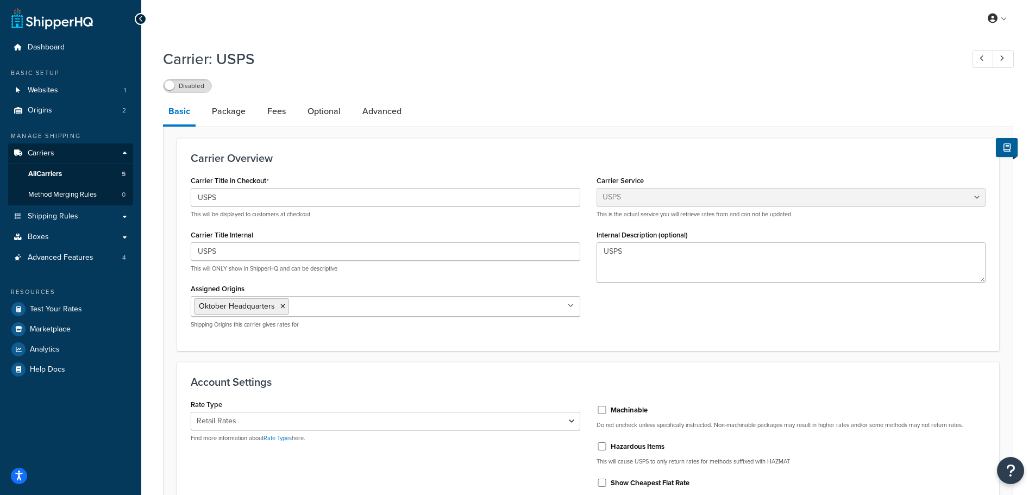
scroll to position [0, 0]
click at [95, 175] on link "All Carriers 5" at bounding box center [70, 175] width 125 height 20
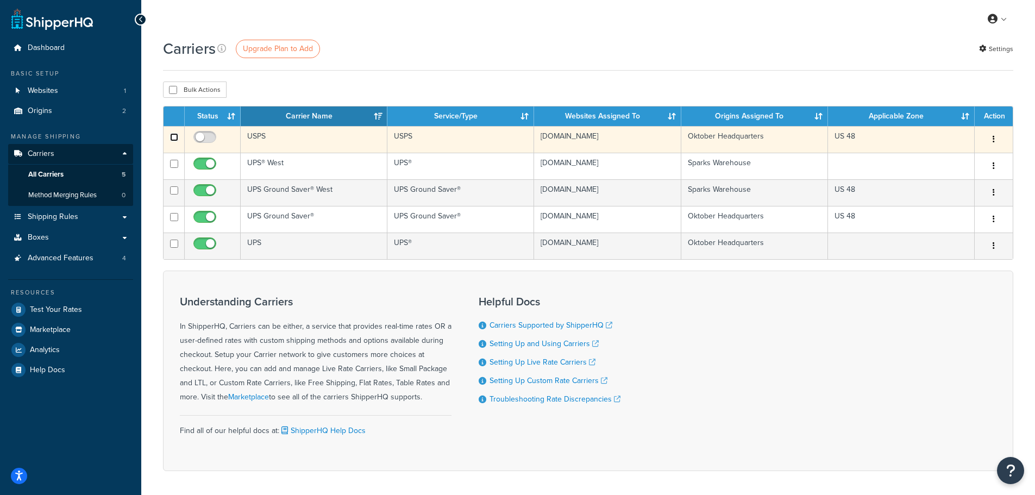
click at [173, 136] on input "checkbox" at bounding box center [174, 137] width 8 height 8
checkbox input "true"
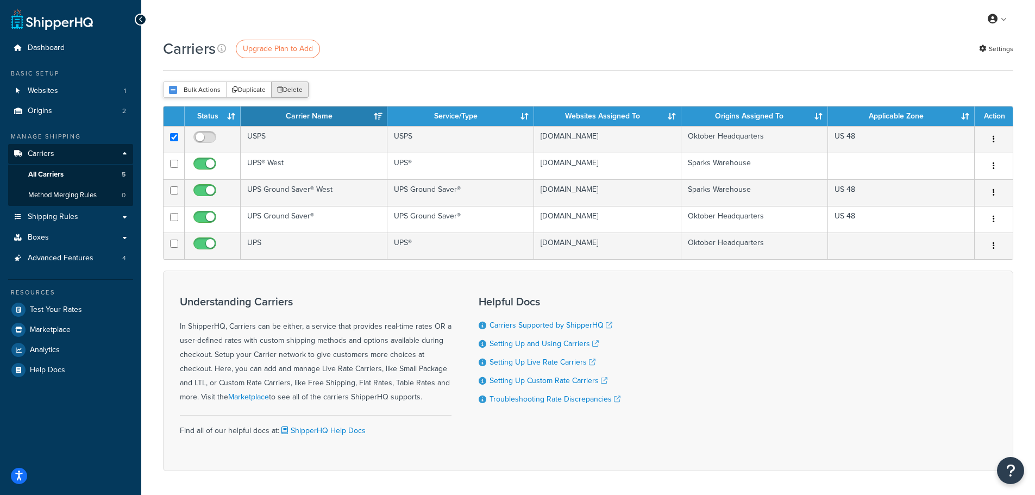
click at [300, 90] on button "Delete" at bounding box center [290, 90] width 38 height 16
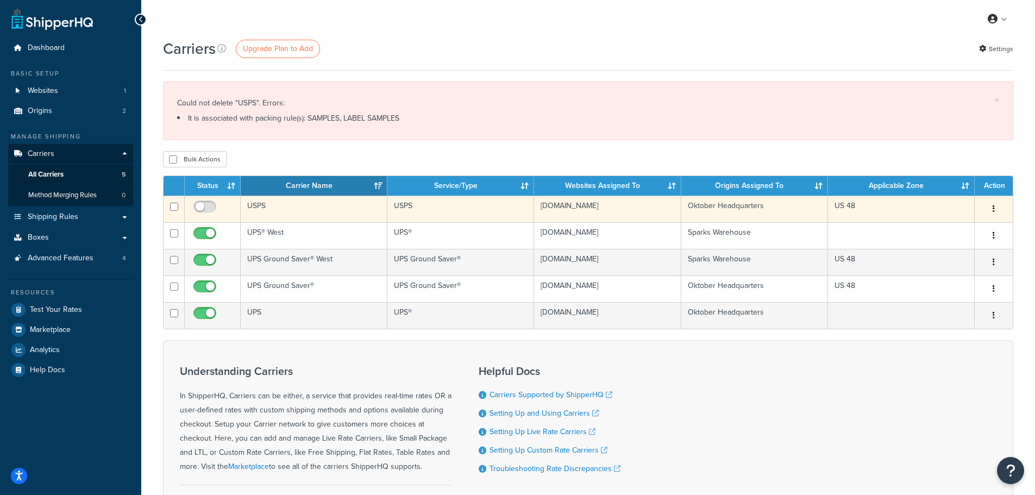
click at [298, 209] on td "USPS" at bounding box center [314, 209] width 147 height 27
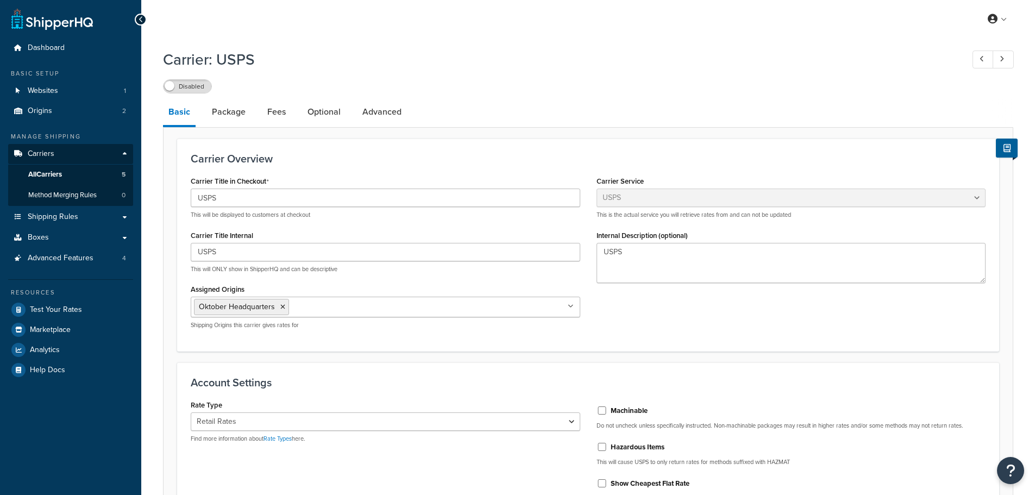
select select "usps"
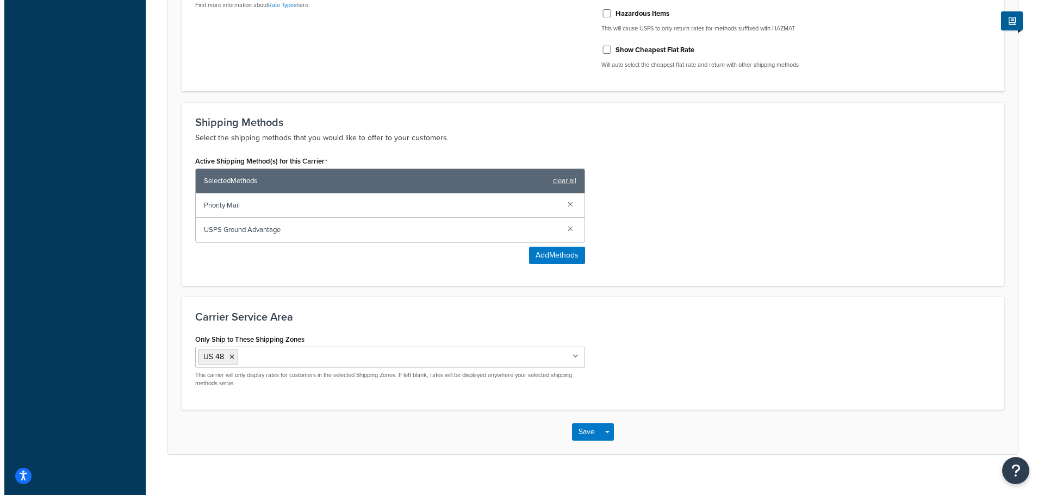
scroll to position [435, 0]
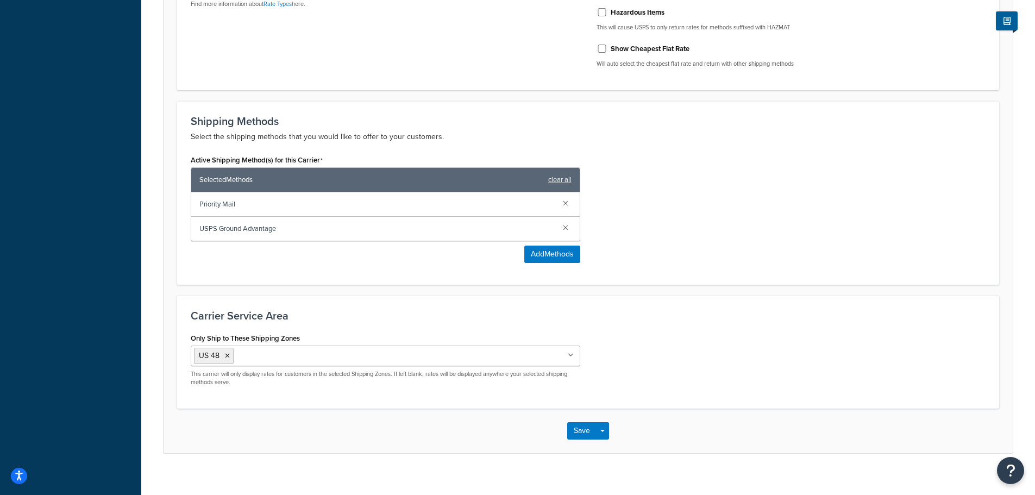
click at [260, 358] on input "Only Ship to These Shipping Zones" at bounding box center [284, 355] width 96 height 12
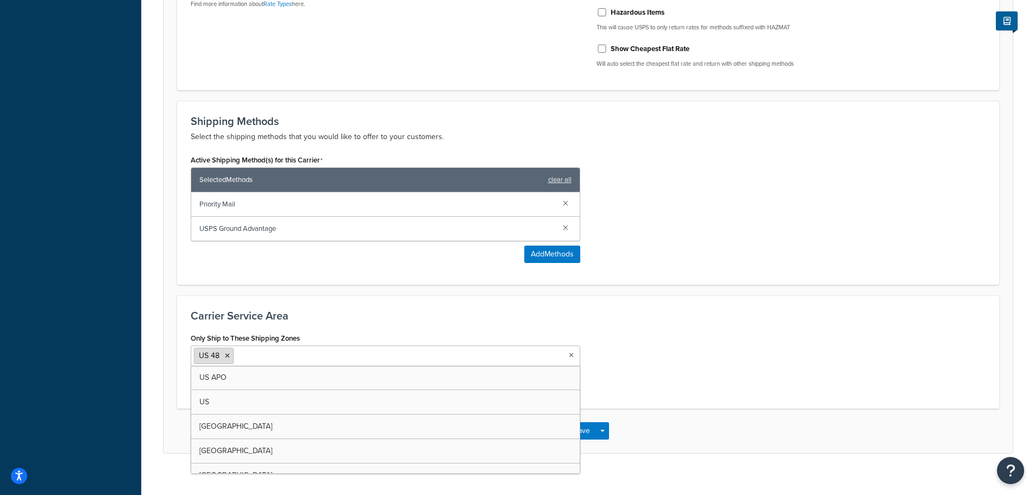
click at [227, 357] on icon at bounding box center [227, 356] width 5 height 7
click at [240, 354] on input "Only Ship to These Shipping Zones" at bounding box center [242, 355] width 96 height 12
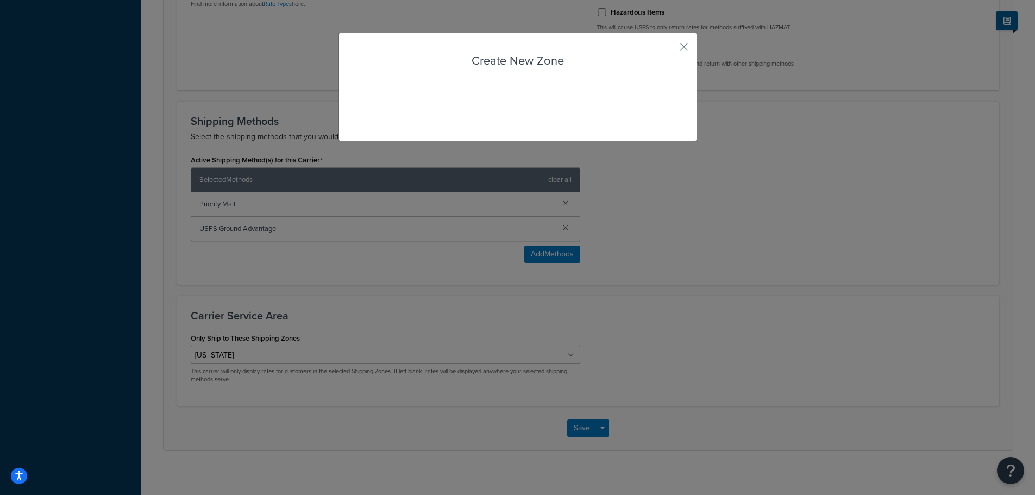
click at [217, 405] on div "Carrier: USPS Disabled Basic Package Fees Optional Advanced Carrier Overview Ca…" at bounding box center [588, 44] width 894 height 870
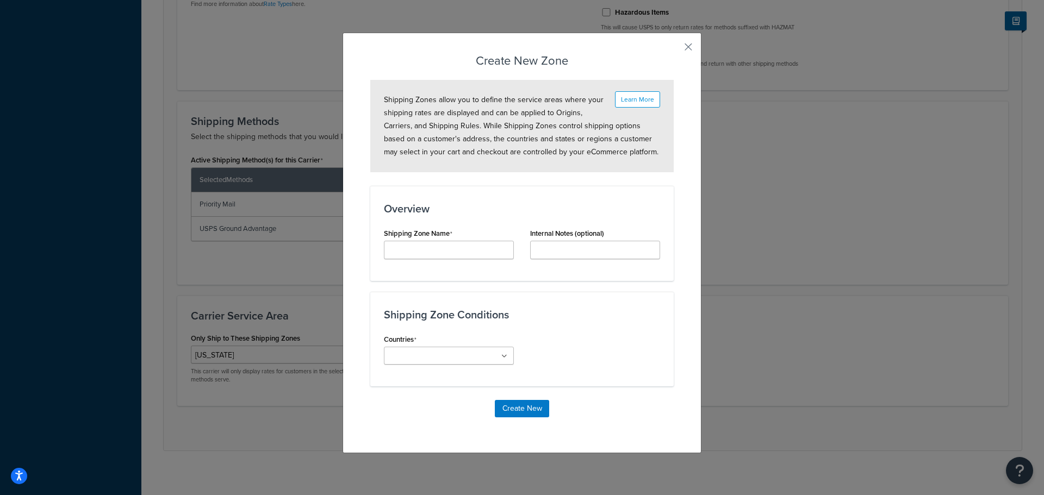
type input "hawaii"
click at [439, 355] on input "Countries" at bounding box center [435, 357] width 96 height 12
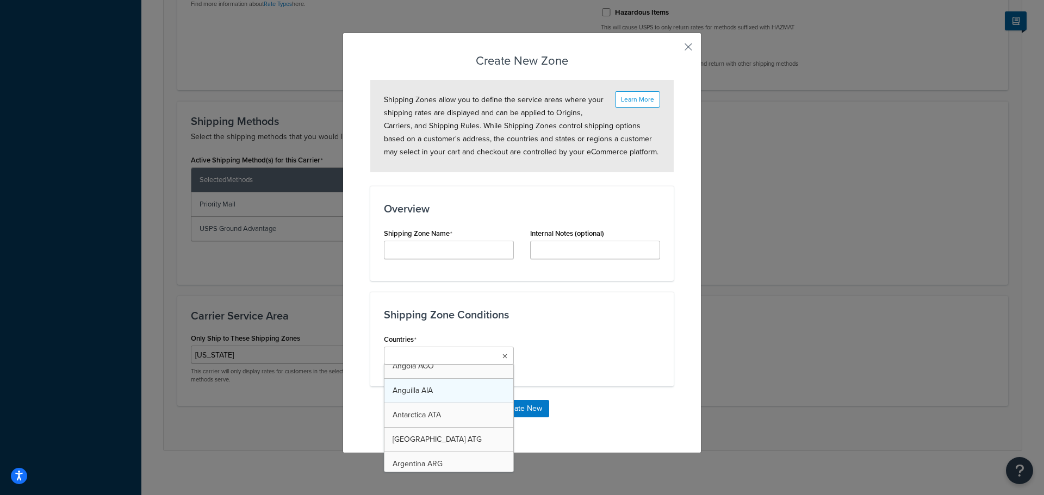
scroll to position [163, 0]
type input "hi"
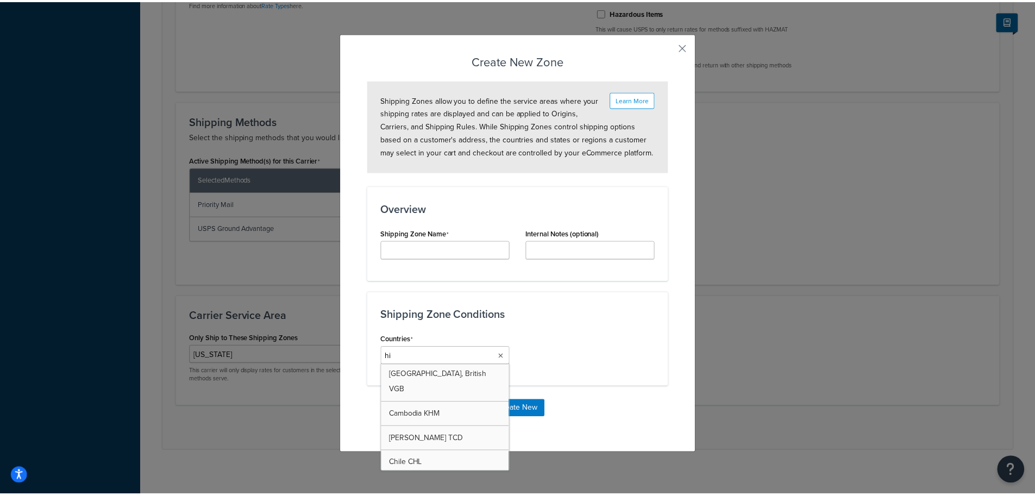
scroll to position [14, 0]
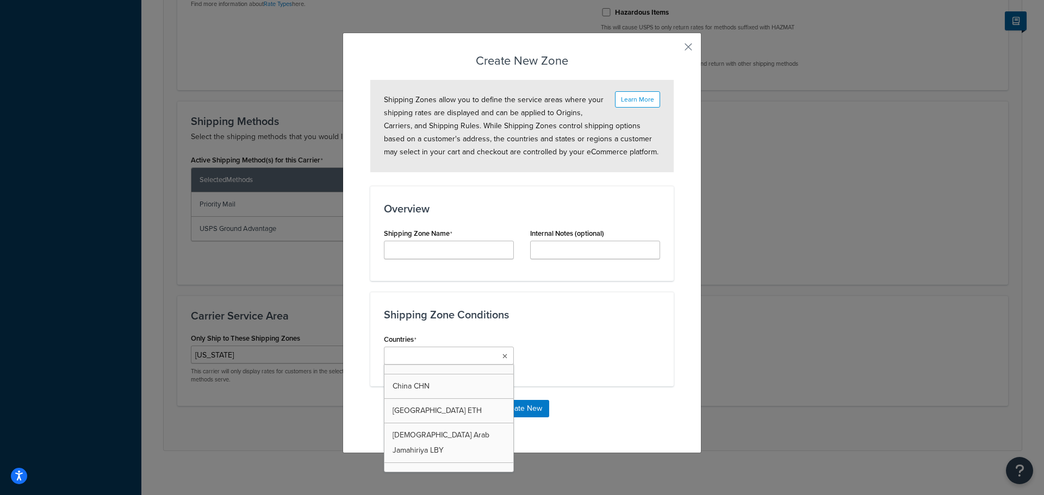
click at [571, 280] on div "Overview Shipping Zone Name Internal Notes (optional)" at bounding box center [521, 233] width 303 height 95
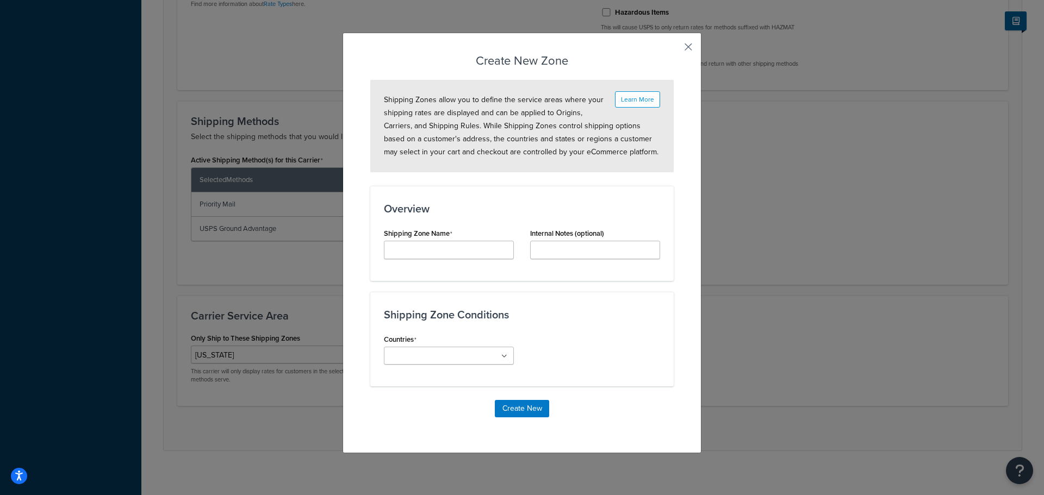
click at [673, 49] on button "button" at bounding box center [672, 50] width 3 height 3
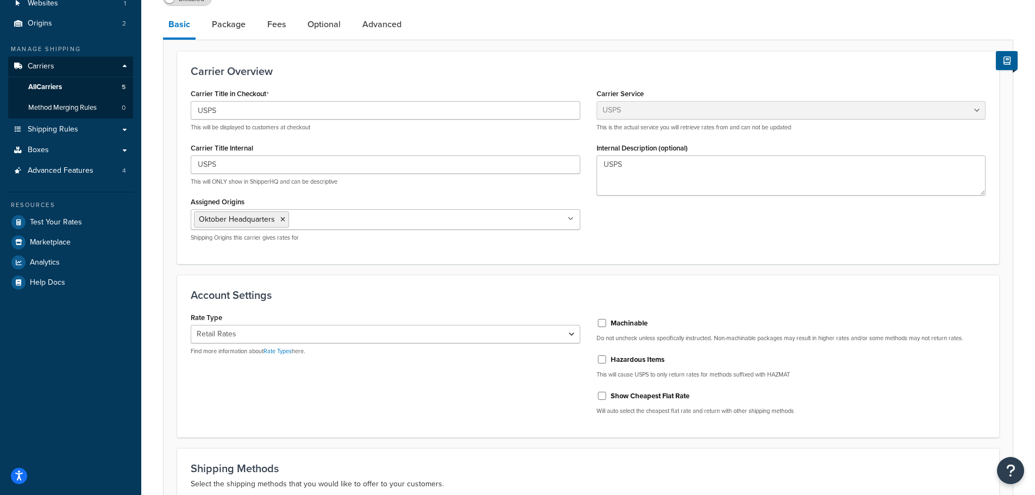
scroll to position [0, 0]
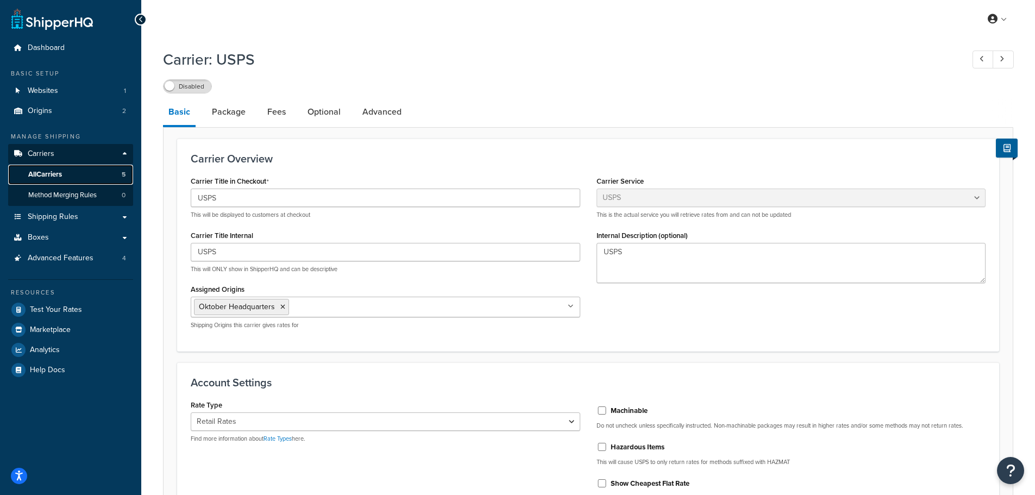
click at [85, 175] on link "All Carriers 5" at bounding box center [70, 175] width 125 height 20
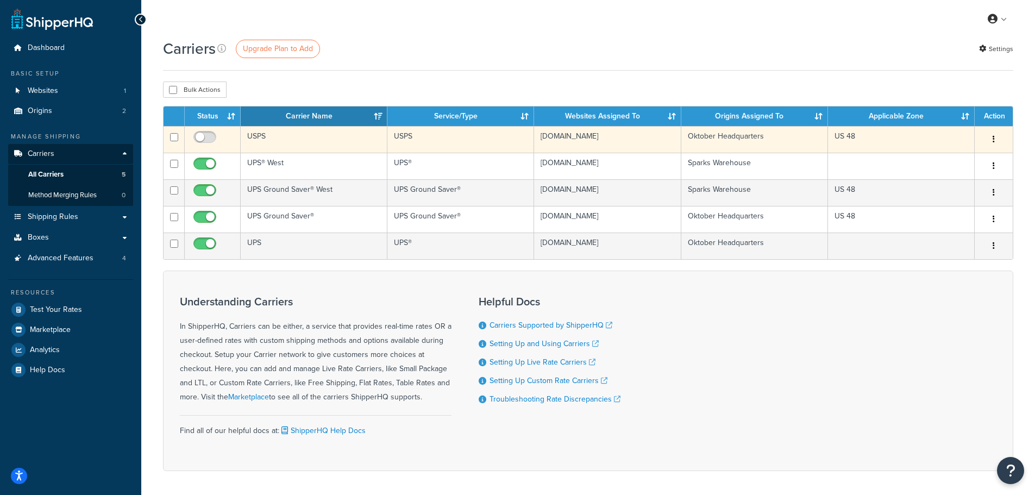
click at [995, 138] on icon "button" at bounding box center [994, 139] width 2 height 8
click at [972, 159] on link "Edit" at bounding box center [950, 161] width 86 height 22
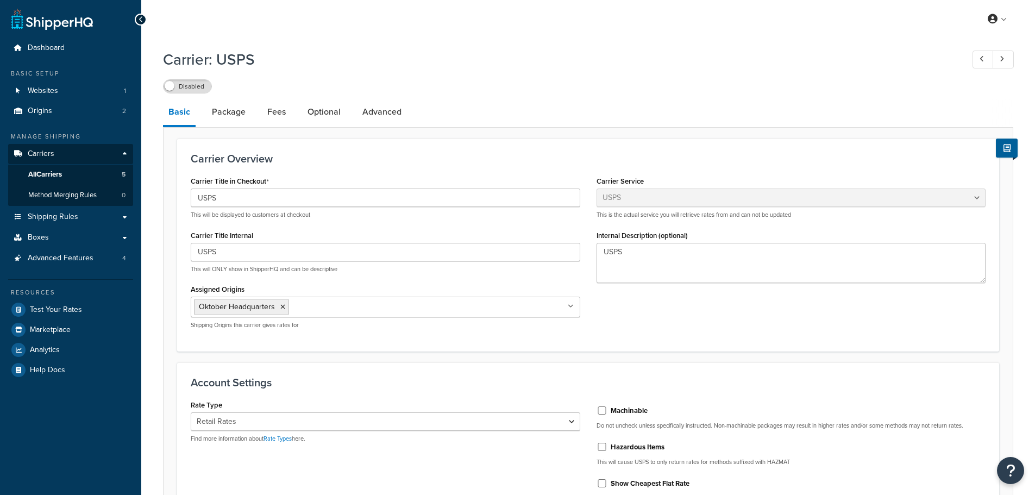
select select "usps"
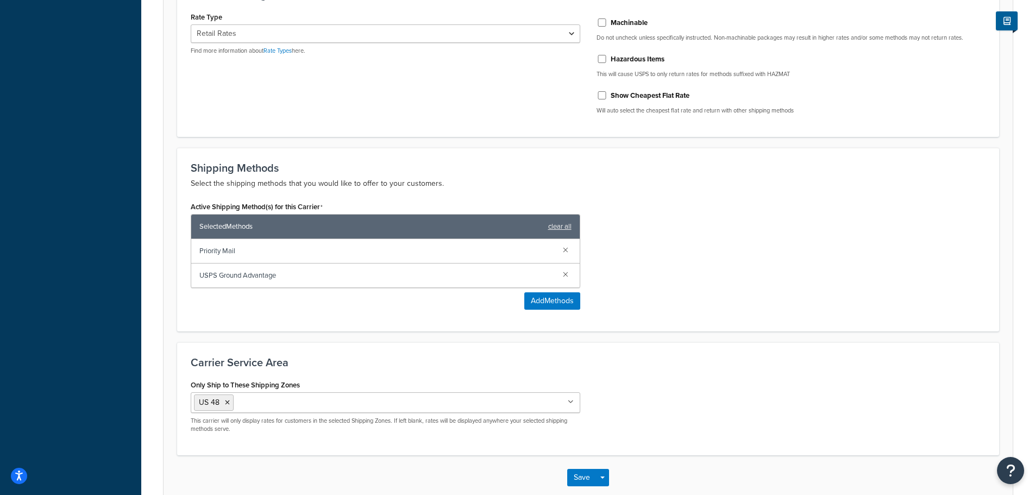
scroll to position [448, 0]
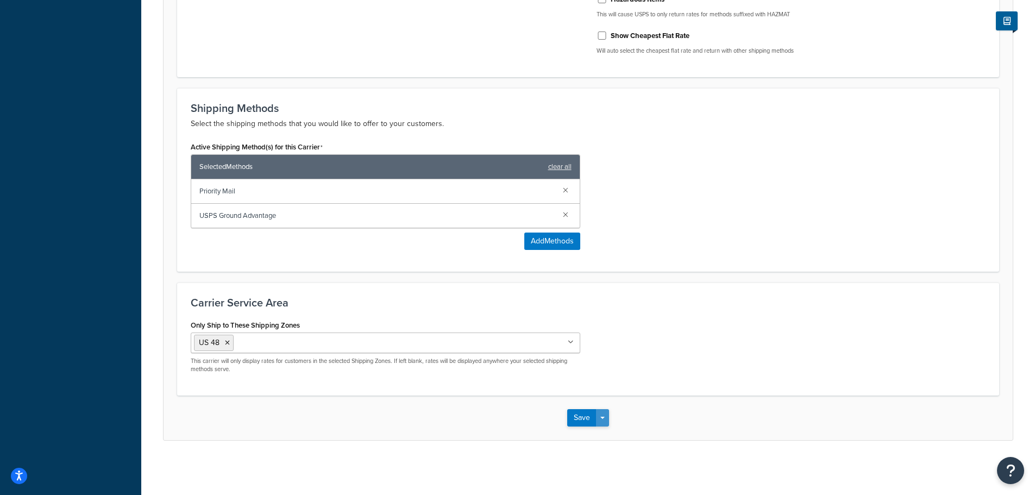
click at [606, 420] on button "Save Dropdown" at bounding box center [602, 417] width 13 height 17
click at [633, 401] on div "Save Save Dropdown Save and Edit" at bounding box center [589, 418] width 850 height 45
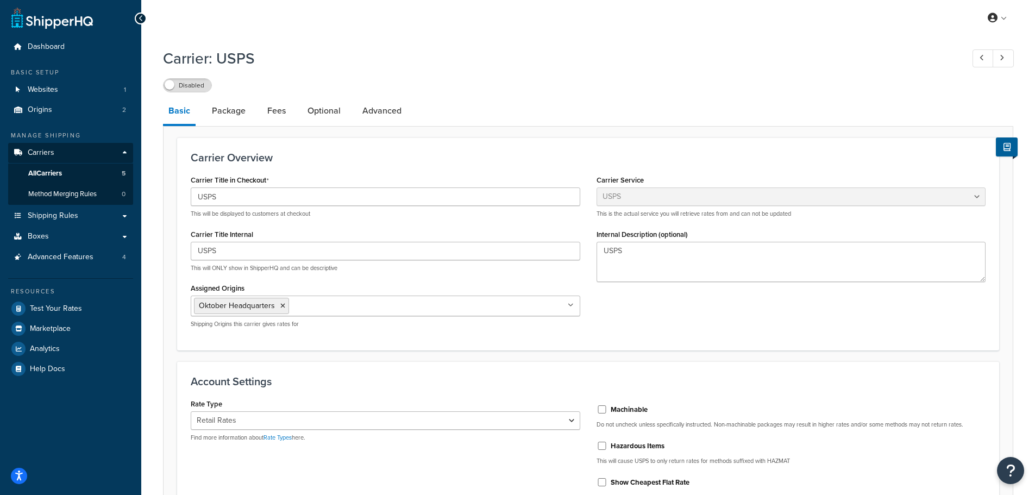
scroll to position [0, 0]
click at [86, 179] on link "All Carriers 5" at bounding box center [70, 175] width 125 height 20
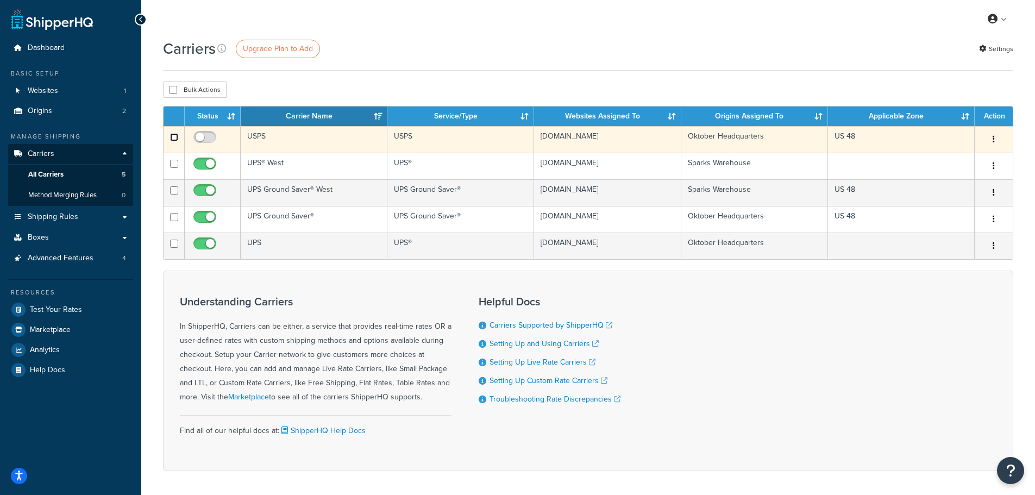
click at [176, 139] on input "checkbox" at bounding box center [174, 137] width 8 height 8
checkbox input "true"
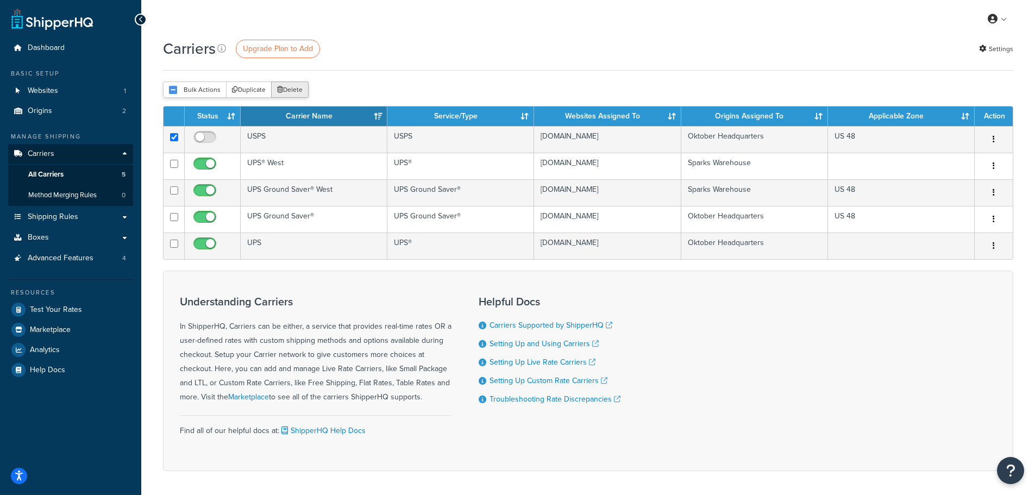
click at [287, 91] on button "Delete" at bounding box center [290, 90] width 38 height 16
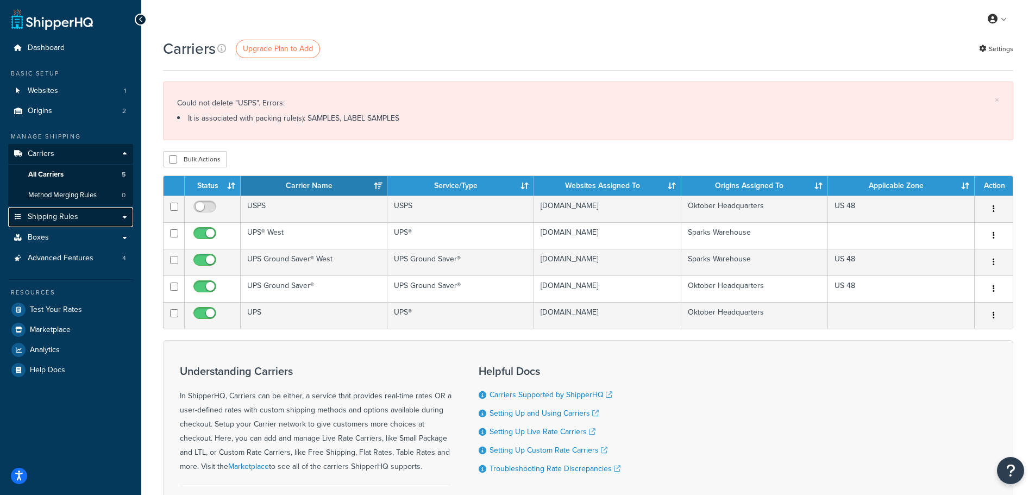
click at [80, 215] on link "Shipping Rules" at bounding box center [70, 217] width 125 height 20
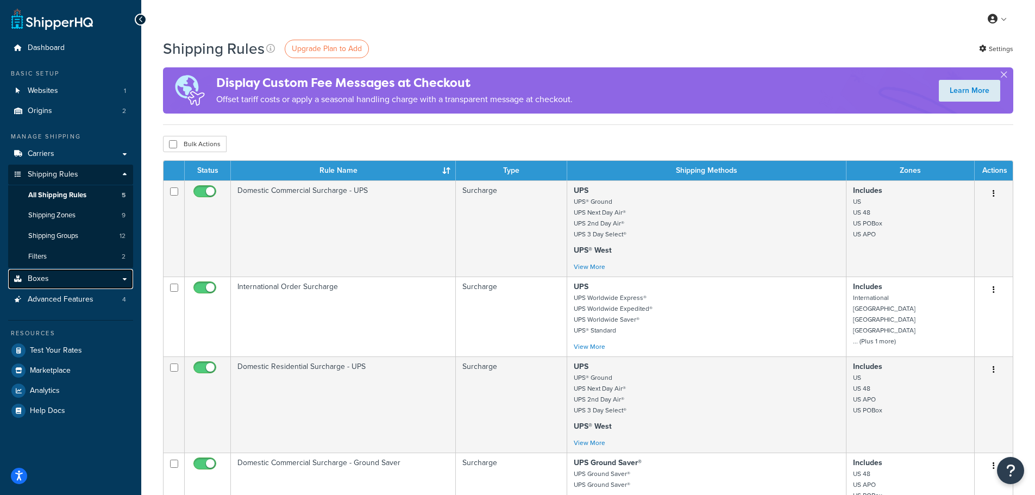
click at [79, 272] on link "Boxes" at bounding box center [70, 279] width 125 height 20
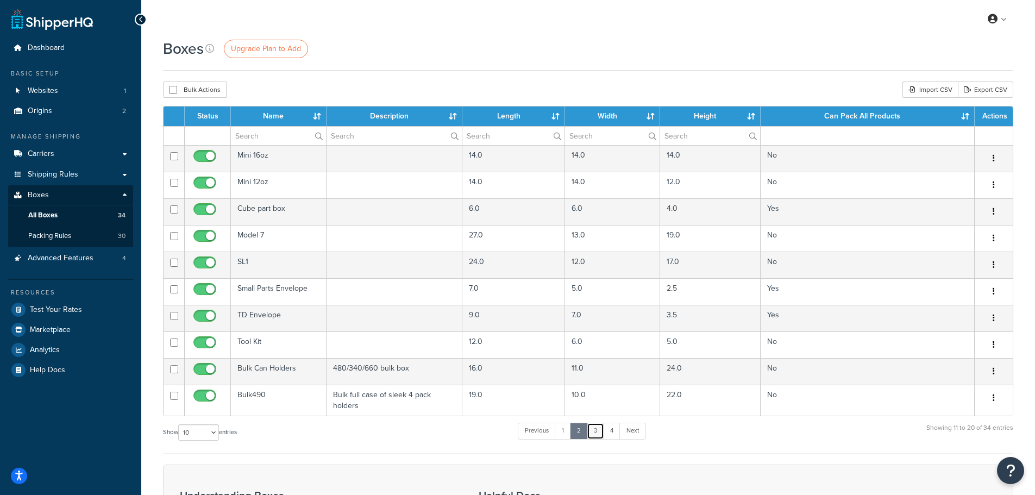
click at [603, 429] on link "3" at bounding box center [595, 431] width 17 height 16
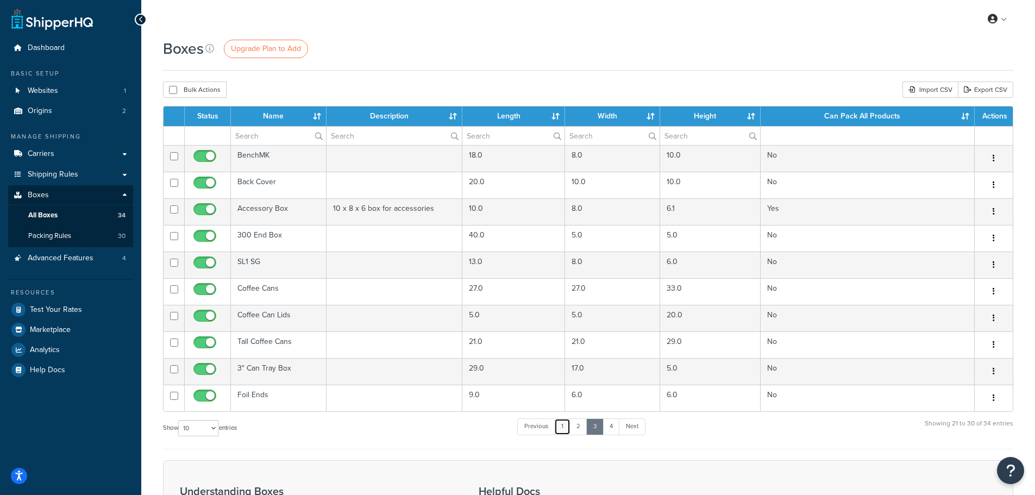
click at [567, 426] on link "1" at bounding box center [562, 427] width 16 height 16
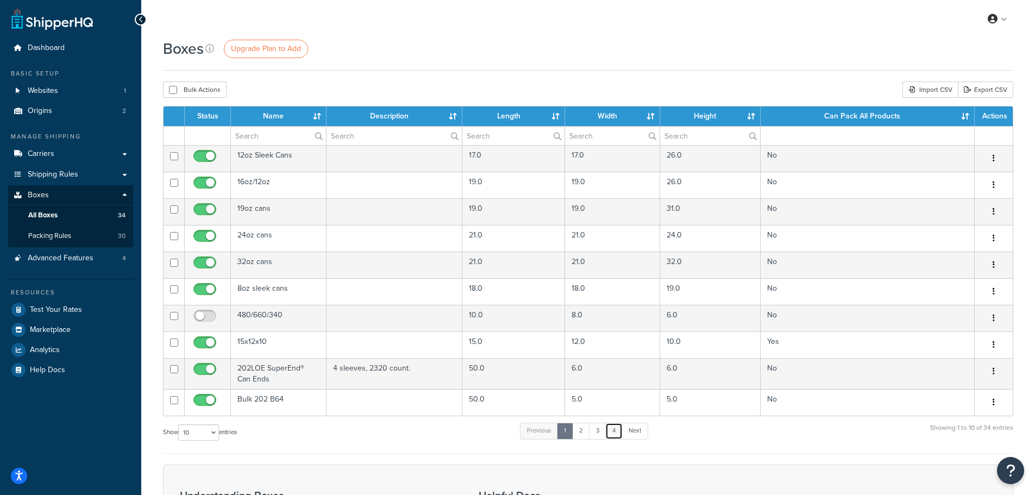
click at [613, 427] on link "4" at bounding box center [613, 431] width 17 height 16
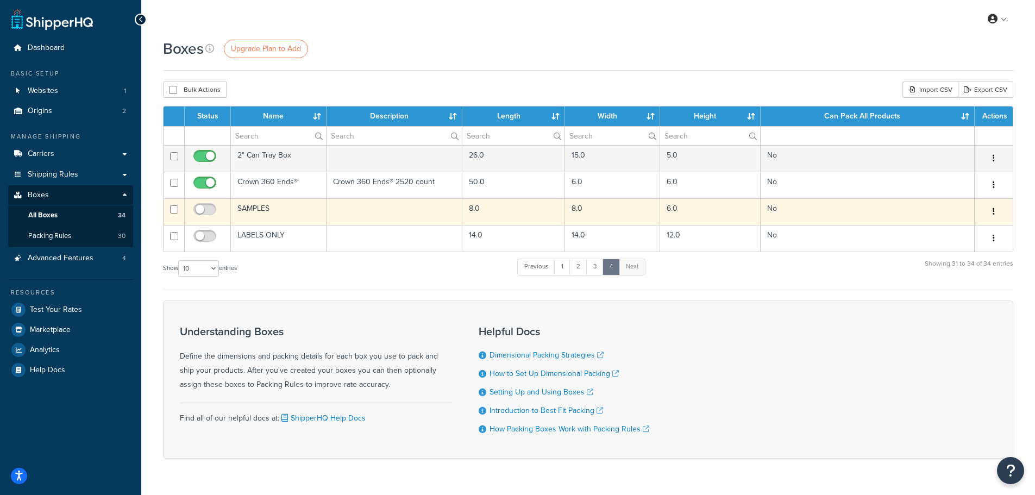
click at [178, 209] on td at bounding box center [174, 211] width 21 height 27
checkbox input "true"
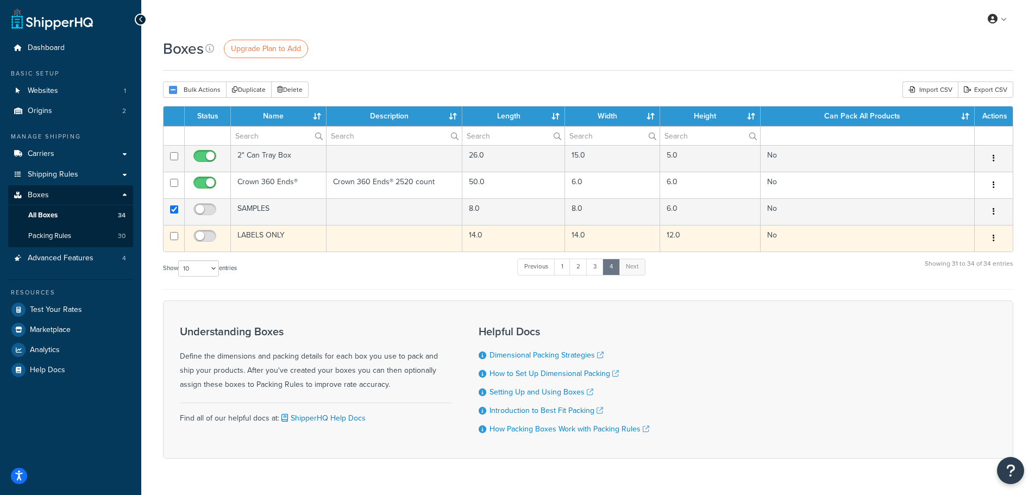
click at [175, 232] on input "checkbox" at bounding box center [174, 236] width 8 height 8
checkbox input "true"
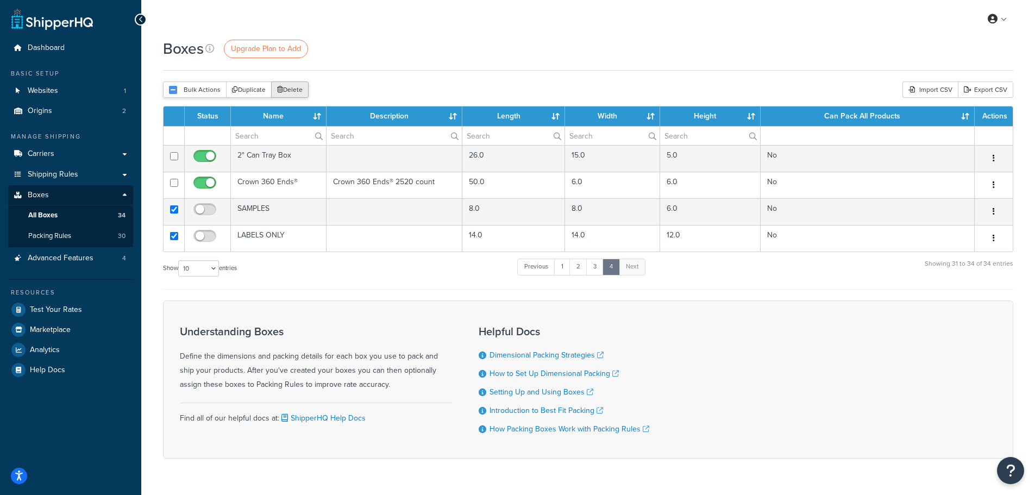
click at [289, 86] on button "Delete" at bounding box center [290, 90] width 38 height 16
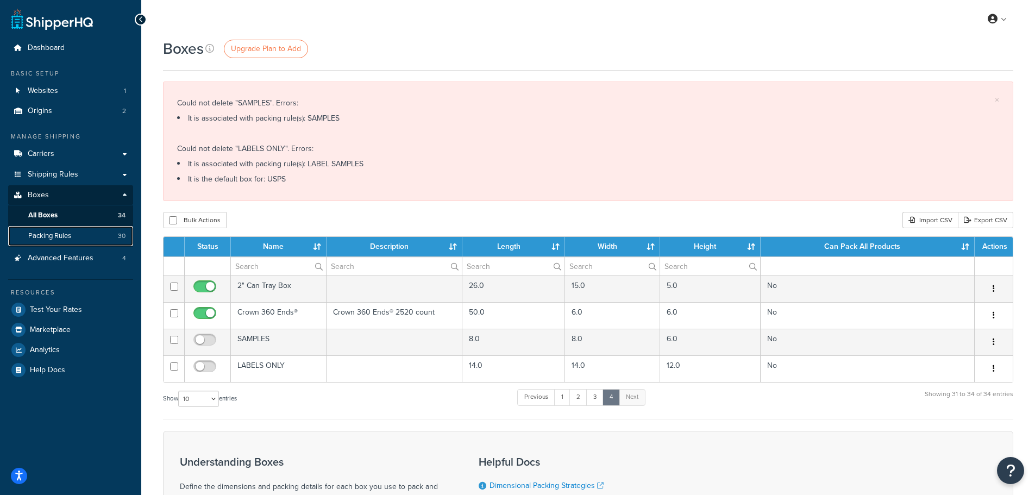
click at [99, 242] on link "Packing Rules 30" at bounding box center [70, 236] width 125 height 20
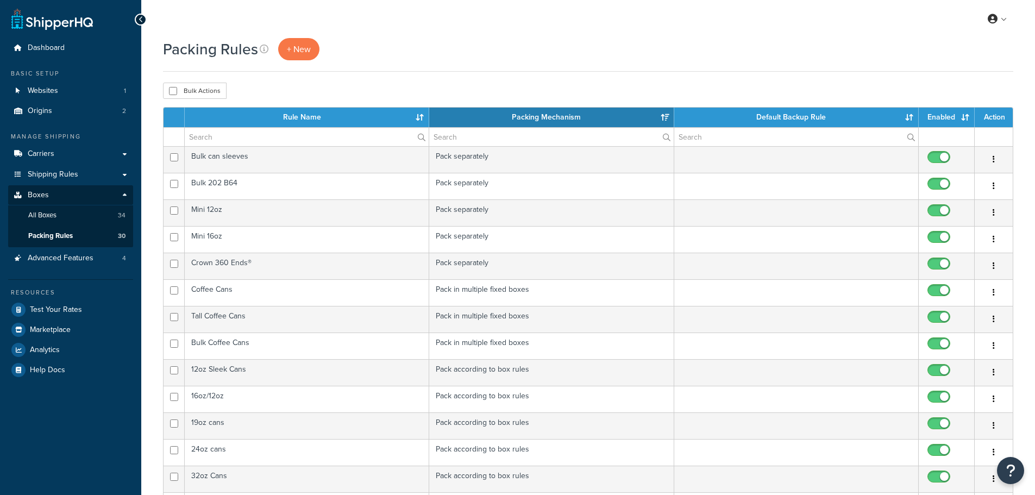
select select "15"
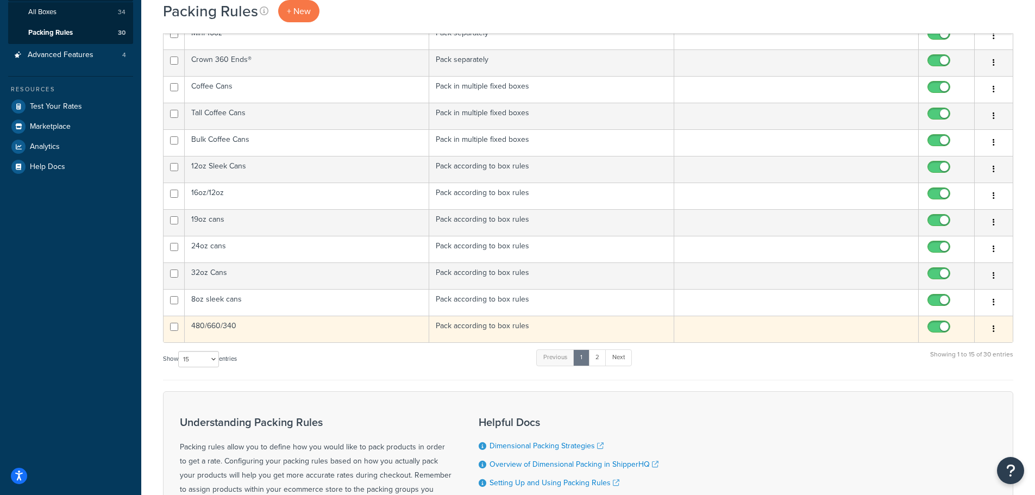
scroll to position [188, 0]
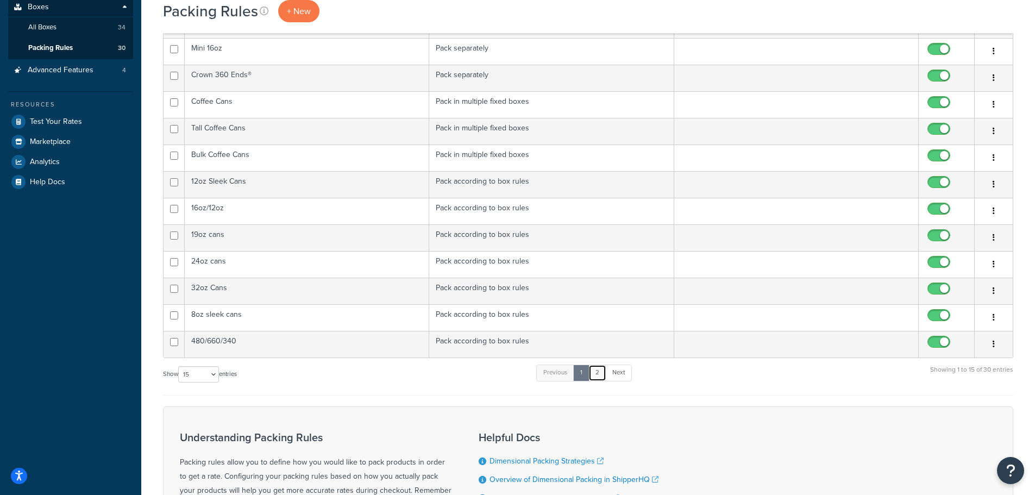
click at [602, 374] on link "2" at bounding box center [598, 373] width 18 height 16
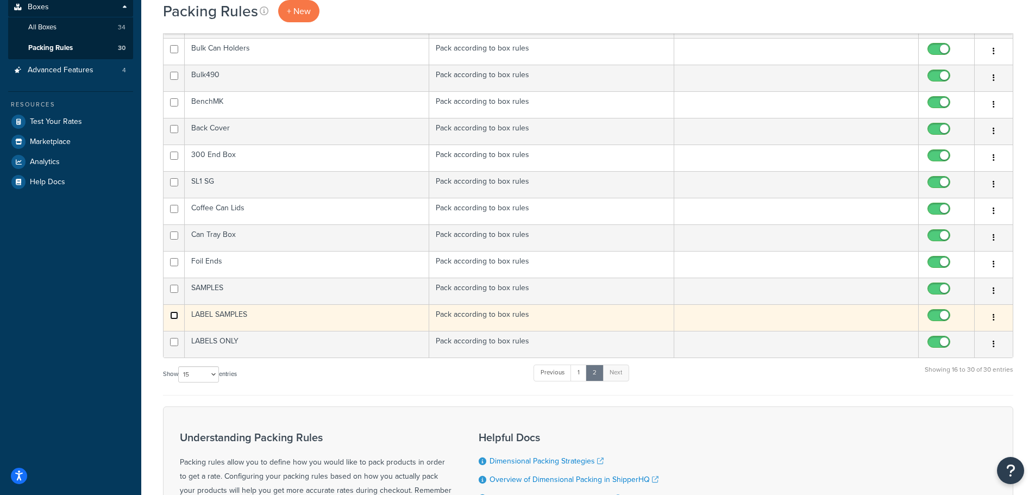
click at [177, 315] on input "checkbox" at bounding box center [174, 315] width 8 height 8
checkbox input "true"
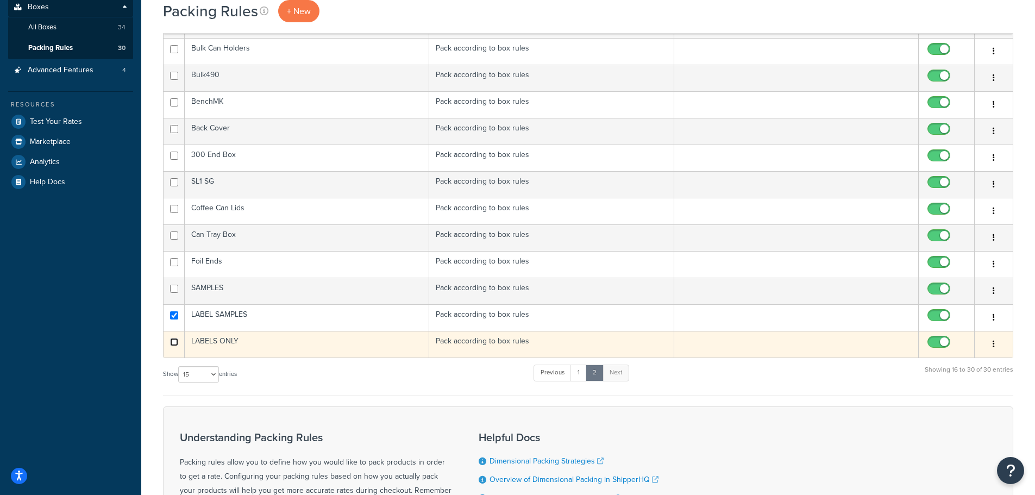
click at [177, 342] on input "checkbox" at bounding box center [174, 342] width 8 height 8
checkbox input "true"
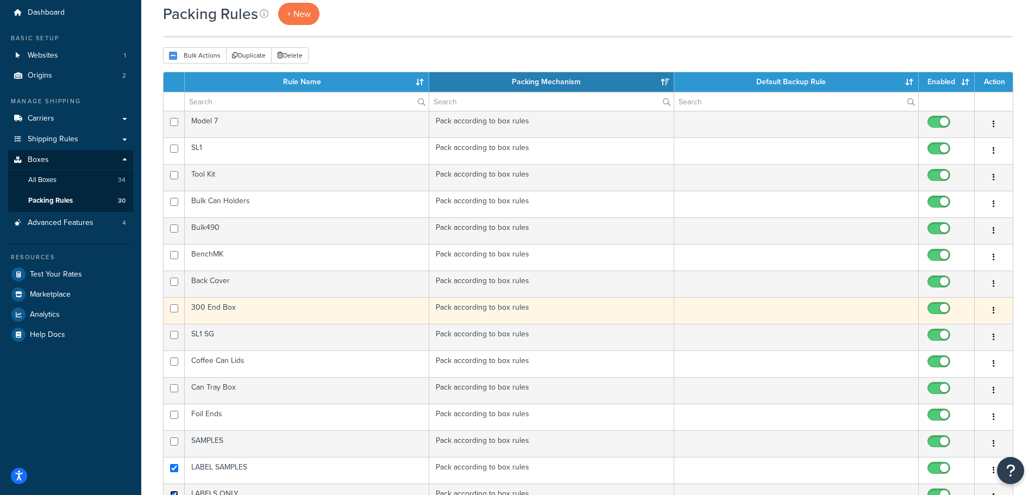
scroll to position [0, 0]
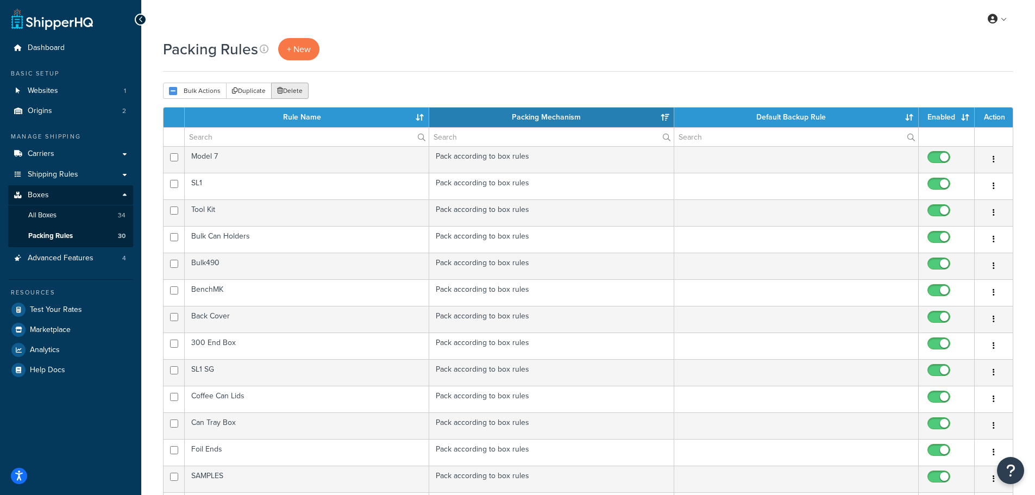
click at [299, 94] on button "Delete" at bounding box center [290, 91] width 38 height 16
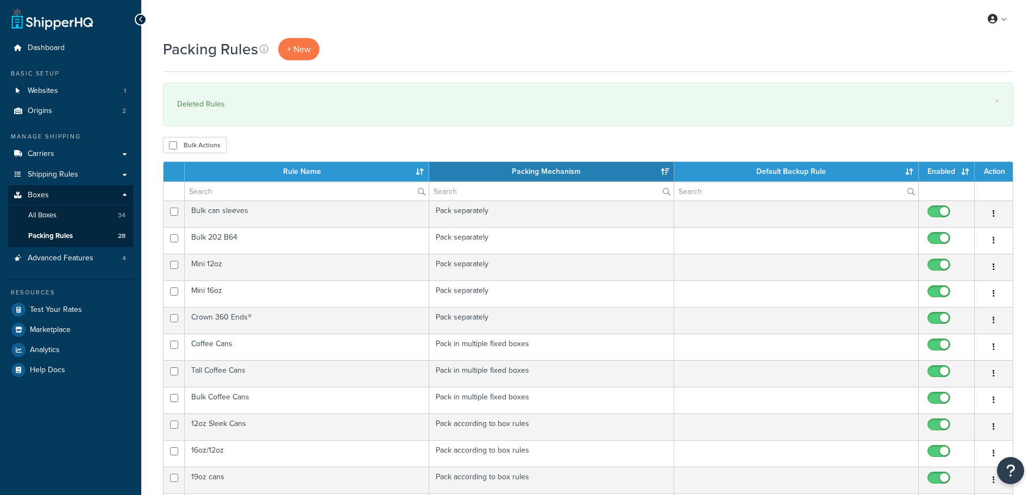
select select "15"
click at [90, 215] on link "All Boxes 34" at bounding box center [70, 215] width 125 height 20
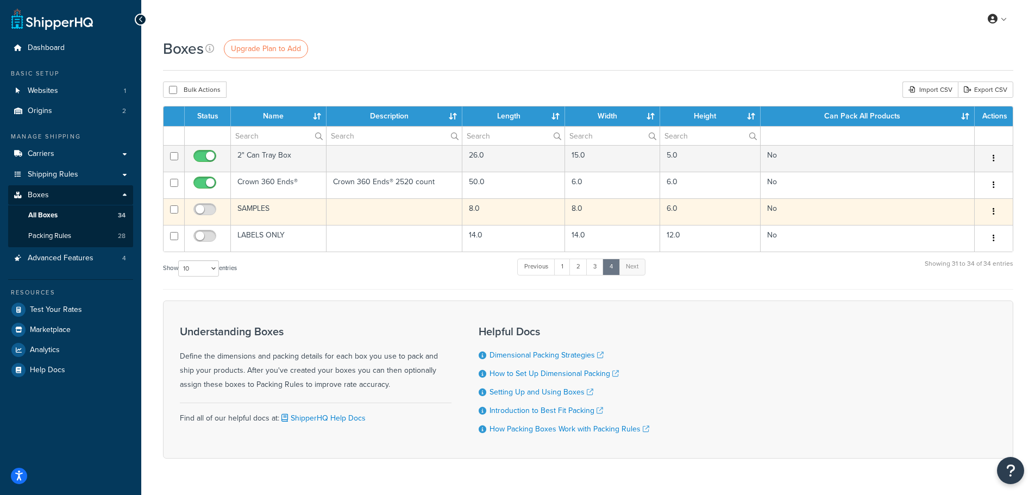
click at [170, 209] on input "checkbox" at bounding box center [174, 209] width 8 height 8
checkbox input "true"
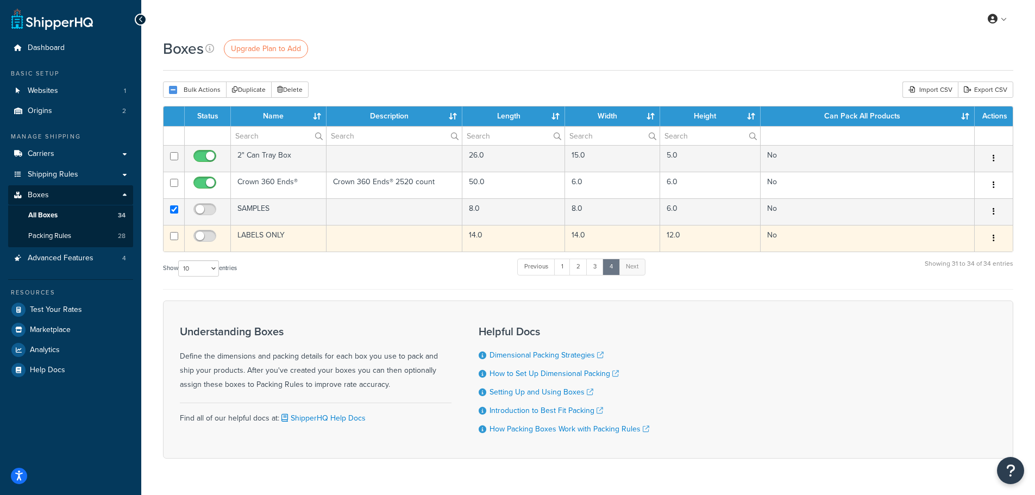
click at [173, 235] on input "checkbox" at bounding box center [174, 236] width 8 height 8
checkbox input "true"
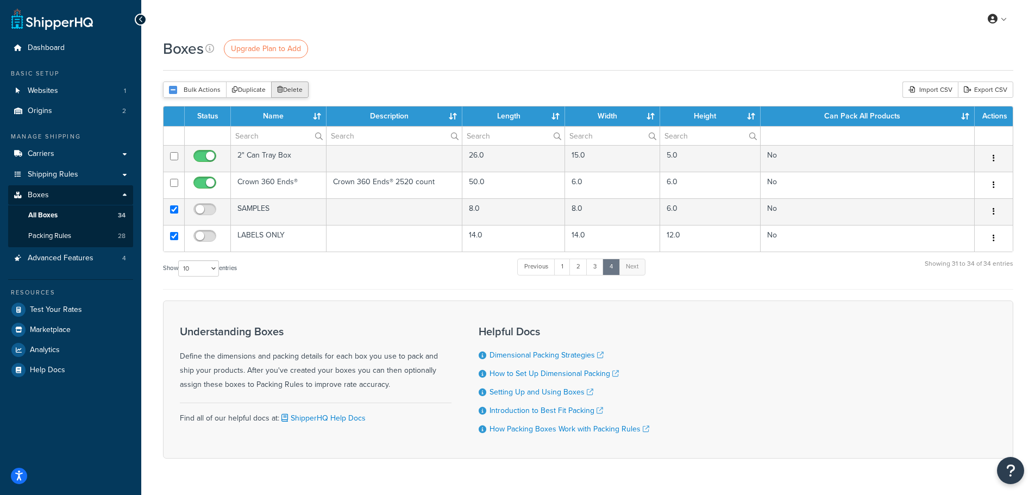
drag, startPoint x: 283, startPoint y: 89, endPoint x: 580, endPoint y: 37, distance: 301.8
click at [283, 89] on button "Delete" at bounding box center [290, 90] width 38 height 16
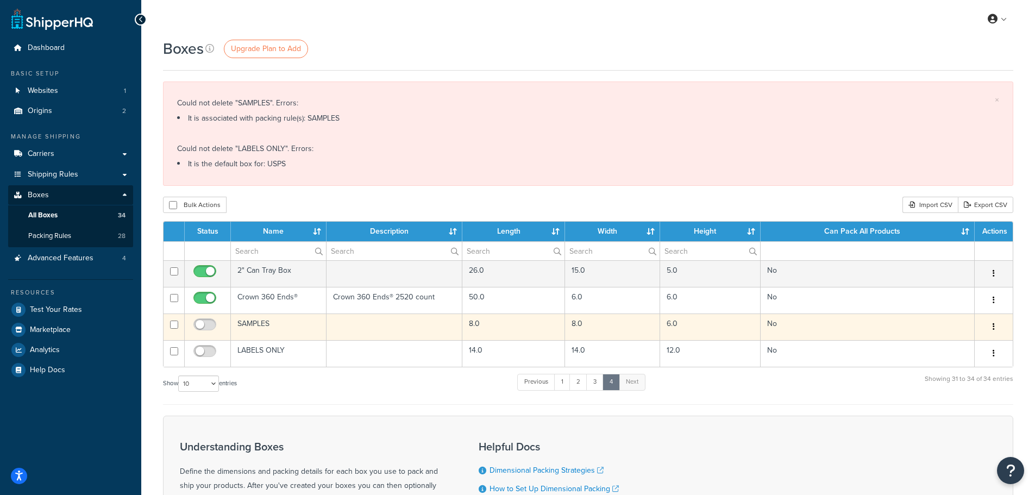
click at [433, 332] on td at bounding box center [395, 327] width 136 height 27
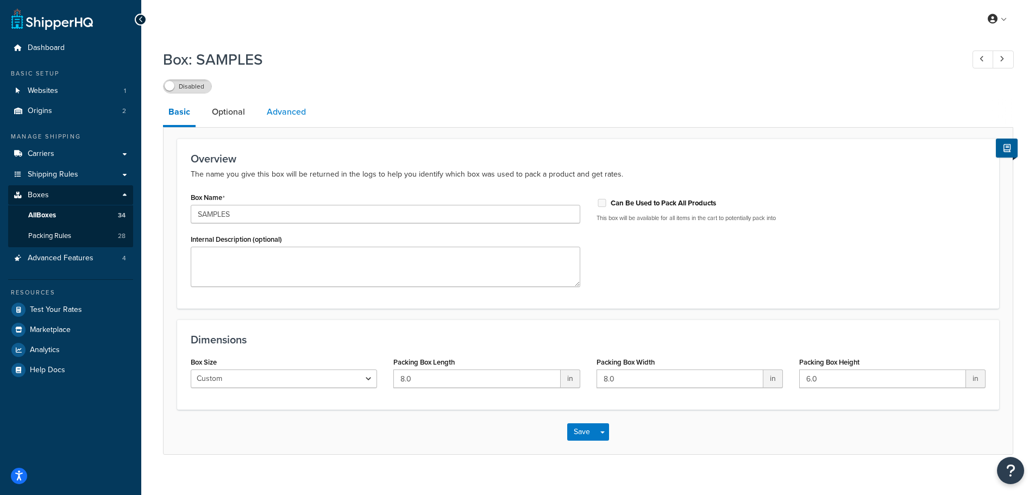
click at [280, 108] on link "Advanced" at bounding box center [286, 112] width 50 height 26
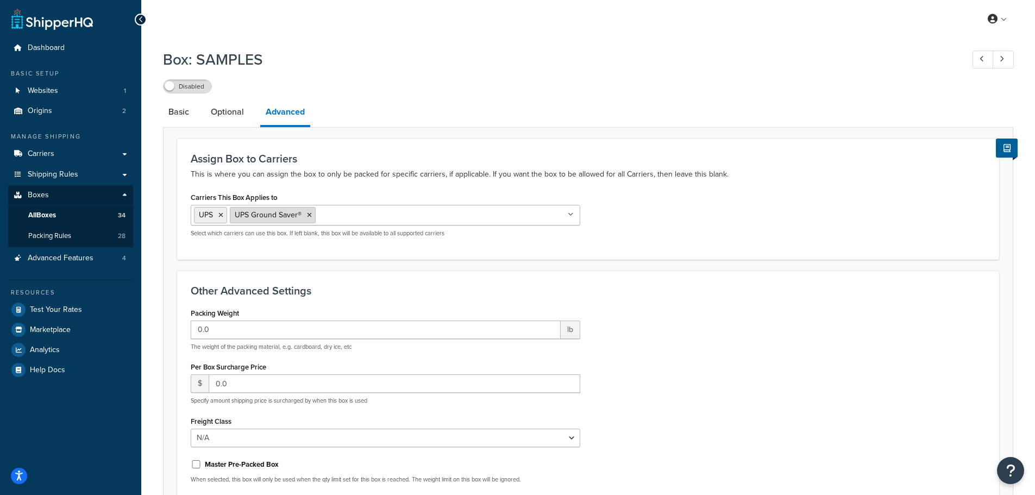
click at [309, 217] on icon at bounding box center [309, 215] width 5 height 7
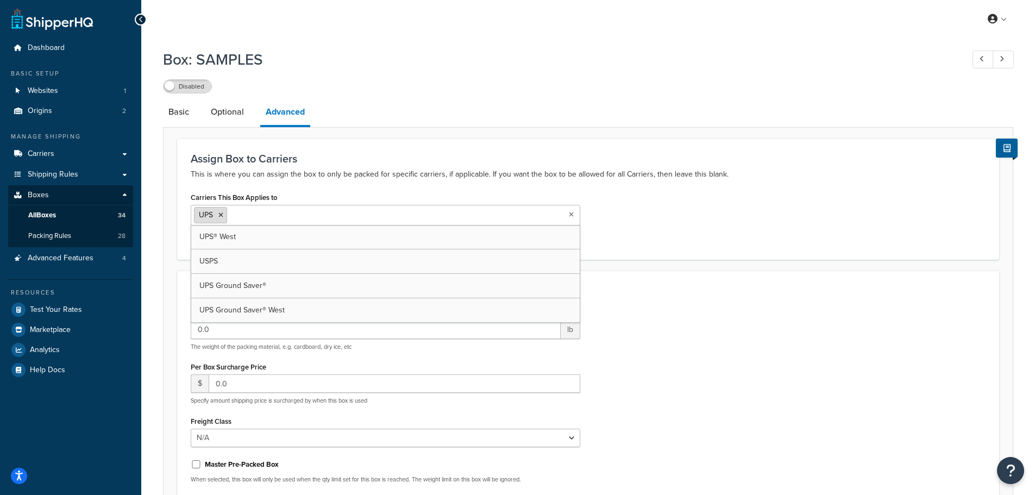
click at [221, 218] on icon at bounding box center [220, 215] width 5 height 7
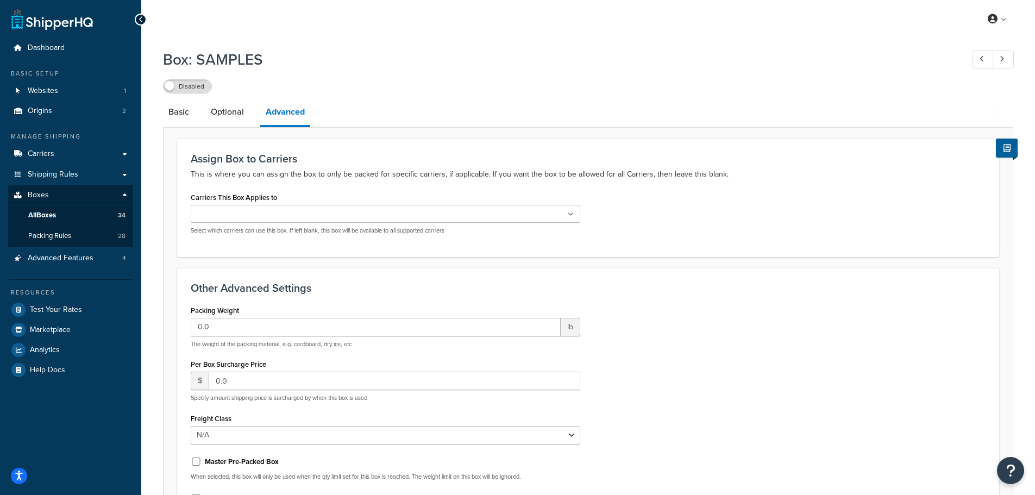
click at [651, 320] on div "Packing Weight 0.0 lb The weight of the packing material, e.g. cardboard, dry i…" at bounding box center [588, 414] width 811 height 223
click at [229, 118] on link "Optional" at bounding box center [227, 112] width 44 height 26
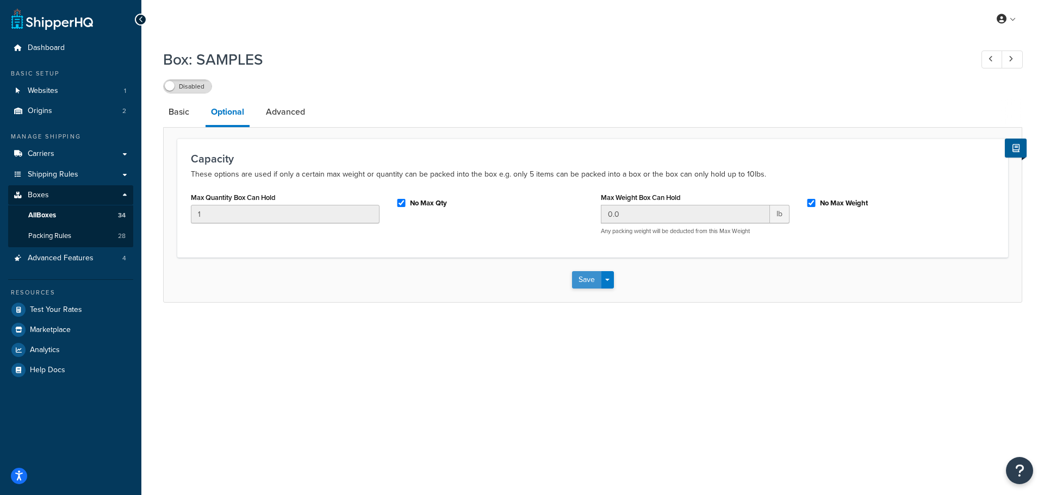
click at [585, 280] on button "Save" at bounding box center [586, 279] width 29 height 17
click at [185, 112] on link "Basic" at bounding box center [179, 112] width 32 height 26
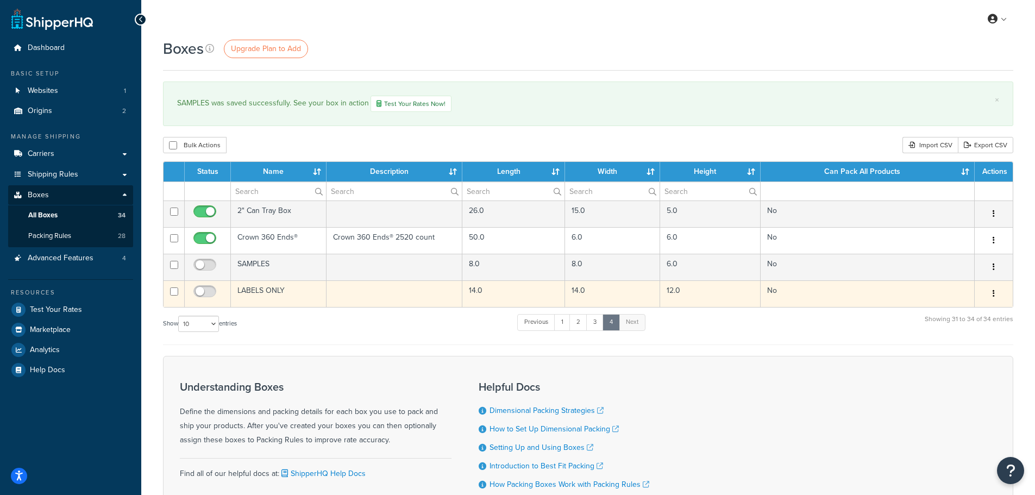
click at [267, 291] on td "LABELS ONLY" at bounding box center [279, 293] width 96 height 27
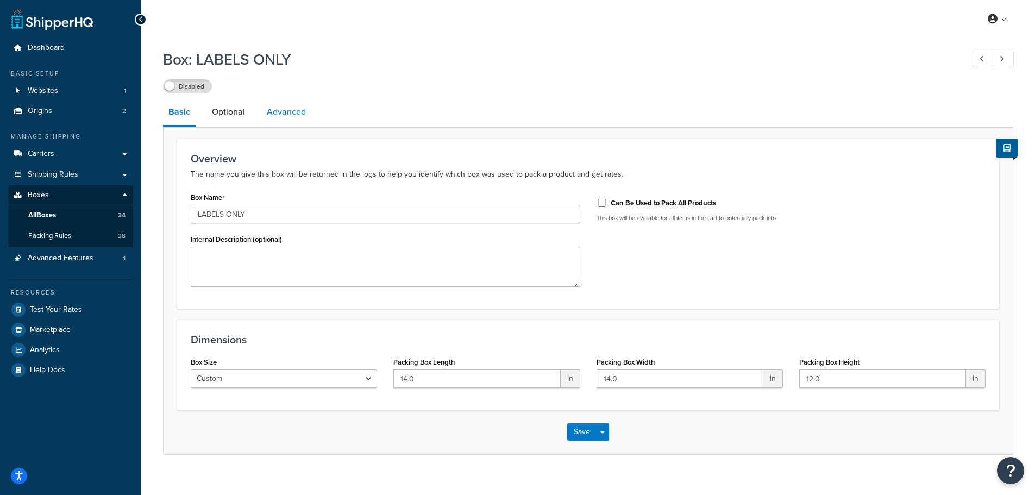
click at [292, 102] on link "Advanced" at bounding box center [286, 112] width 50 height 26
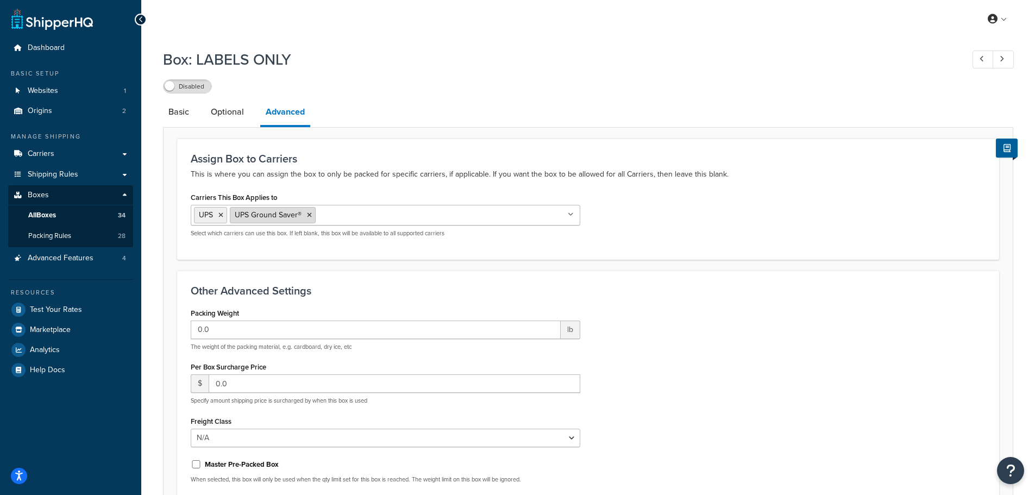
click at [307, 217] on icon at bounding box center [309, 215] width 5 height 7
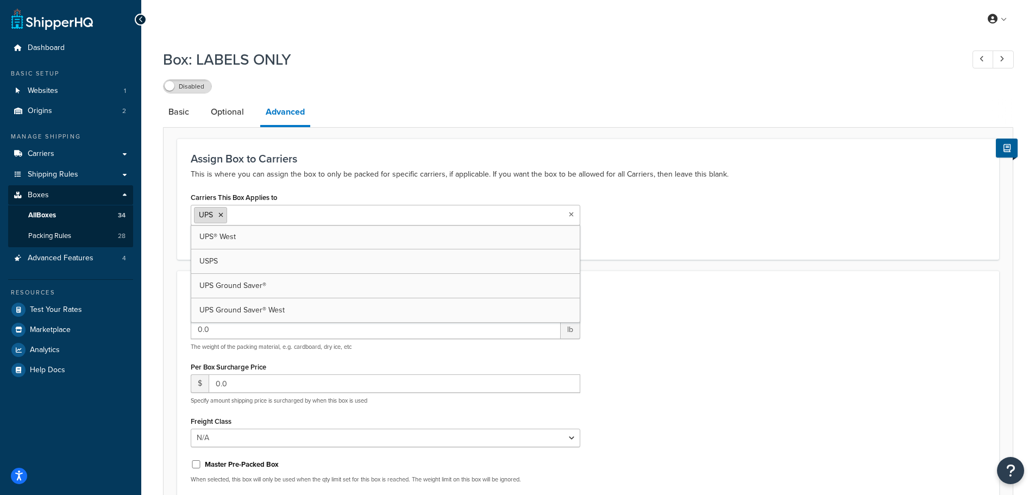
click at [222, 215] on icon at bounding box center [220, 215] width 5 height 7
click at [338, 192] on div "Carriers This Box Applies to UPS UPS® West USPS UPS Ground Saver® UPS Ground Sa…" at bounding box center [386, 212] width 390 height 45
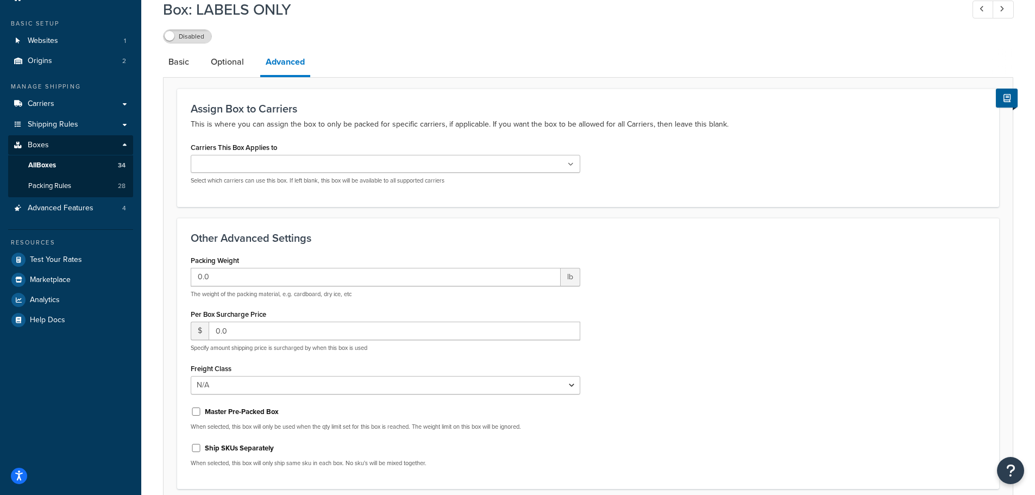
scroll to position [143, 0]
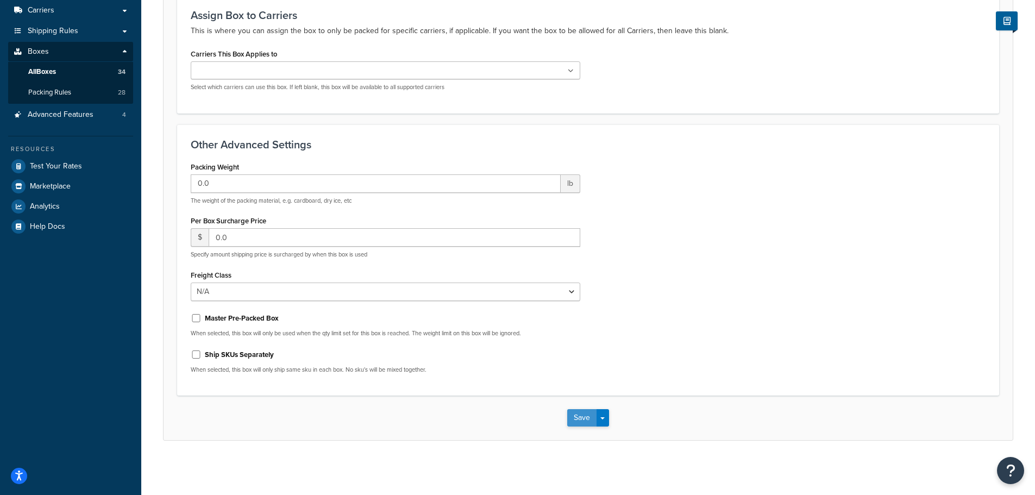
click at [574, 414] on button "Save" at bounding box center [581, 417] width 29 height 17
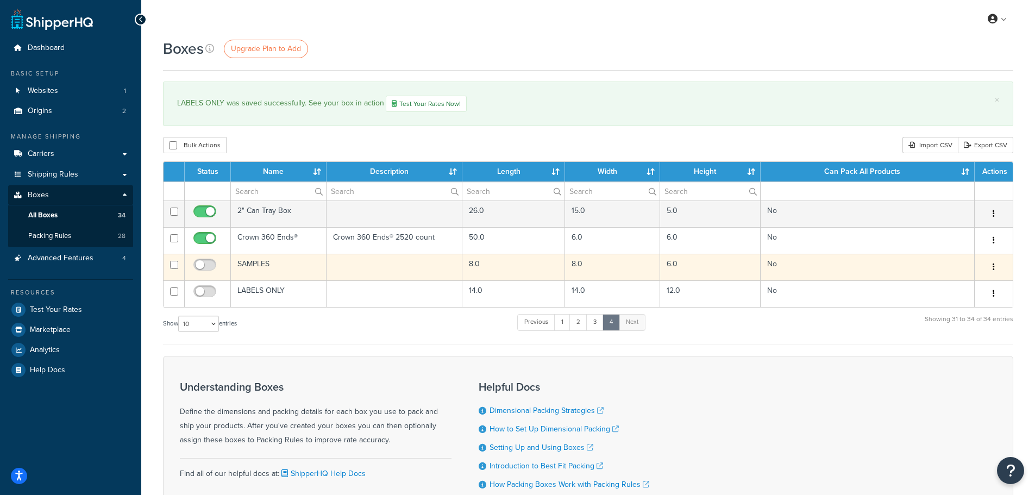
click at [172, 264] on input "checkbox" at bounding box center [174, 265] width 8 height 8
checkbox input "true"
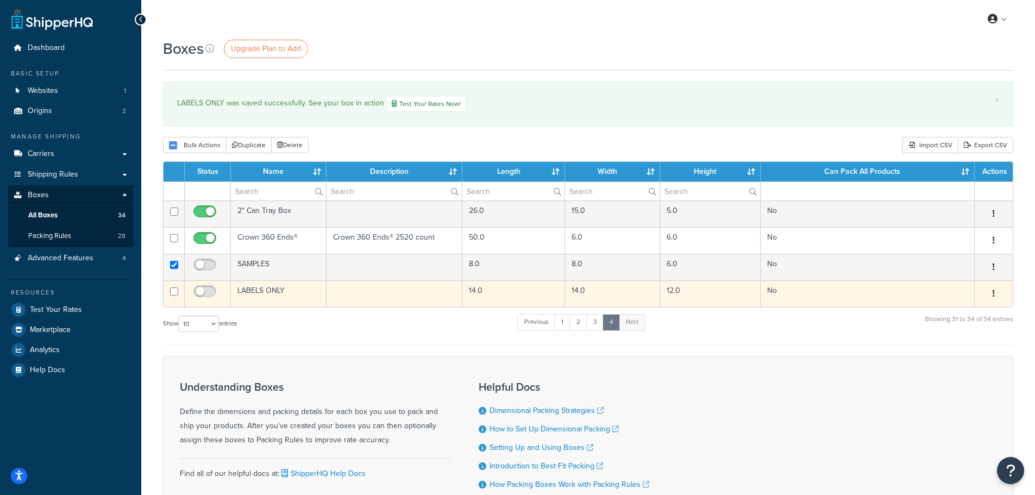
click at [172, 291] on input "checkbox" at bounding box center [174, 292] width 8 height 8
checkbox input "true"
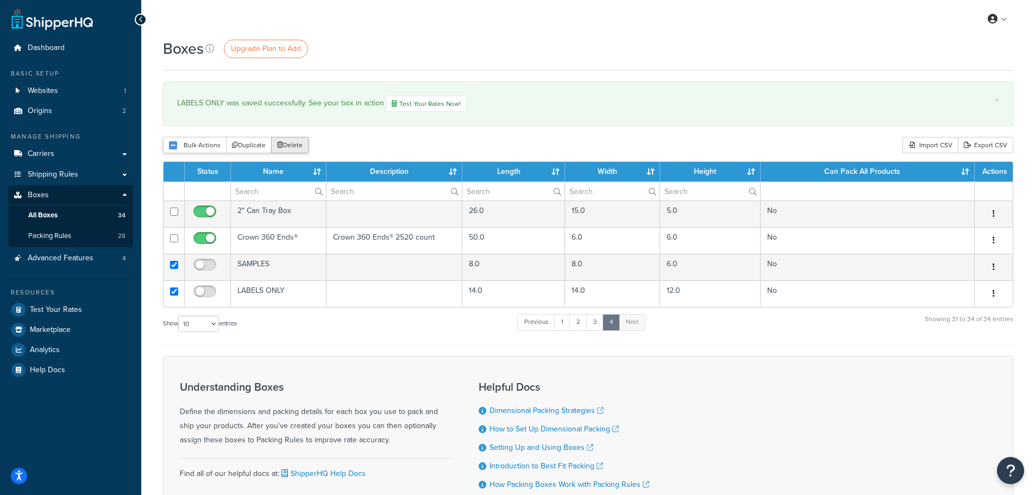
click at [289, 145] on button "Delete" at bounding box center [290, 145] width 38 height 16
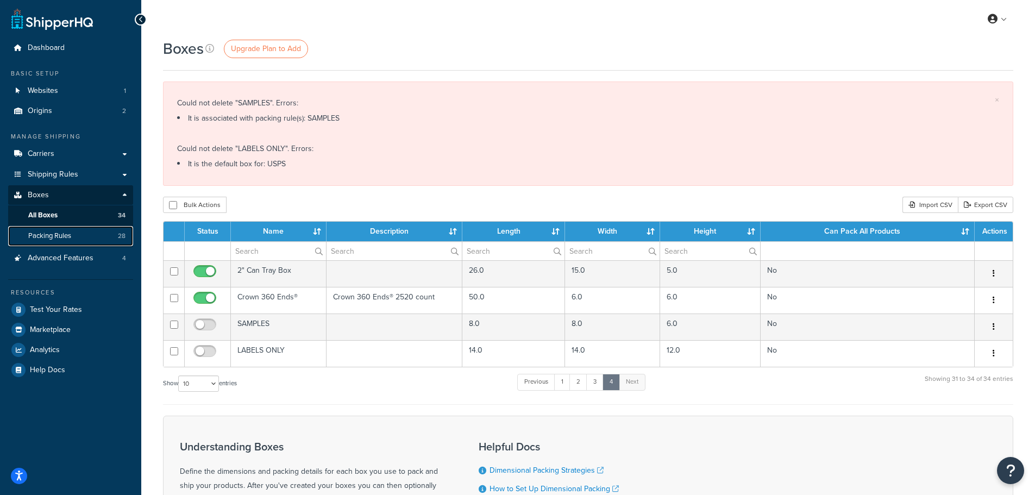
click at [60, 238] on span "Packing Rules" at bounding box center [49, 236] width 43 height 9
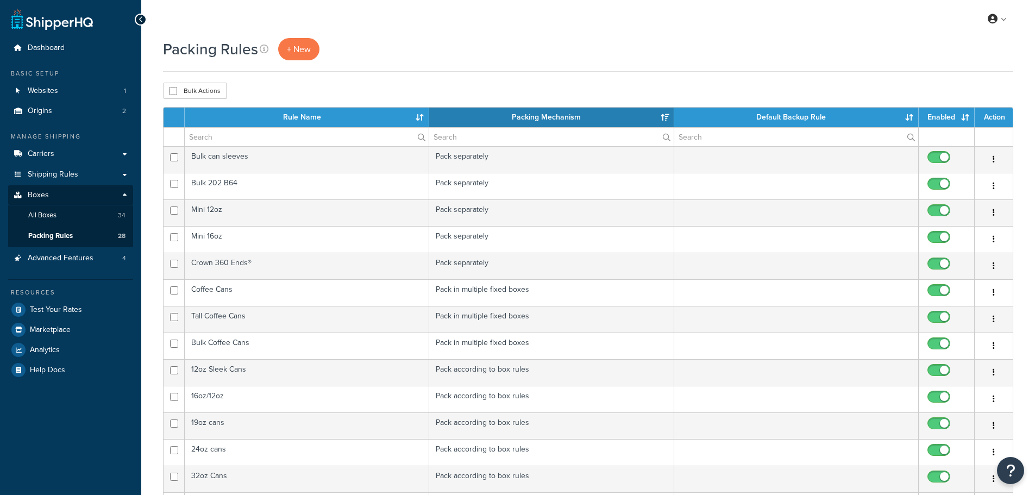
select select "15"
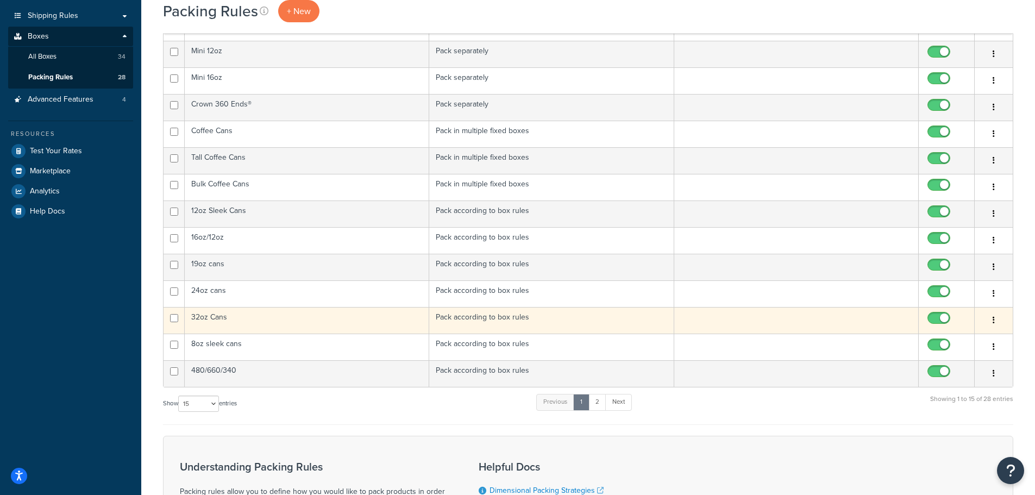
scroll to position [217, 0]
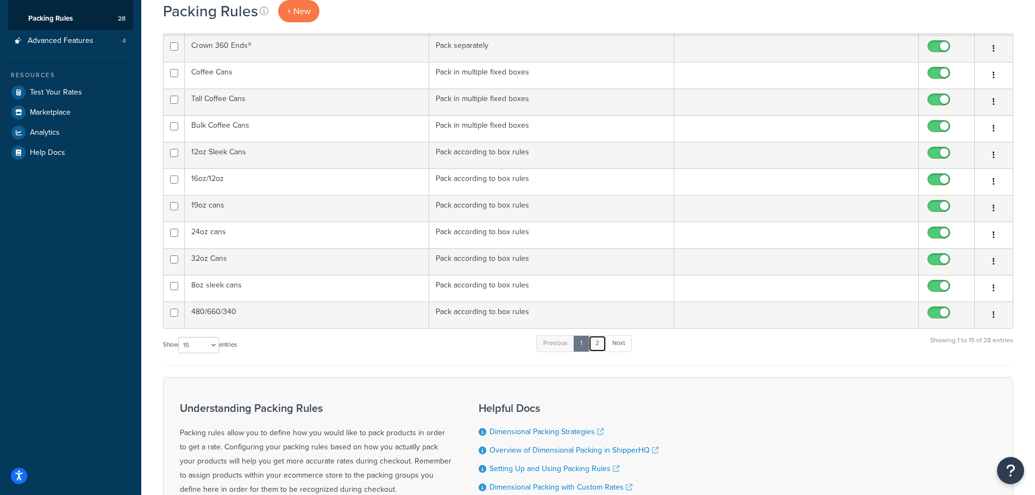
click at [605, 345] on link "2" at bounding box center [598, 343] width 18 height 16
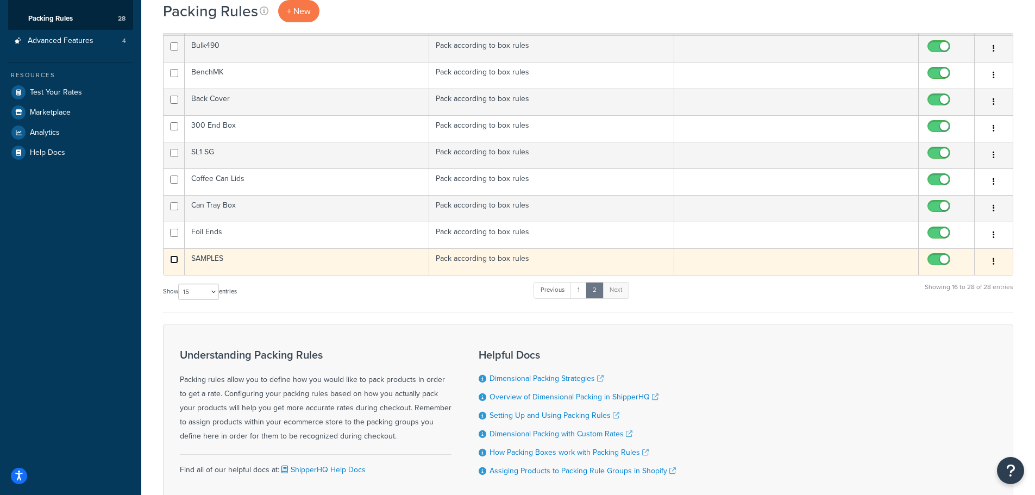
click at [173, 257] on input "checkbox" at bounding box center [174, 259] width 8 height 8
checkbox input "true"
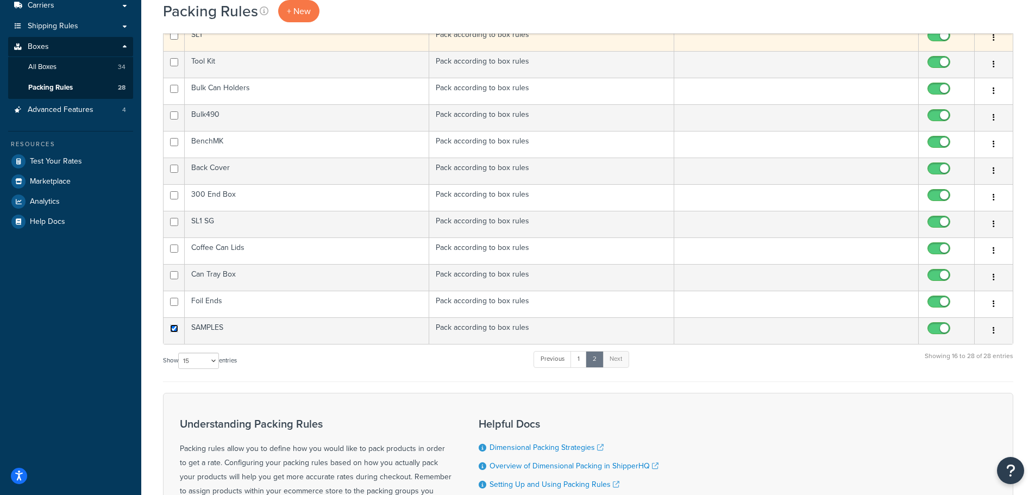
scroll to position [0, 0]
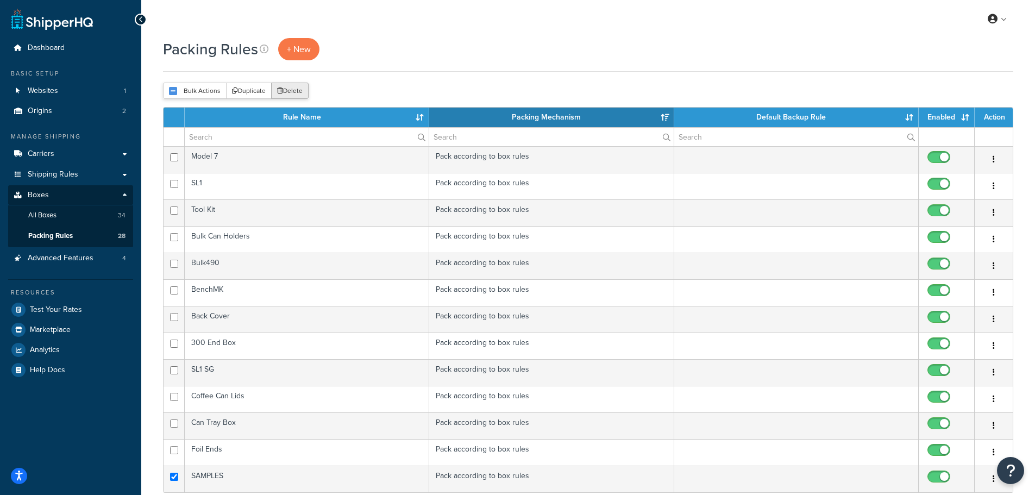
click at [290, 91] on button "Delete" at bounding box center [290, 91] width 38 height 16
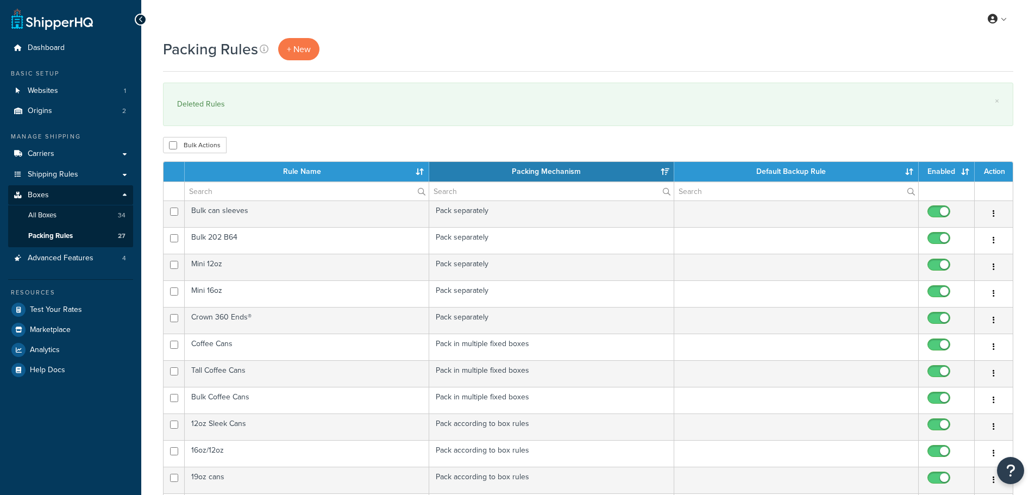
select select "15"
click at [74, 158] on link "Carriers" at bounding box center [70, 154] width 125 height 20
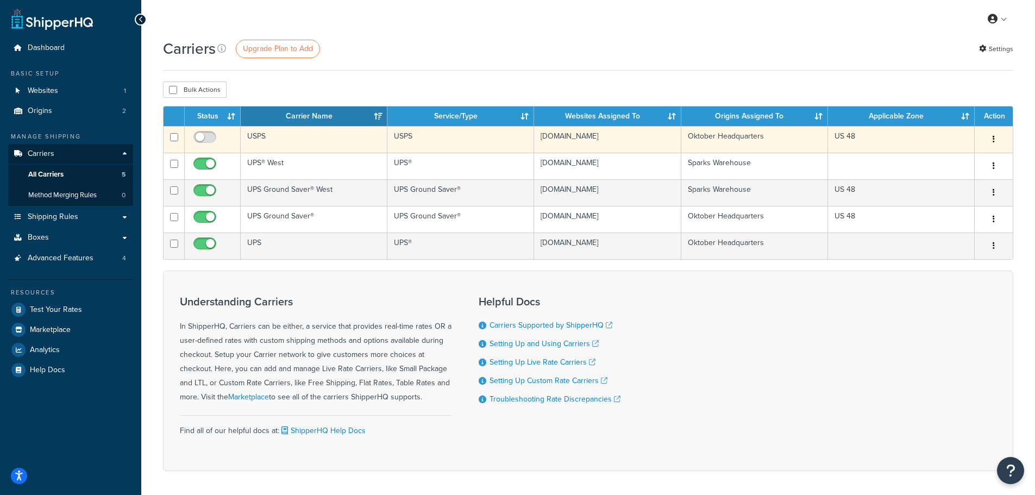
click at [297, 141] on td "USPS" at bounding box center [314, 139] width 147 height 27
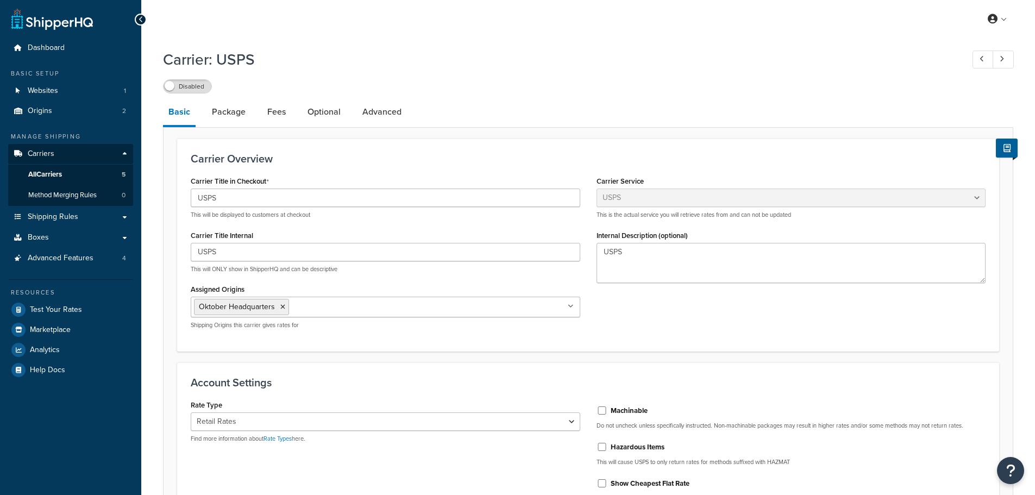
select select "usps"
click at [242, 111] on link "Package" at bounding box center [229, 112] width 45 height 26
select select "685152"
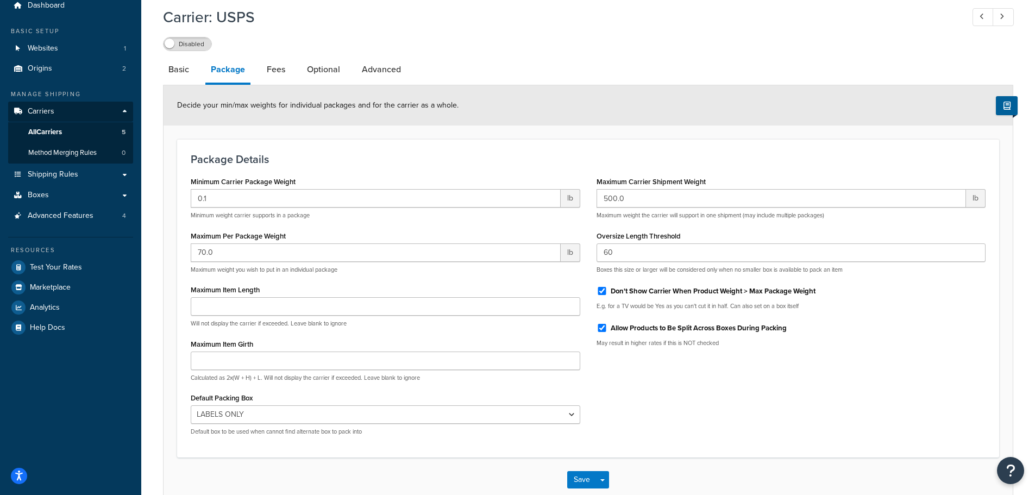
scroll to position [104, 0]
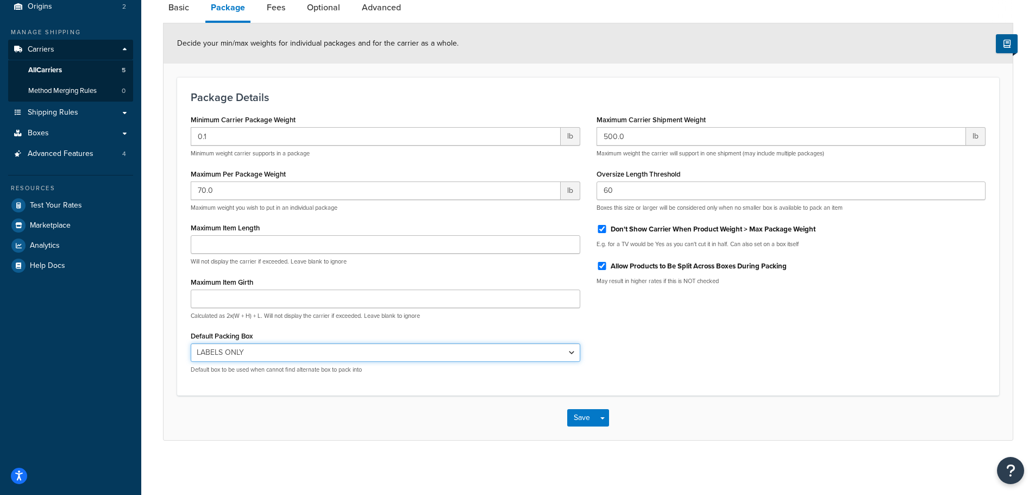
click at [557, 351] on select "N/A 12oz Sleek Cans 16oz/12oz 19oz cans 24oz cans 32oz cans 8oz sleek cans 480/…" at bounding box center [386, 353] width 390 height 18
select select
click at [191, 344] on select "N/A 12oz Sleek Cans 16oz/12oz 19oz cans 24oz cans 32oz cans 8oz sleek cans 480/…" at bounding box center [386, 353] width 390 height 18
click at [576, 424] on button "Save" at bounding box center [581, 417] width 29 height 17
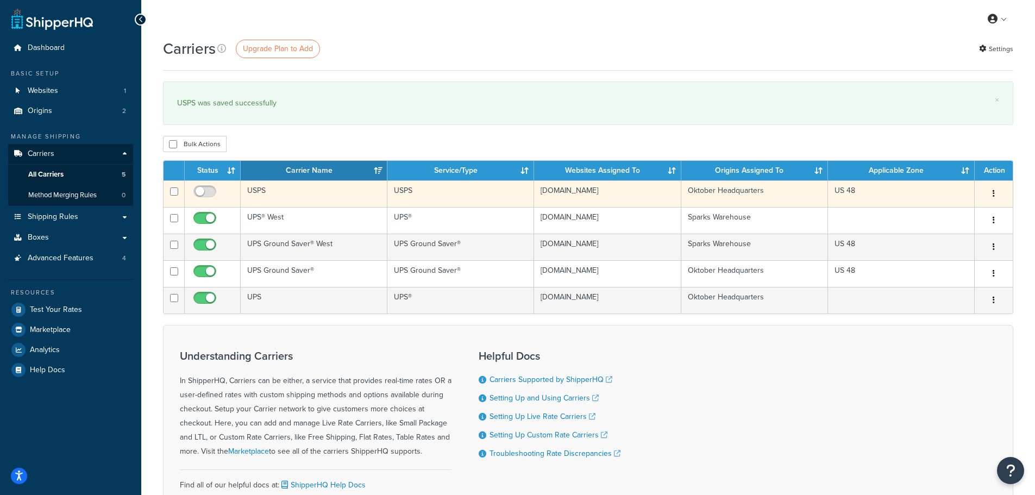
click at [295, 196] on td "USPS" at bounding box center [314, 193] width 147 height 27
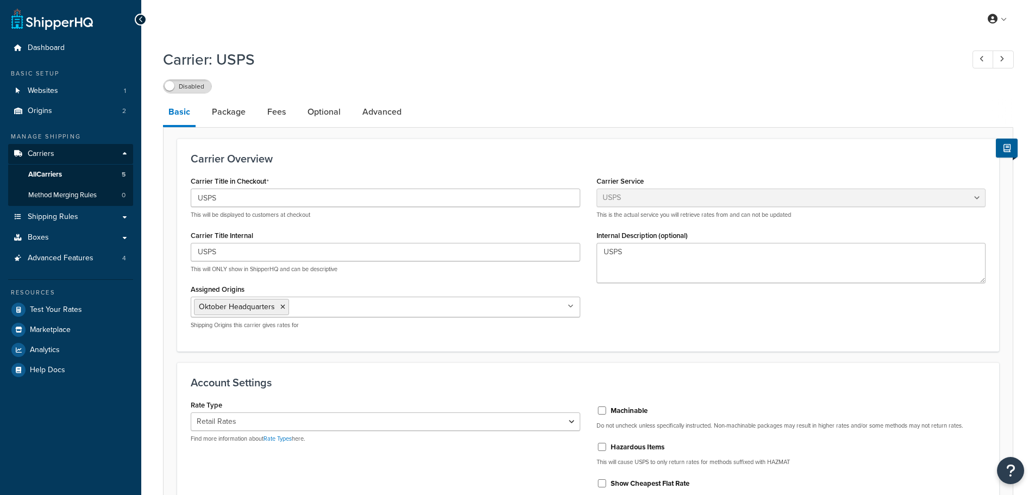
select select "usps"
click at [383, 112] on link "Advanced" at bounding box center [382, 112] width 50 height 26
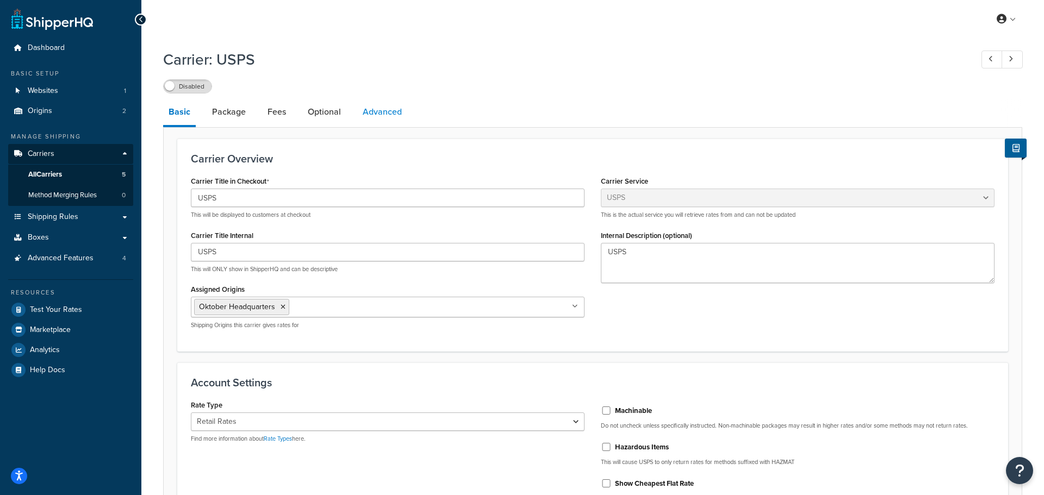
select select "false"
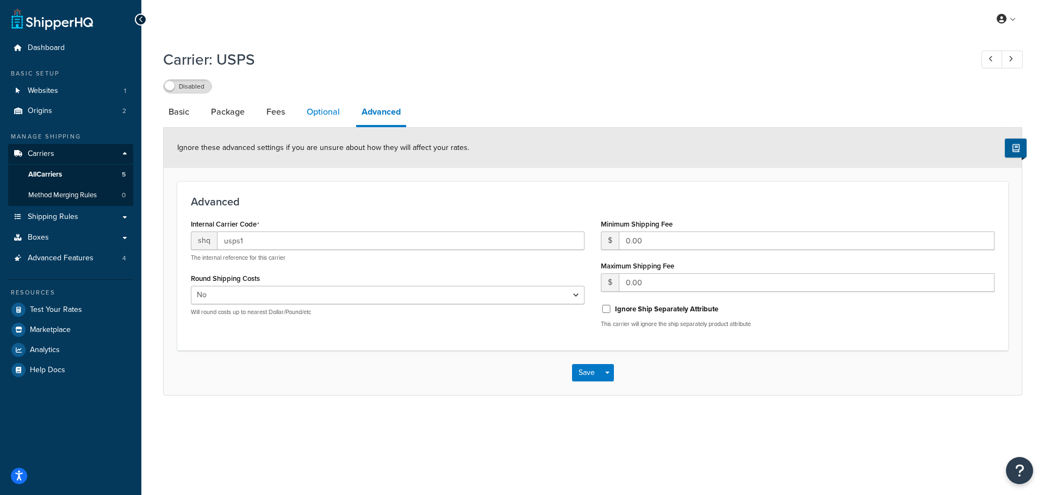
click at [324, 108] on link "Optional" at bounding box center [323, 112] width 44 height 26
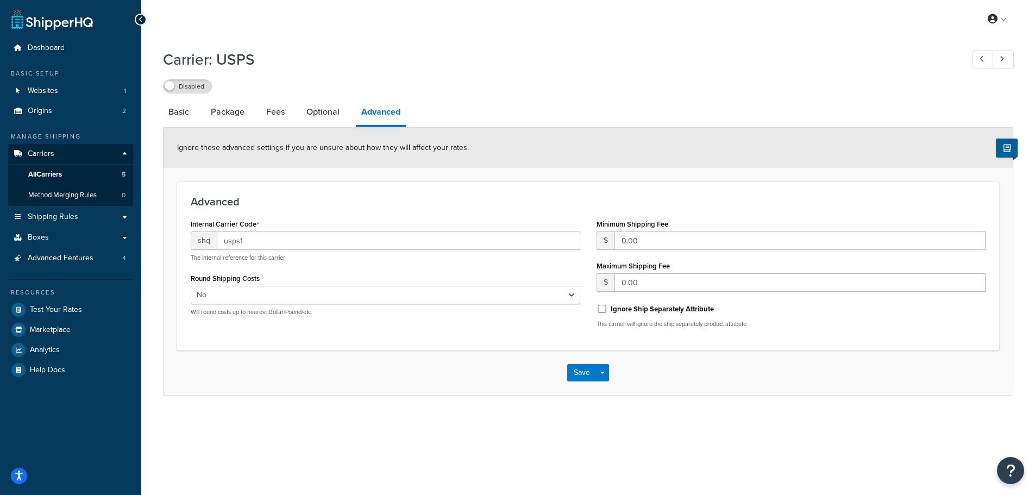
select select "146373"
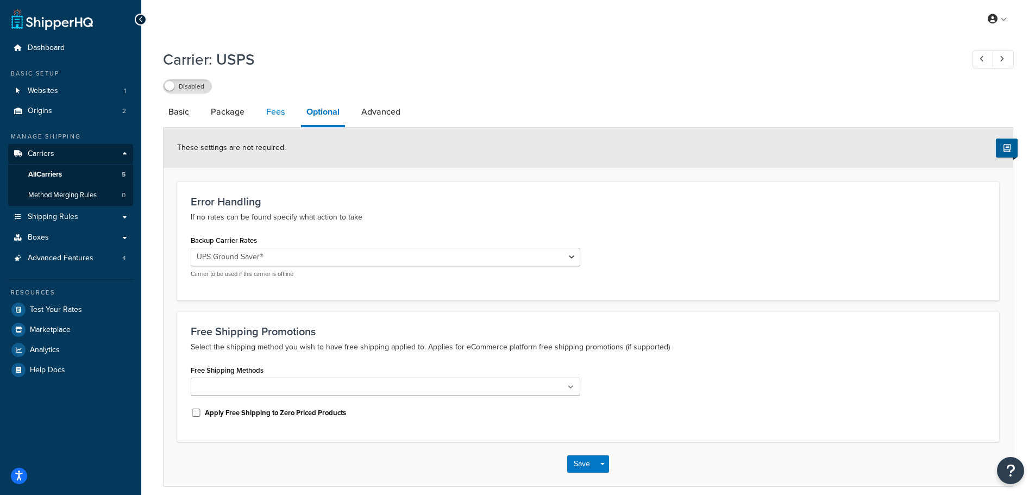
click at [274, 110] on link "Fees" at bounding box center [275, 112] width 29 height 26
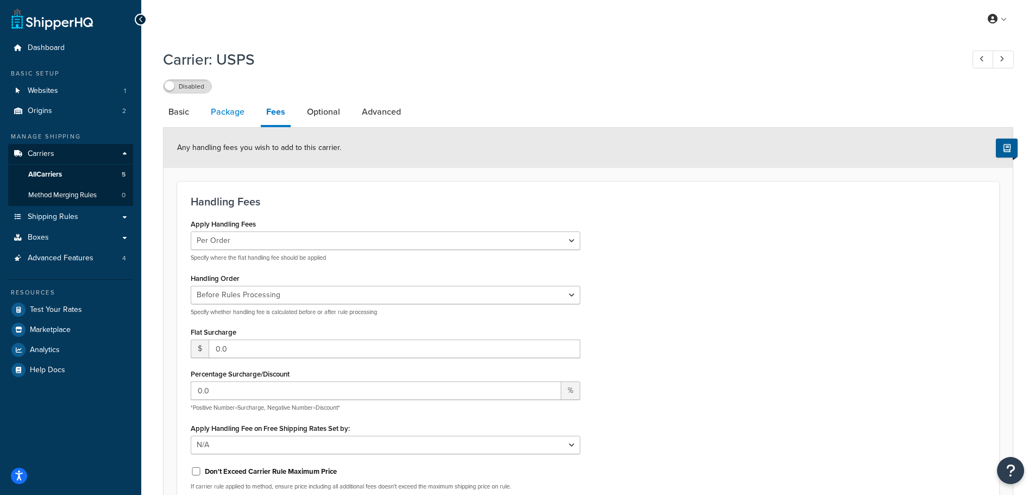
click at [217, 113] on link "Package" at bounding box center [227, 112] width 45 height 26
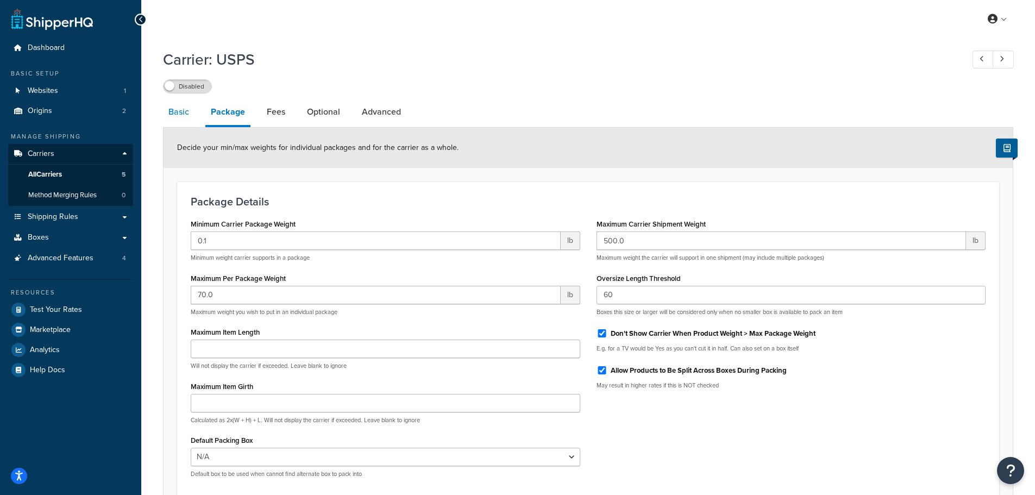
click at [180, 115] on link "Basic" at bounding box center [179, 112] width 32 height 26
select select "usps"
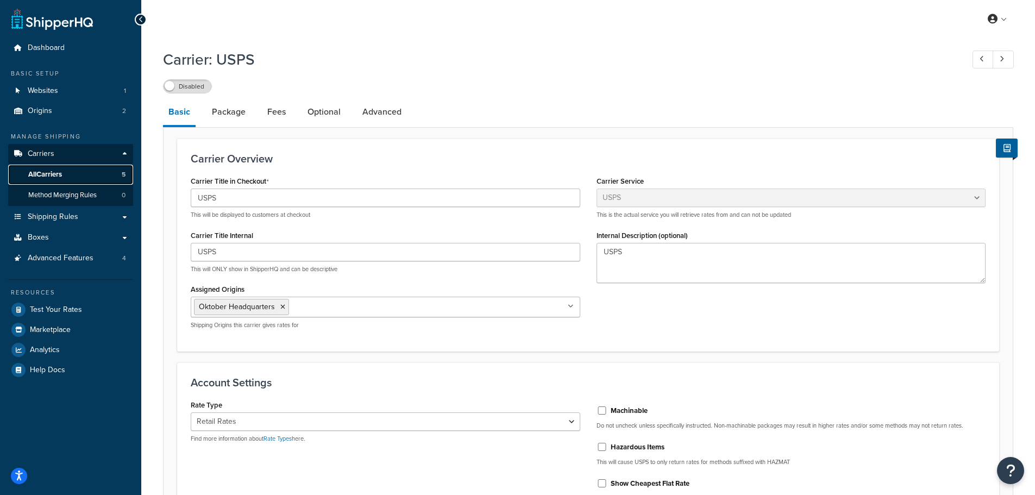
click at [73, 173] on link "All Carriers 5" at bounding box center [70, 175] width 125 height 20
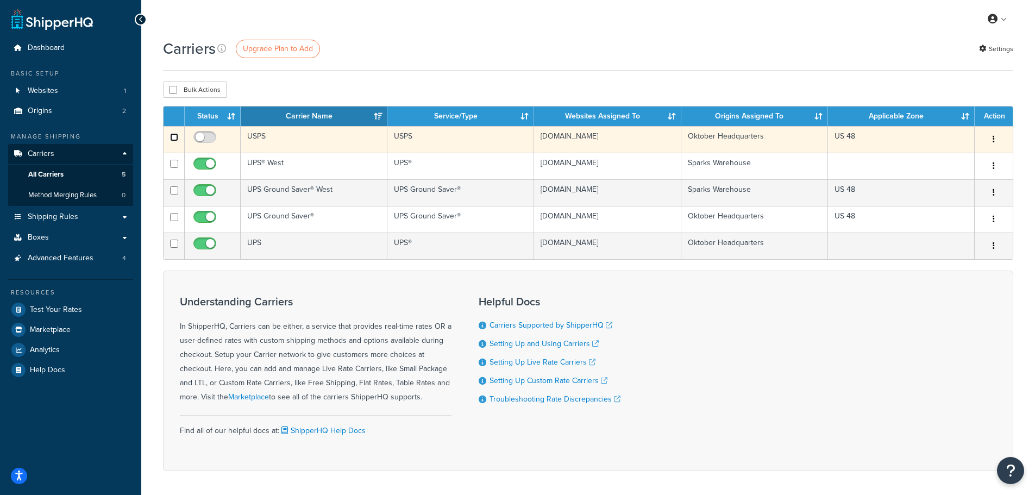
click at [173, 139] on input "checkbox" at bounding box center [174, 137] width 8 height 8
checkbox input "true"
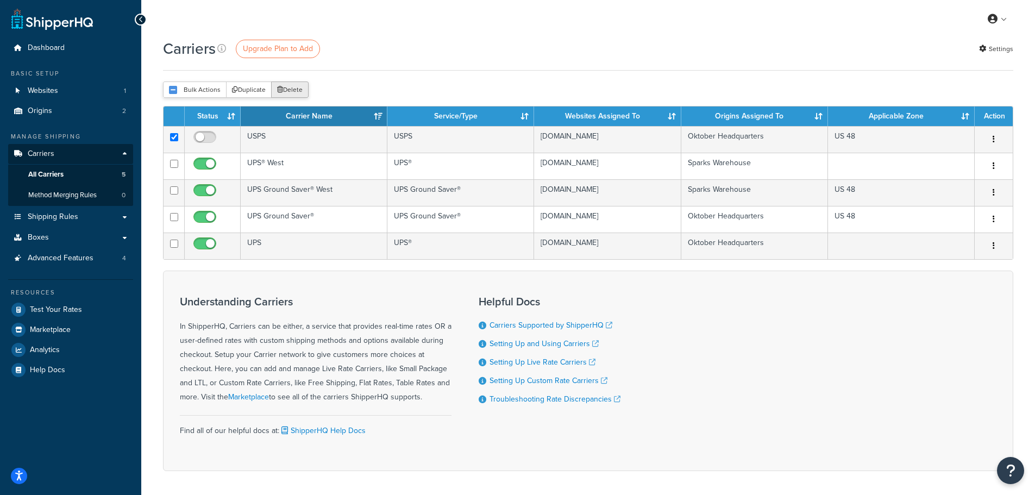
click at [308, 86] on button "Delete" at bounding box center [290, 90] width 38 height 16
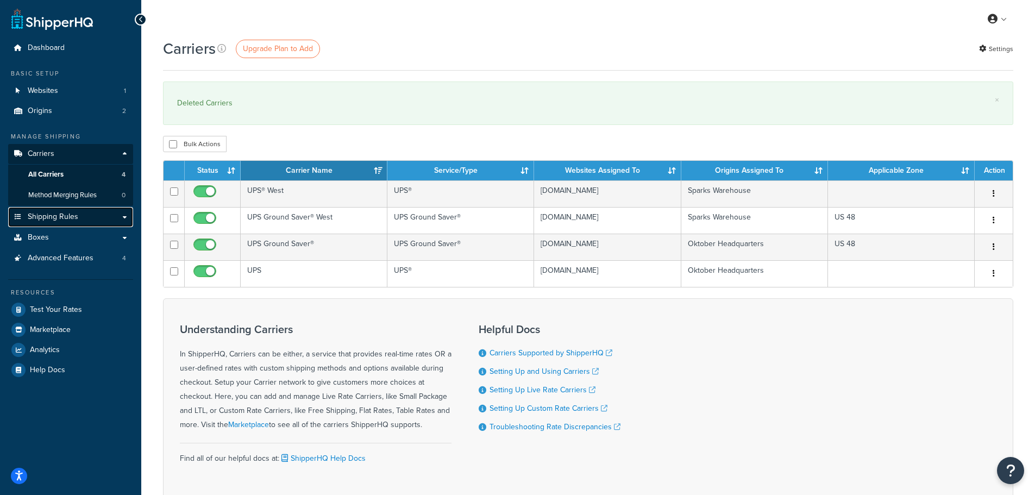
click at [72, 215] on span "Shipping Rules" at bounding box center [53, 217] width 51 height 9
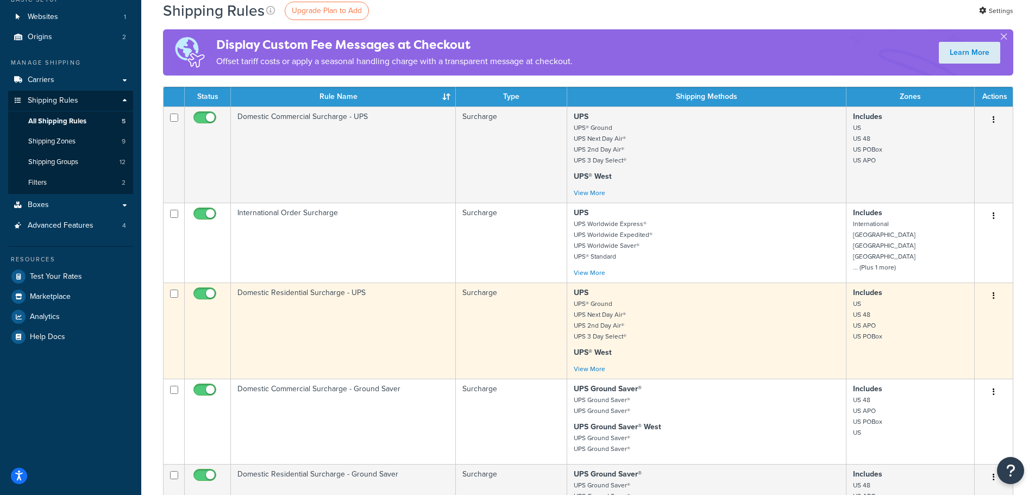
scroll to position [54, 0]
